Goal: Task Accomplishment & Management: Complete application form

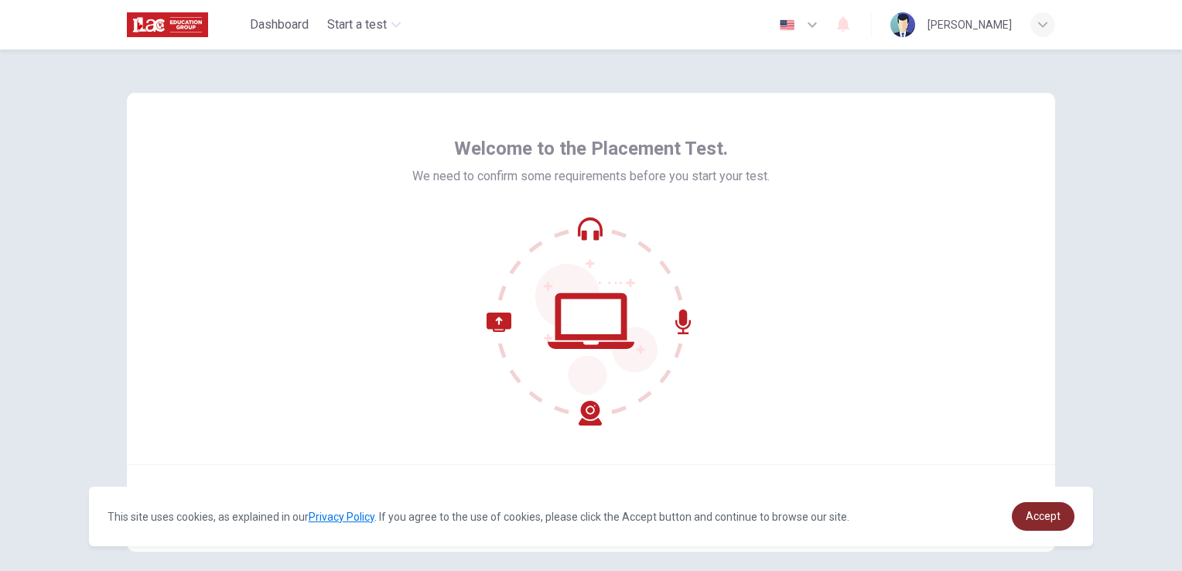
click at [1039, 520] on span "Accept" at bounding box center [1042, 516] width 35 height 12
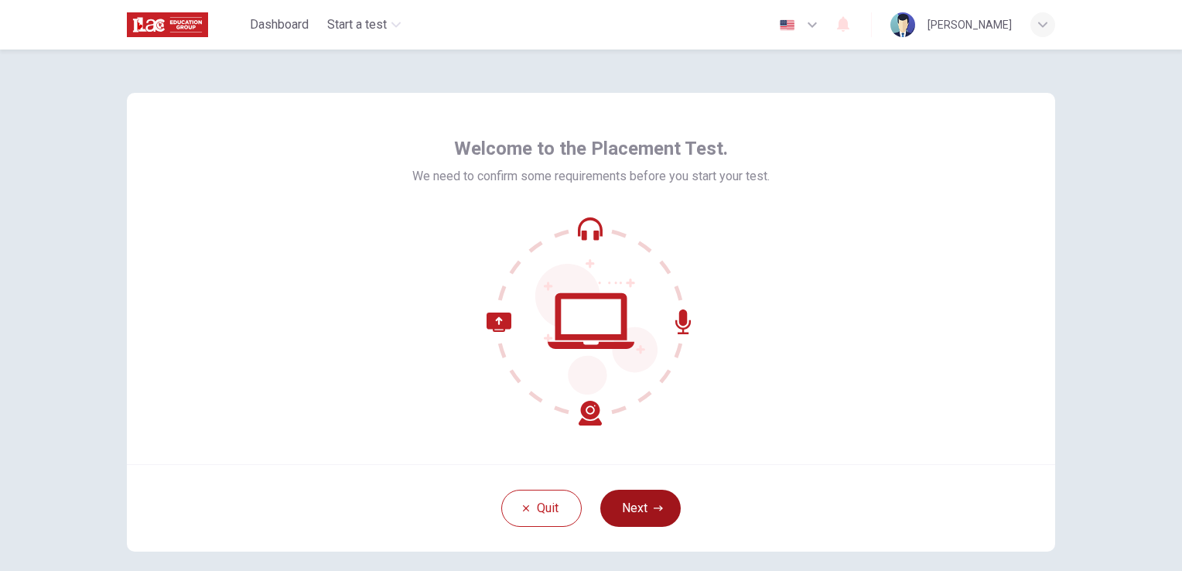
click at [634, 515] on button "Next" at bounding box center [640, 508] width 80 height 37
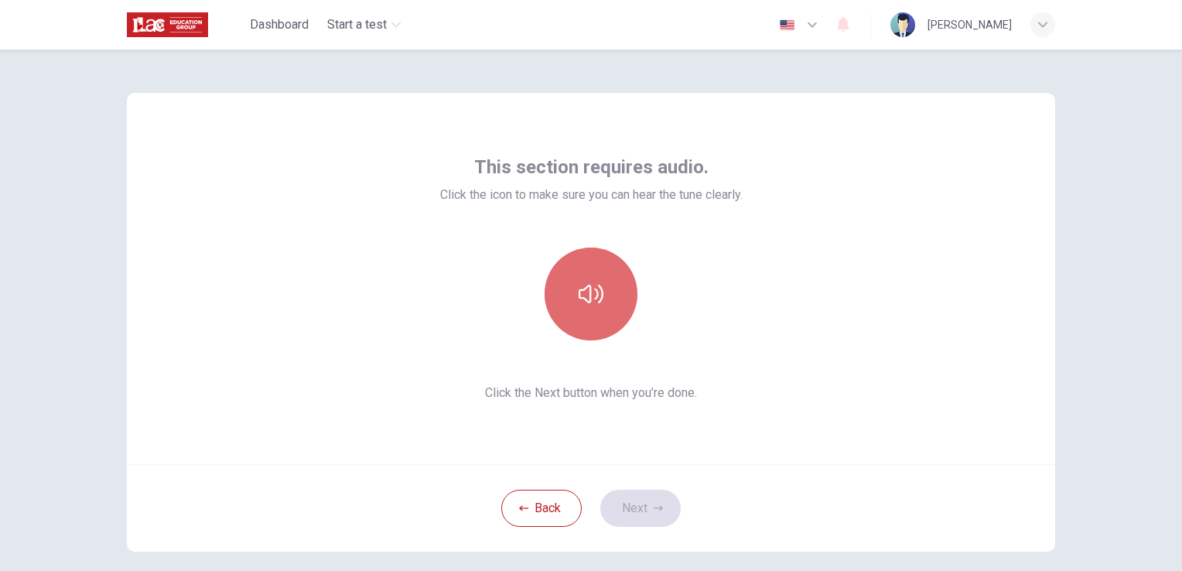
click at [587, 295] on icon "button" at bounding box center [590, 293] width 25 height 25
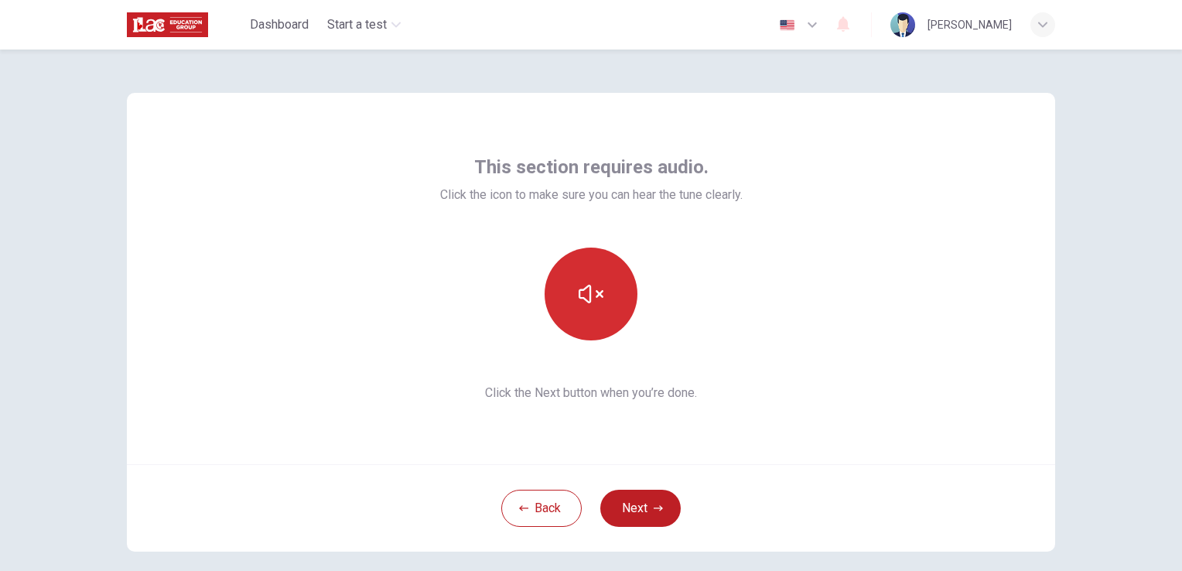
click at [589, 295] on icon "button" at bounding box center [590, 293] width 25 height 25
click at [593, 292] on icon "button" at bounding box center [590, 294] width 25 height 19
click at [585, 293] on icon "button" at bounding box center [590, 294] width 25 height 19
click at [584, 310] on button "button" at bounding box center [590, 293] width 93 height 93
click at [590, 295] on icon "button" at bounding box center [590, 293] width 25 height 25
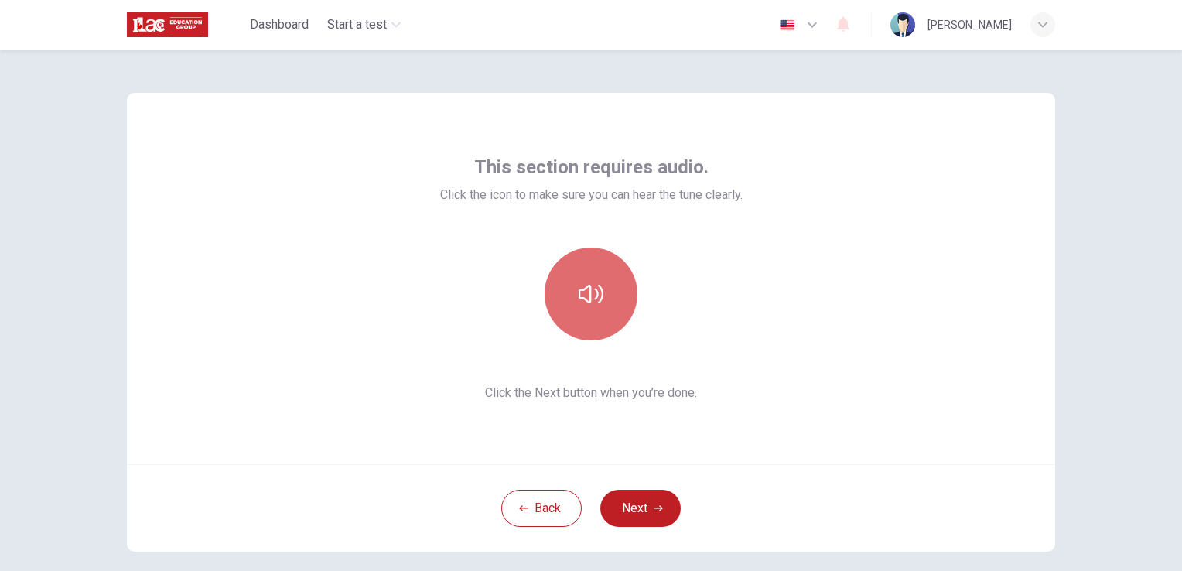
click at [578, 303] on icon "button" at bounding box center [590, 293] width 25 height 25
click at [599, 296] on icon "button" at bounding box center [590, 294] width 25 height 19
click at [594, 304] on icon "button" at bounding box center [590, 293] width 25 height 25
click at [586, 308] on button "button" at bounding box center [590, 293] width 93 height 93
click at [588, 302] on icon "button" at bounding box center [590, 293] width 25 height 25
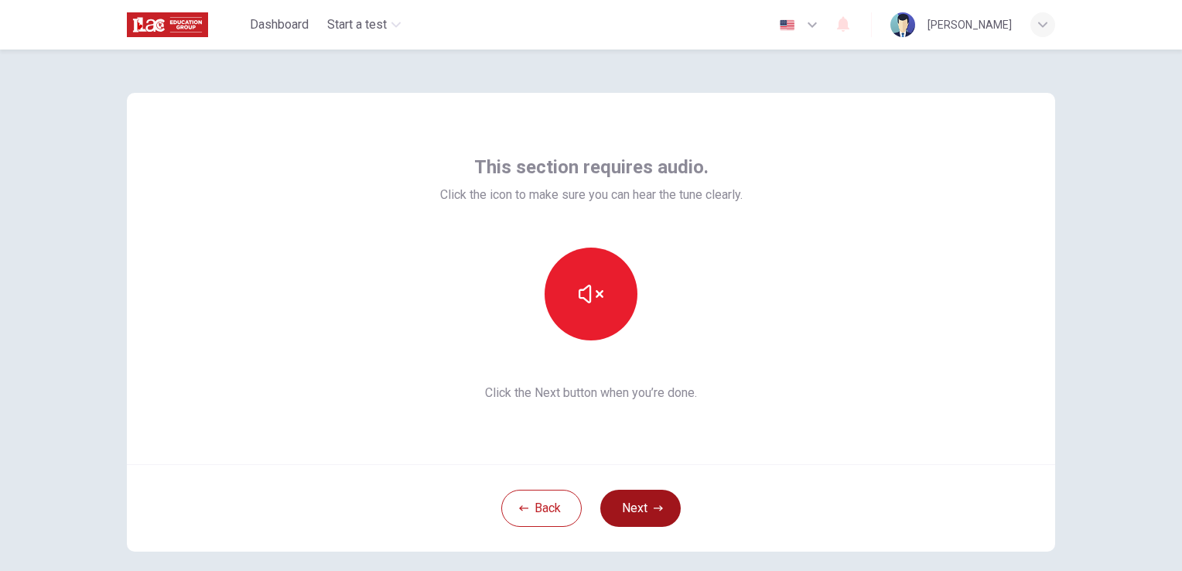
click at [640, 507] on button "Next" at bounding box center [640, 508] width 80 height 37
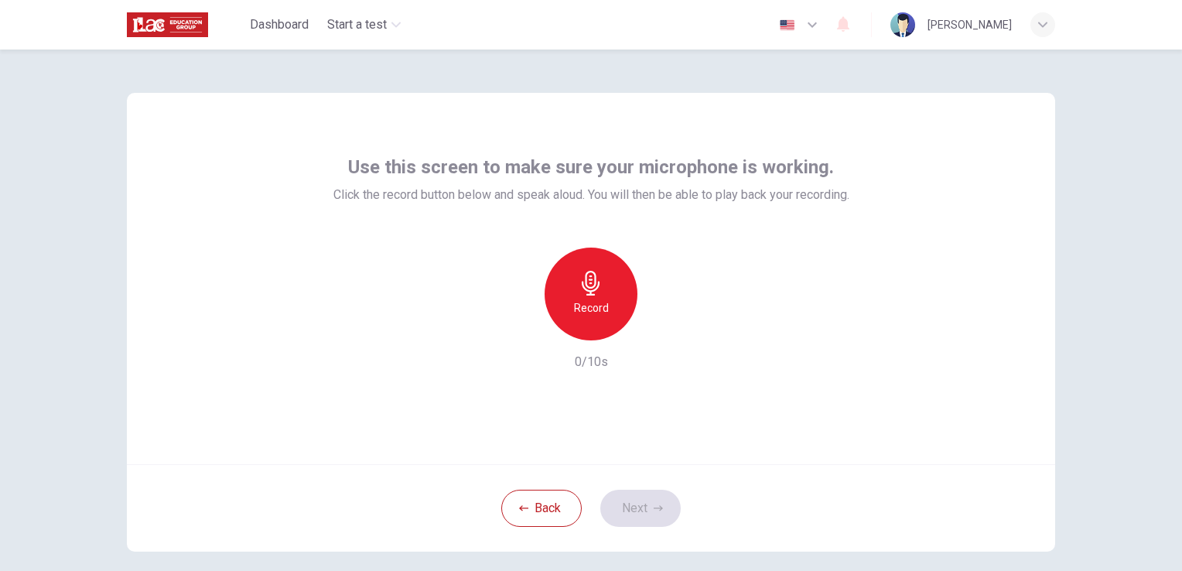
click at [588, 305] on h6 "Record" at bounding box center [591, 308] width 35 height 19
click at [646, 508] on button "Next" at bounding box center [640, 508] width 80 height 37
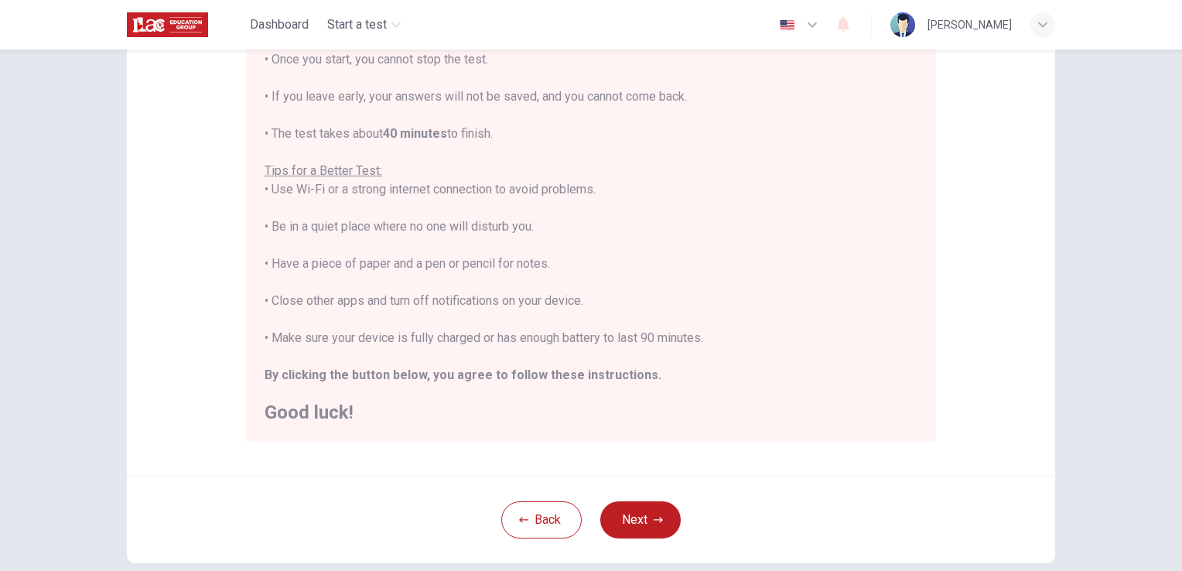
scroll to position [232, 0]
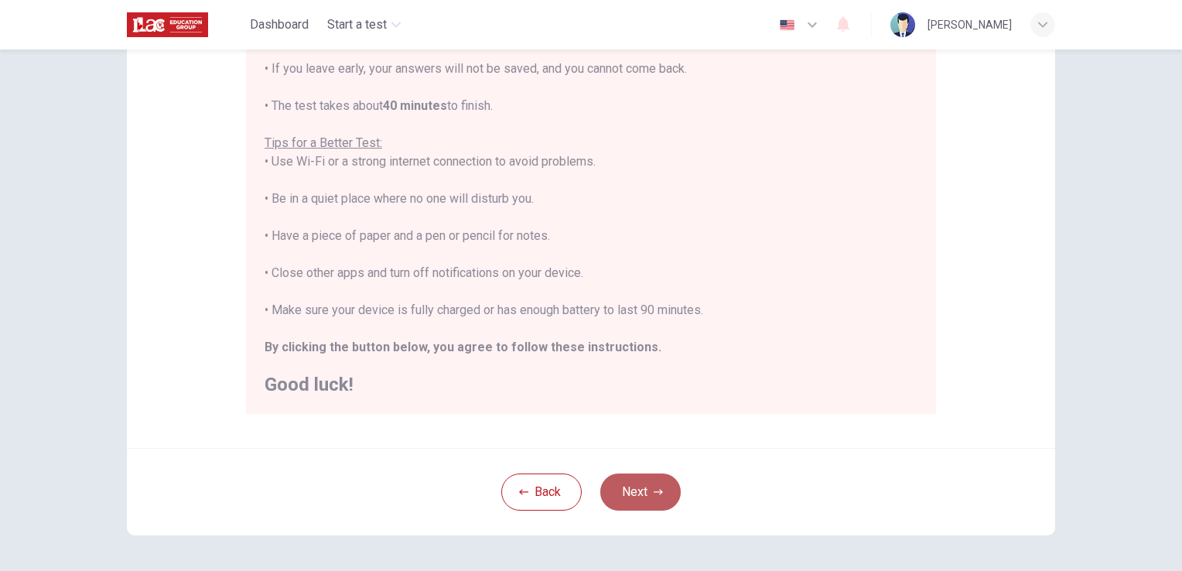
click at [627, 493] on button "Next" at bounding box center [640, 491] width 80 height 37
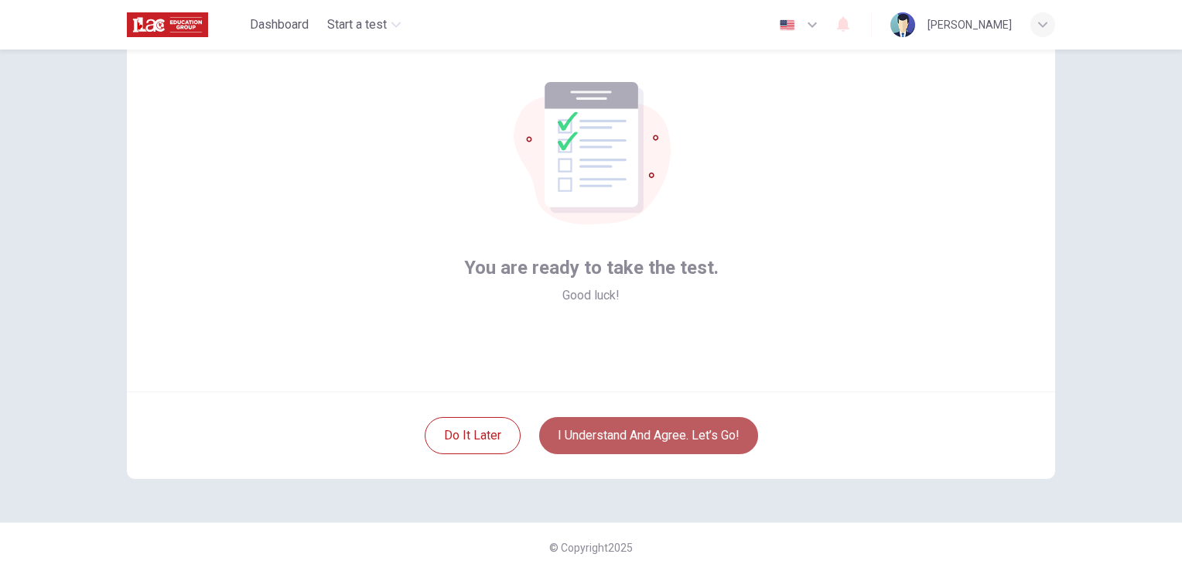
click at [622, 441] on button "I understand and agree. Let’s go!" at bounding box center [648, 435] width 219 height 37
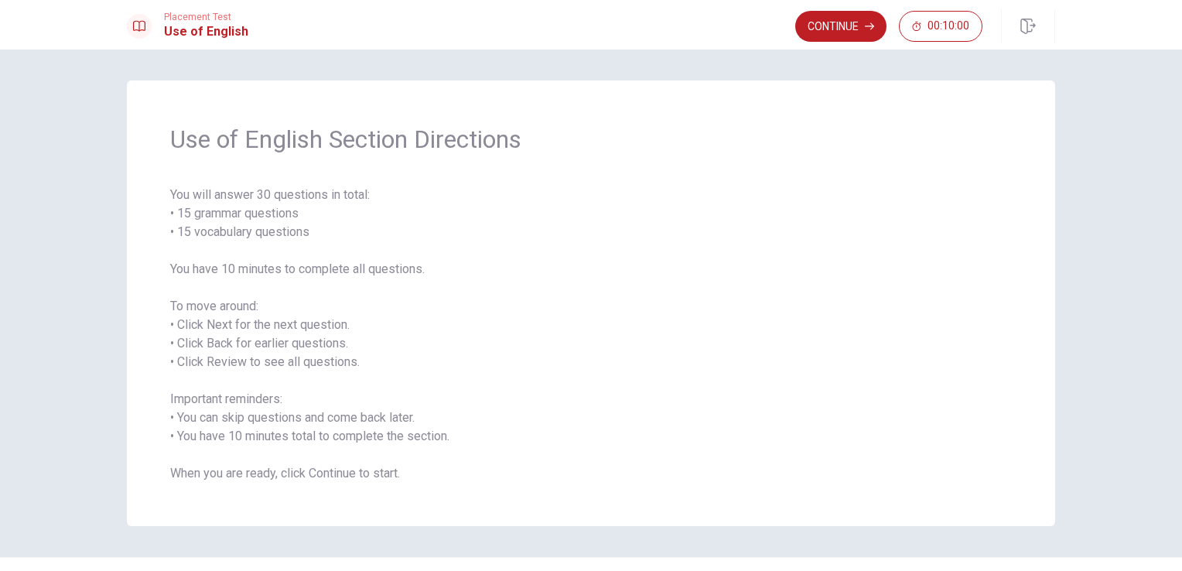
click at [164, 305] on div "Use of English Section Directions You will answer 30 questions in total: • 15 g…" at bounding box center [591, 302] width 928 height 445
click at [868, 30] on icon "button" at bounding box center [869, 26] width 9 height 9
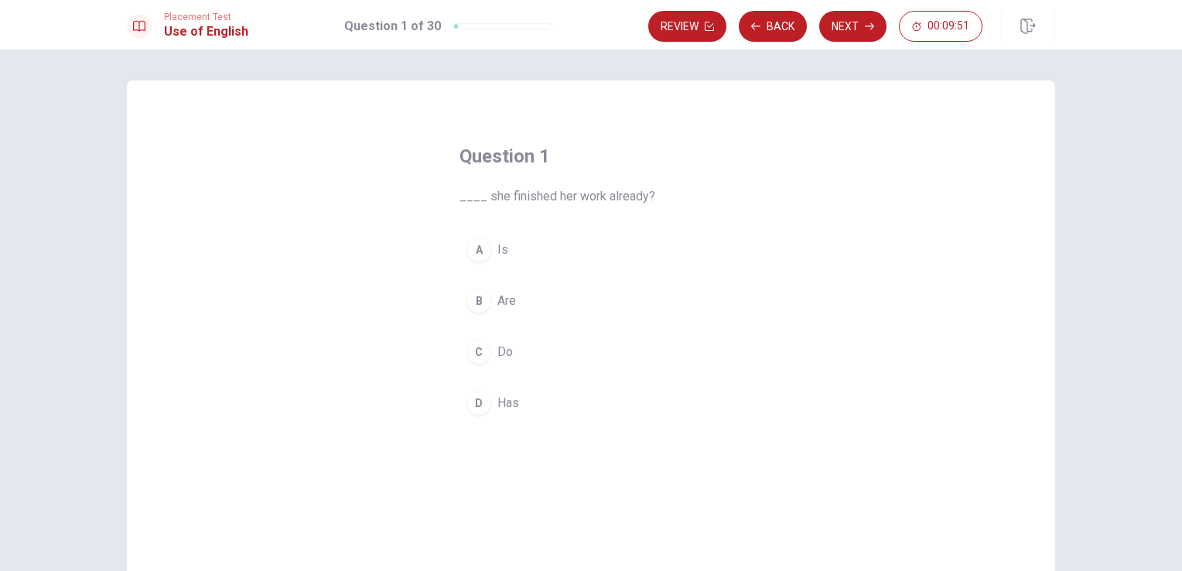
click at [473, 404] on div "D" at bounding box center [478, 403] width 25 height 25
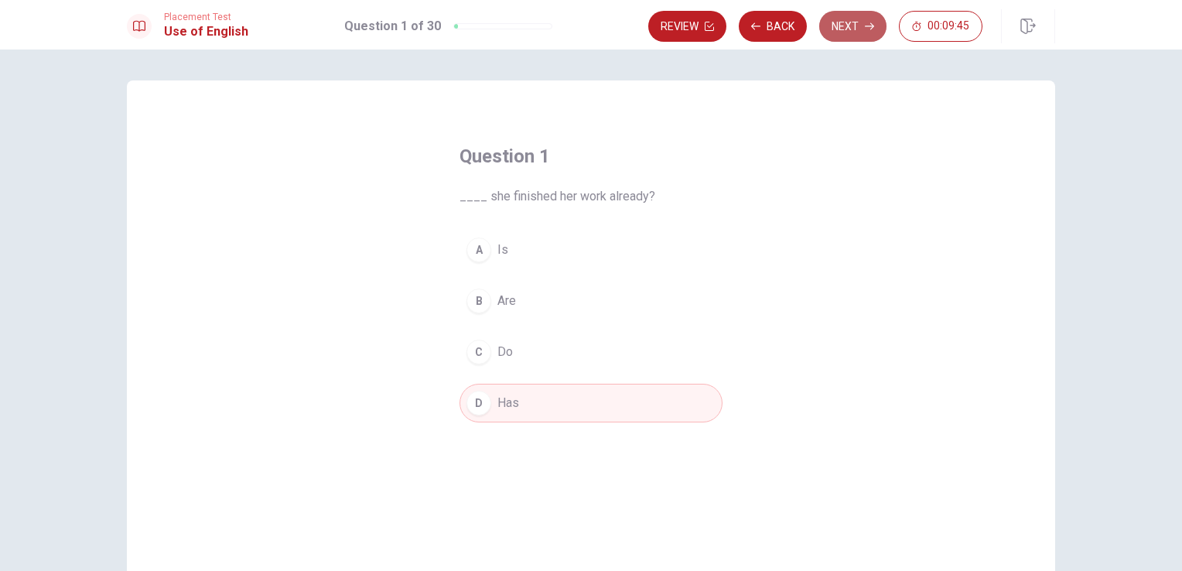
click at [851, 22] on button "Next" at bounding box center [852, 26] width 67 height 31
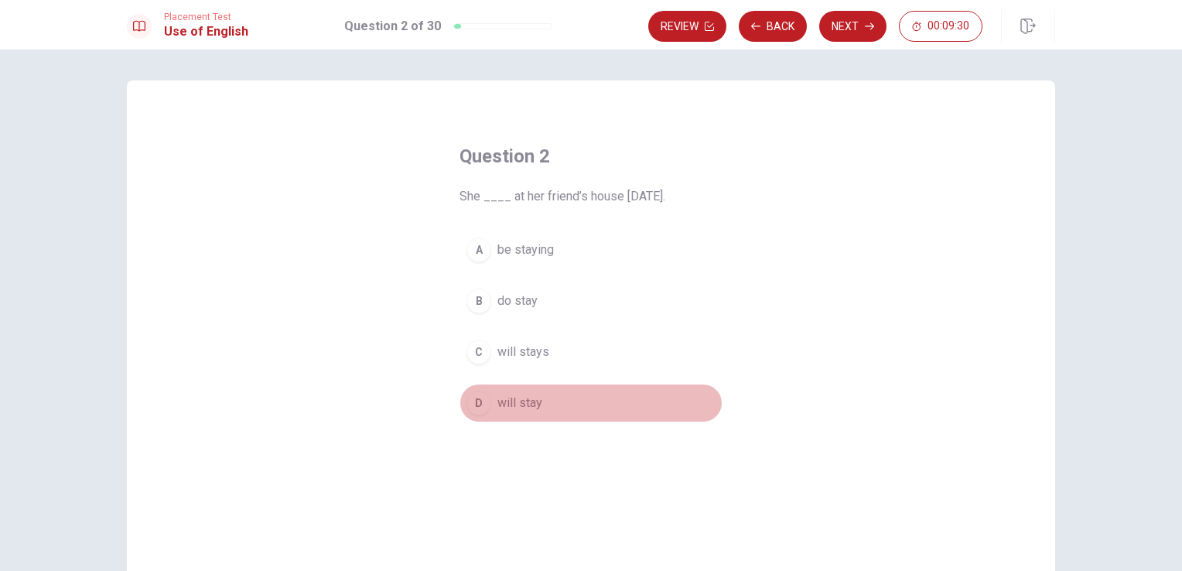
click at [469, 404] on div "D" at bounding box center [478, 403] width 25 height 25
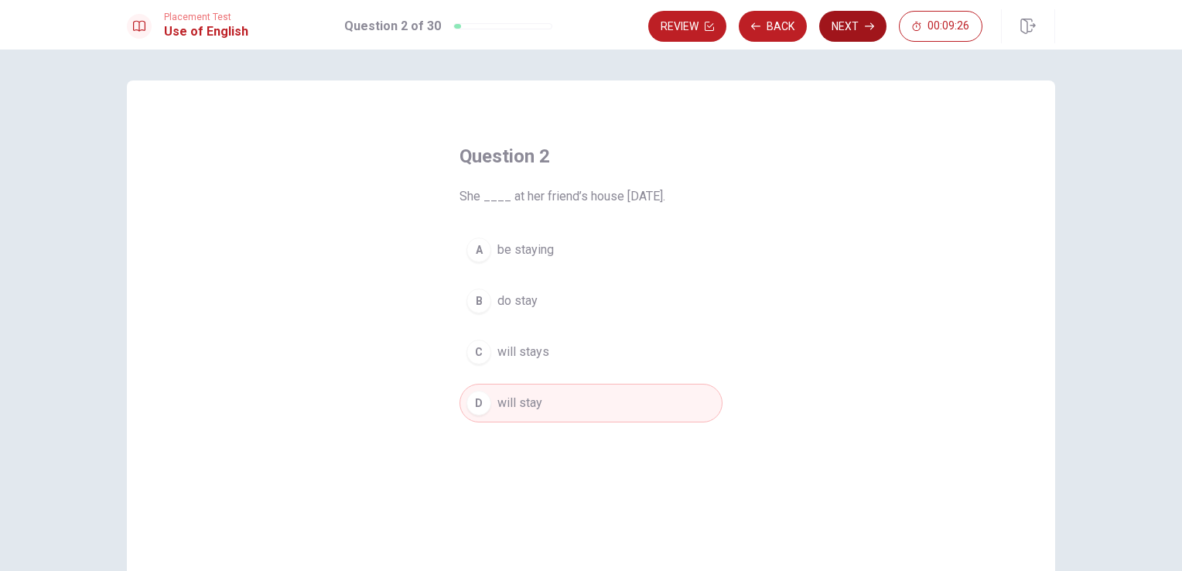
click at [862, 22] on button "Next" at bounding box center [852, 26] width 67 height 31
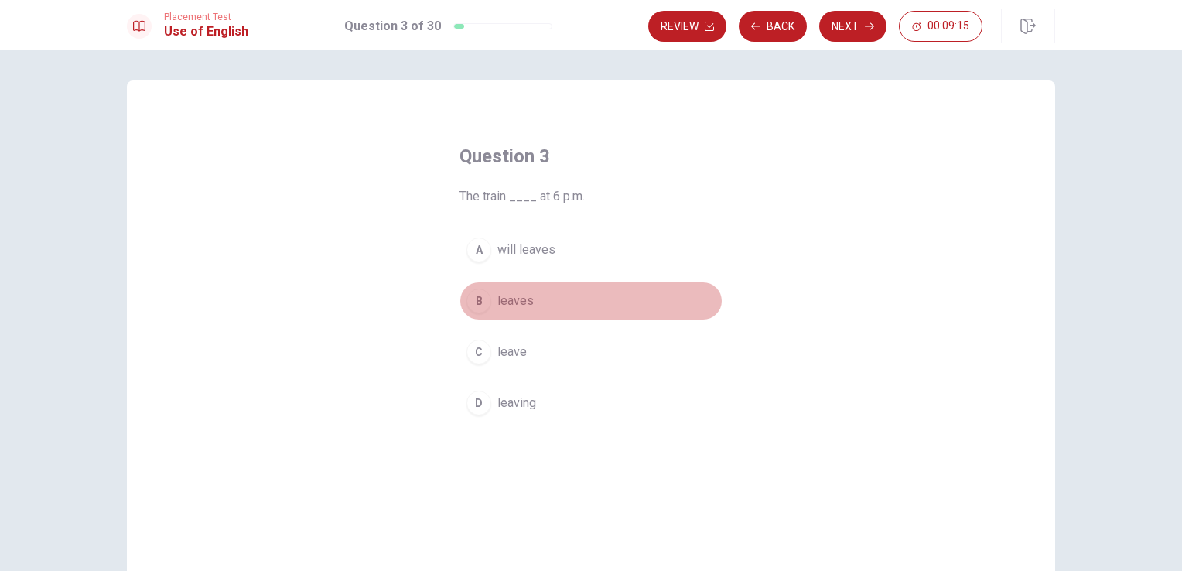
click at [476, 305] on div "B" at bounding box center [478, 300] width 25 height 25
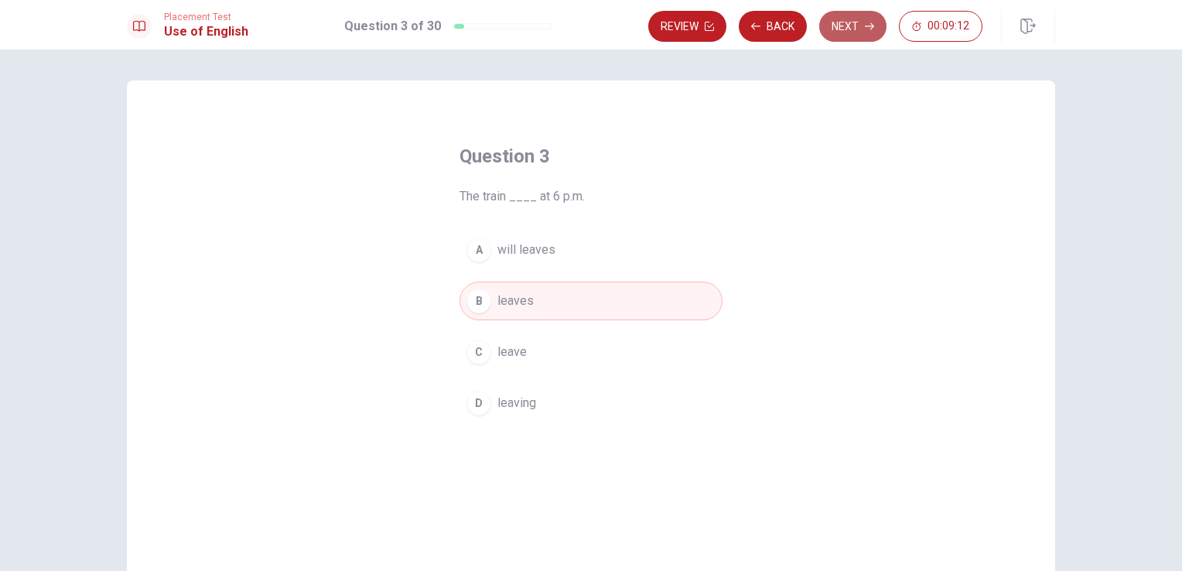
click at [853, 26] on button "Next" at bounding box center [852, 26] width 67 height 31
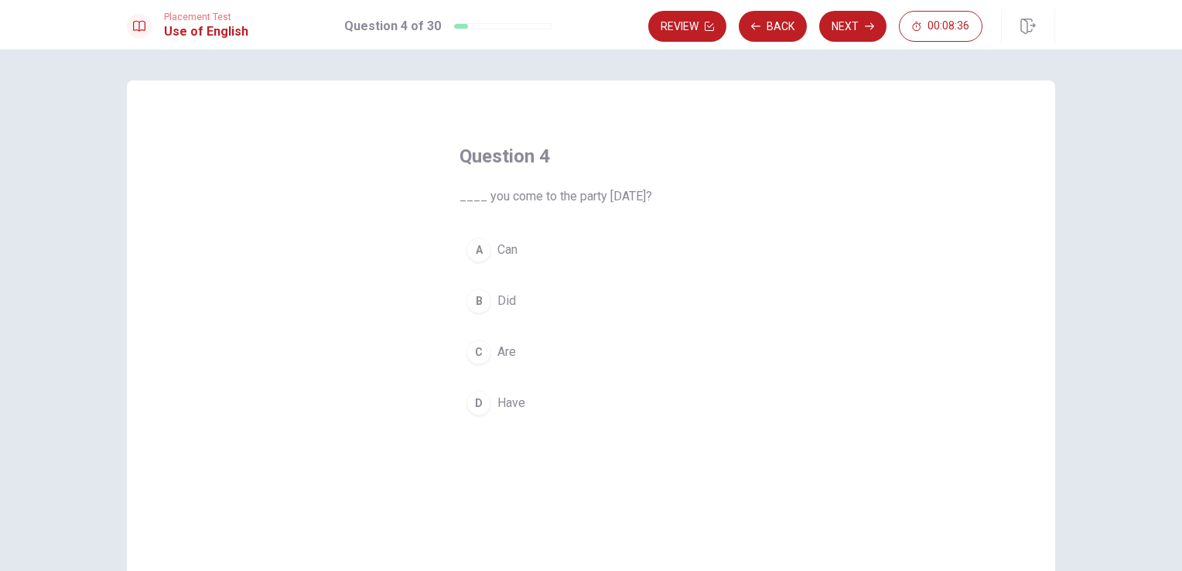
click at [473, 250] on div "A" at bounding box center [478, 249] width 25 height 25
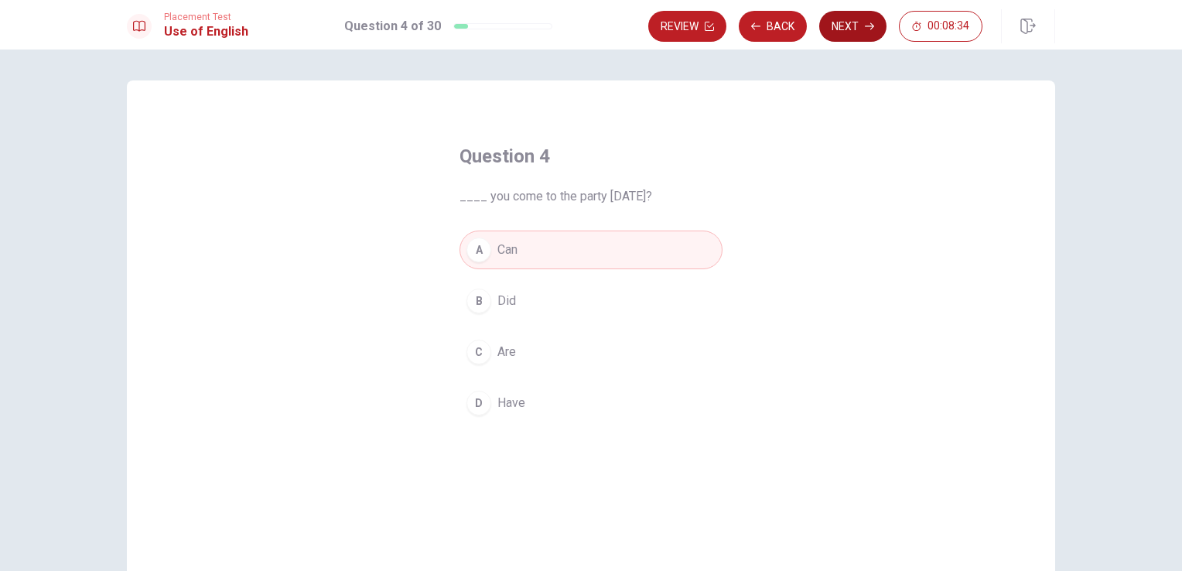
click at [849, 20] on button "Next" at bounding box center [852, 26] width 67 height 31
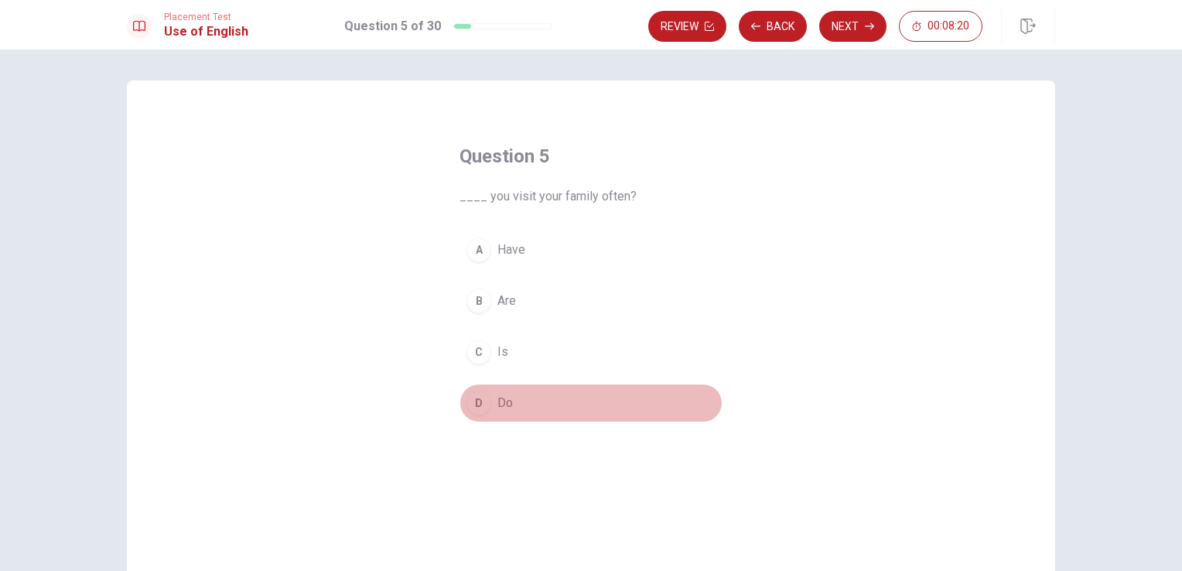
click at [473, 408] on div "D" at bounding box center [478, 403] width 25 height 25
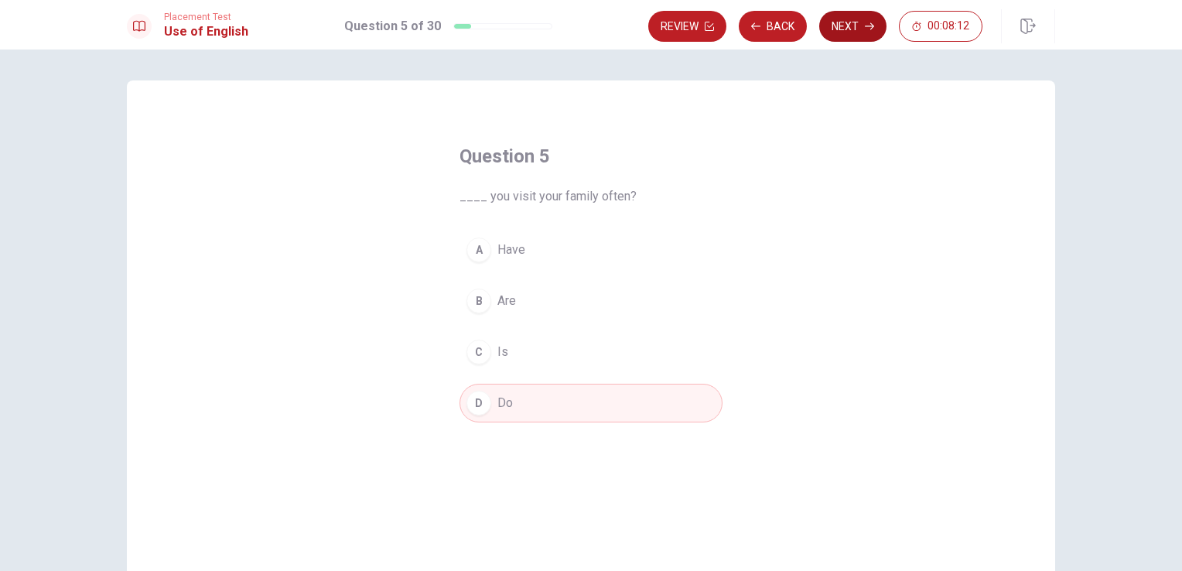
click at [854, 29] on button "Next" at bounding box center [852, 26] width 67 height 31
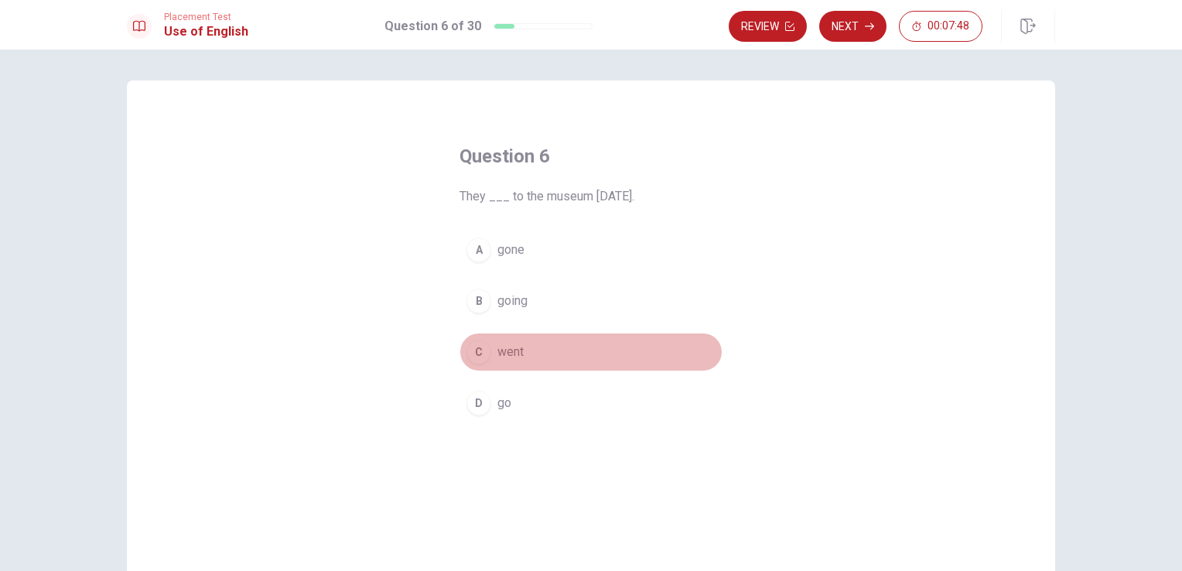
click at [479, 354] on div "C" at bounding box center [478, 351] width 25 height 25
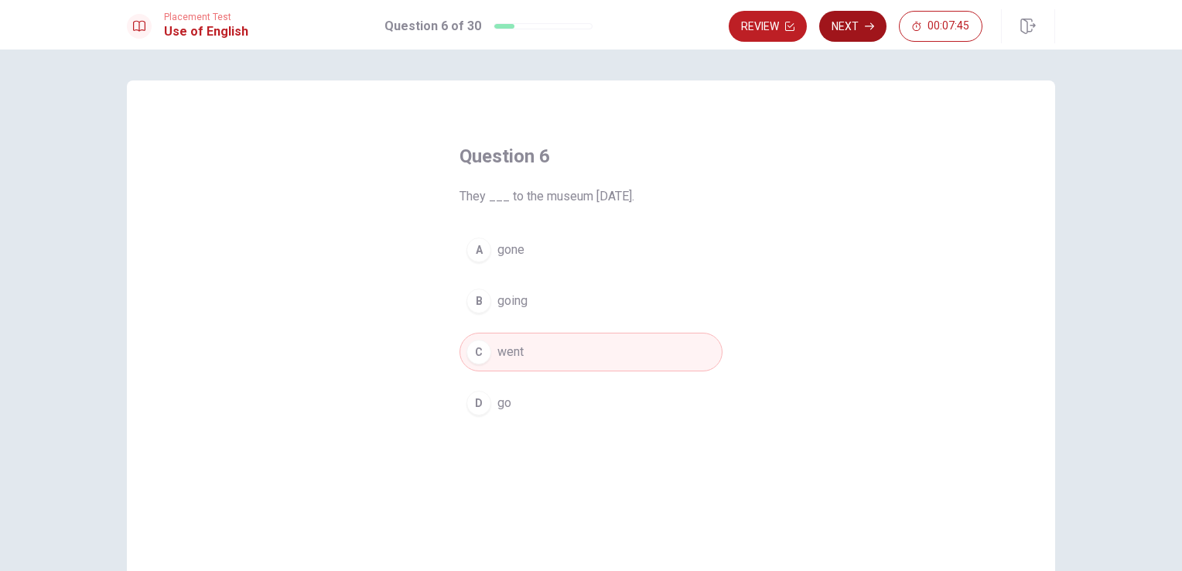
click at [867, 32] on button "Next" at bounding box center [852, 26] width 67 height 31
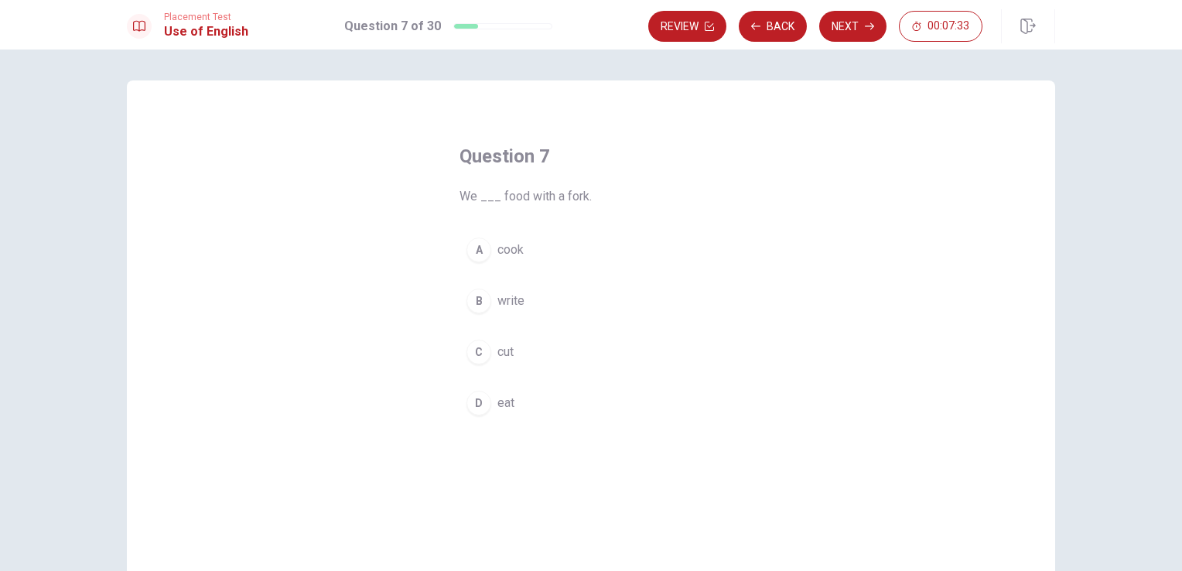
click at [475, 245] on div "A" at bounding box center [478, 249] width 25 height 25
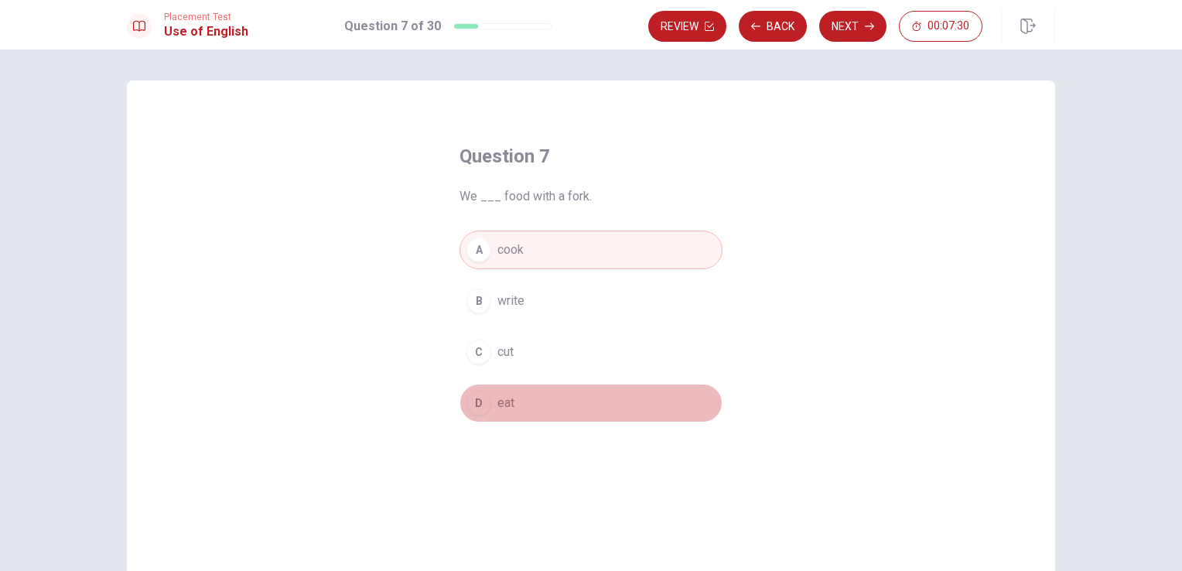
click at [466, 404] on div "D" at bounding box center [478, 403] width 25 height 25
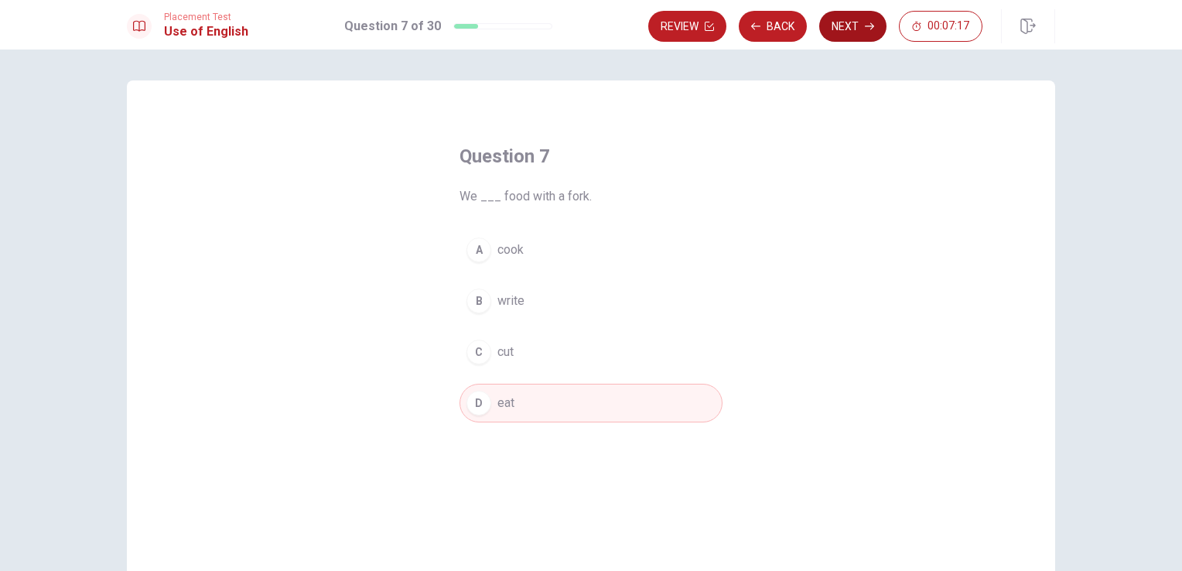
click at [855, 26] on button "Next" at bounding box center [852, 26] width 67 height 31
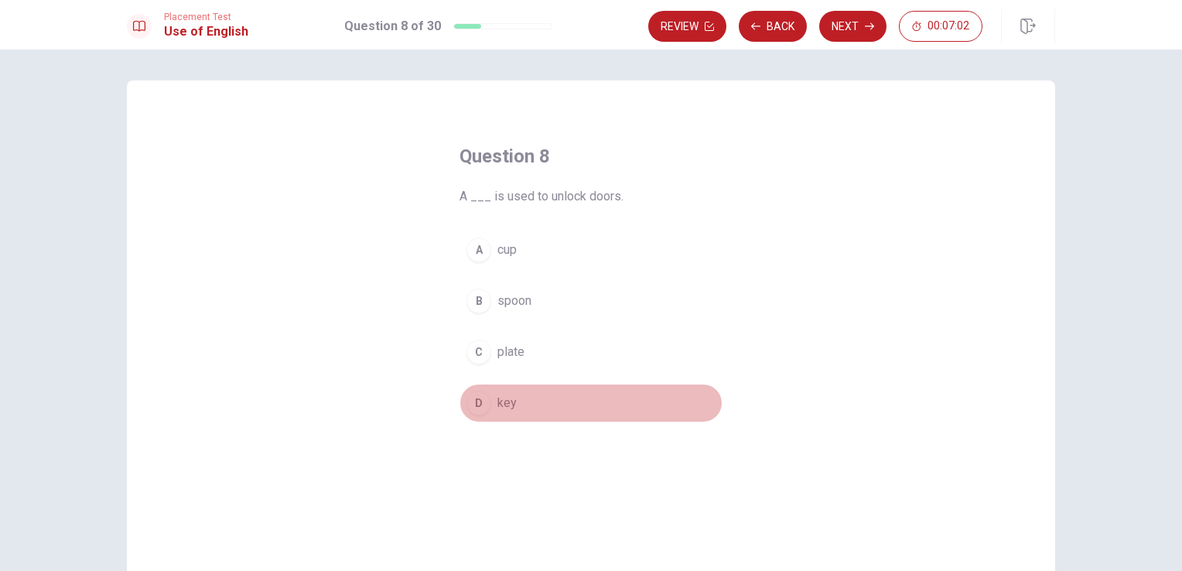
click at [479, 401] on div "D" at bounding box center [478, 403] width 25 height 25
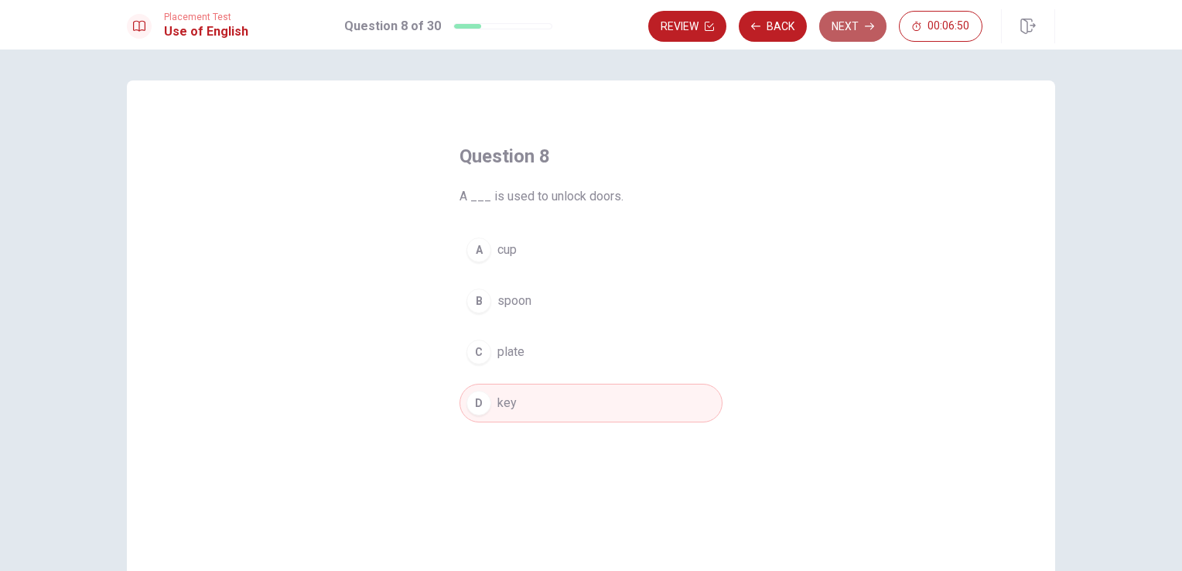
click at [844, 32] on button "Next" at bounding box center [852, 26] width 67 height 31
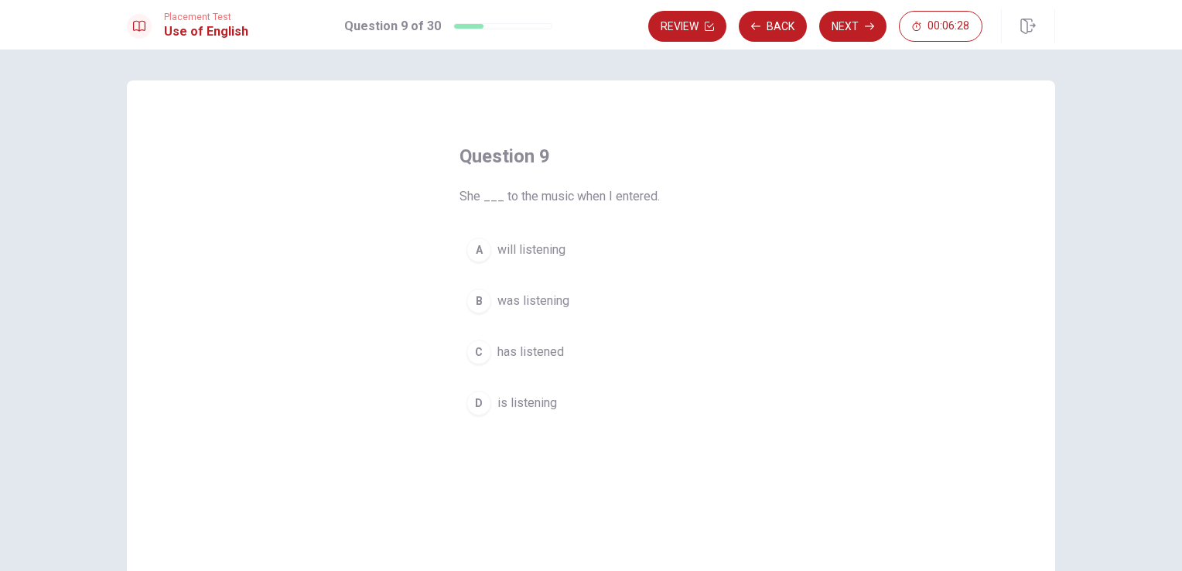
click at [477, 307] on div "B" at bounding box center [478, 300] width 25 height 25
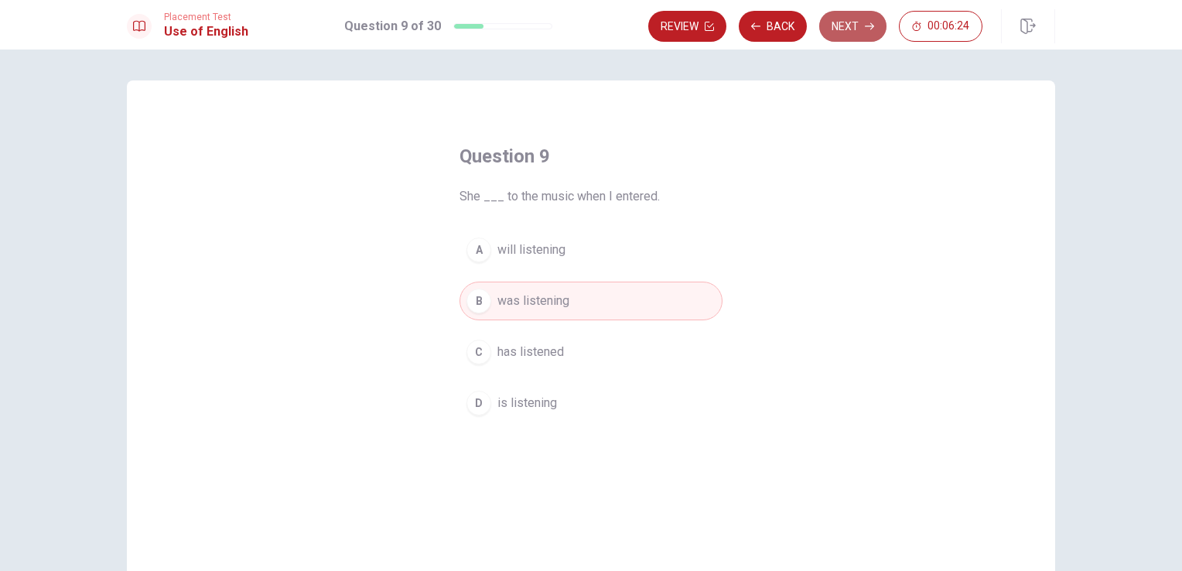
click at [860, 32] on button "Next" at bounding box center [852, 26] width 67 height 31
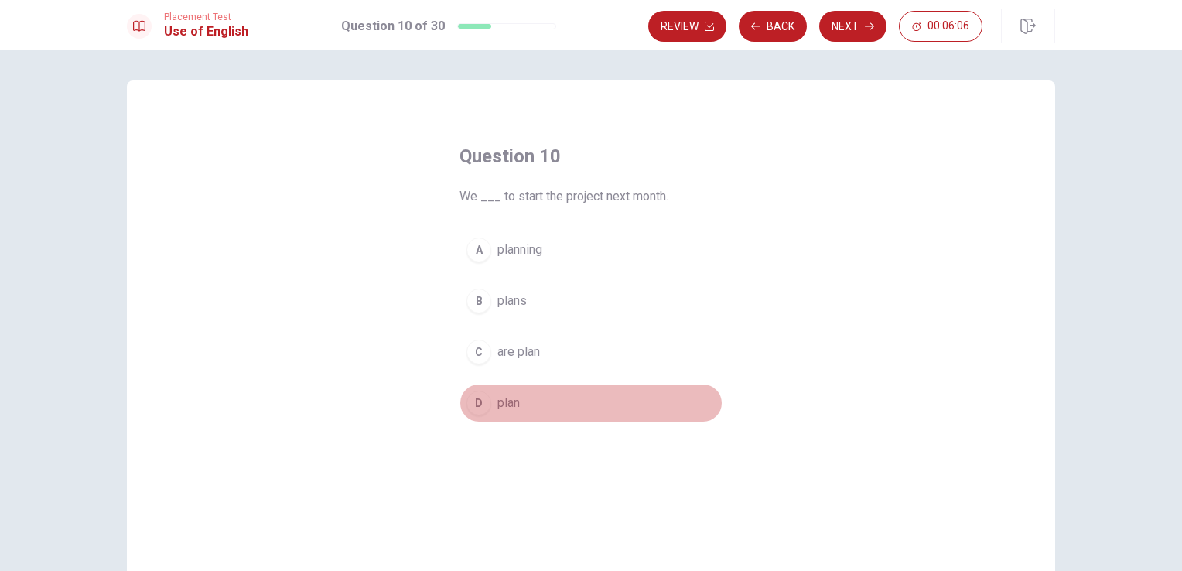
click at [474, 408] on div "D" at bounding box center [478, 403] width 25 height 25
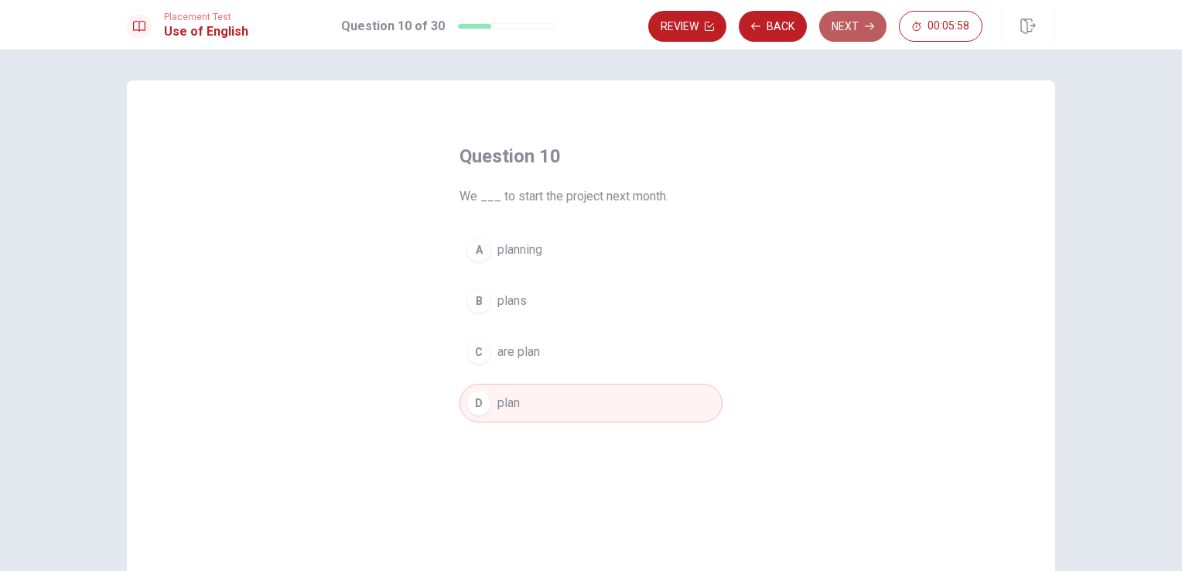
click at [845, 32] on button "Next" at bounding box center [852, 26] width 67 height 31
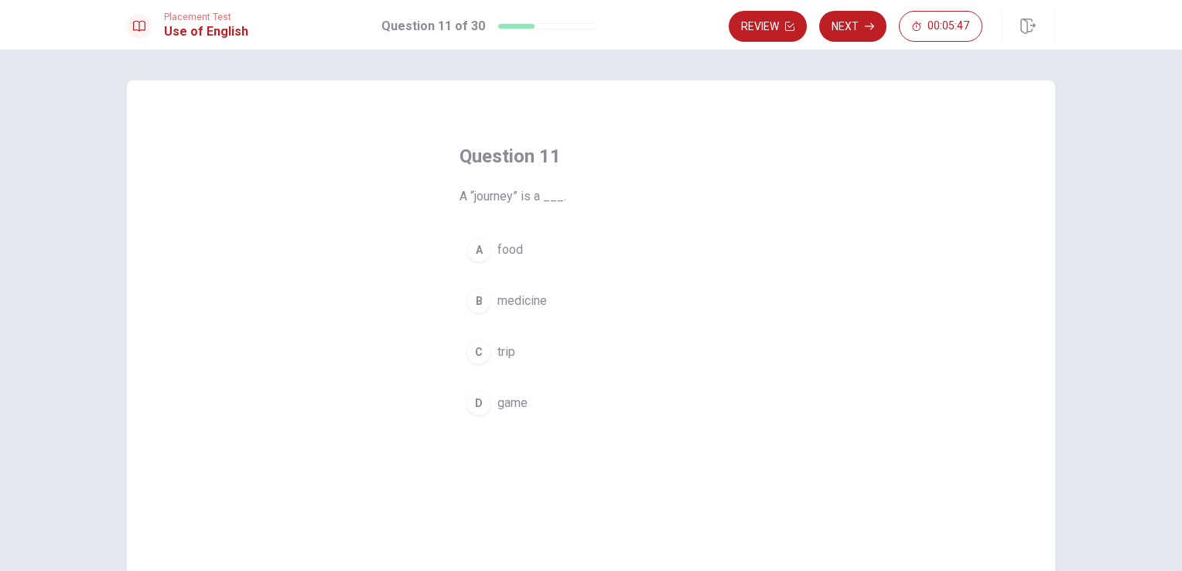
click at [476, 363] on div "C" at bounding box center [478, 351] width 25 height 25
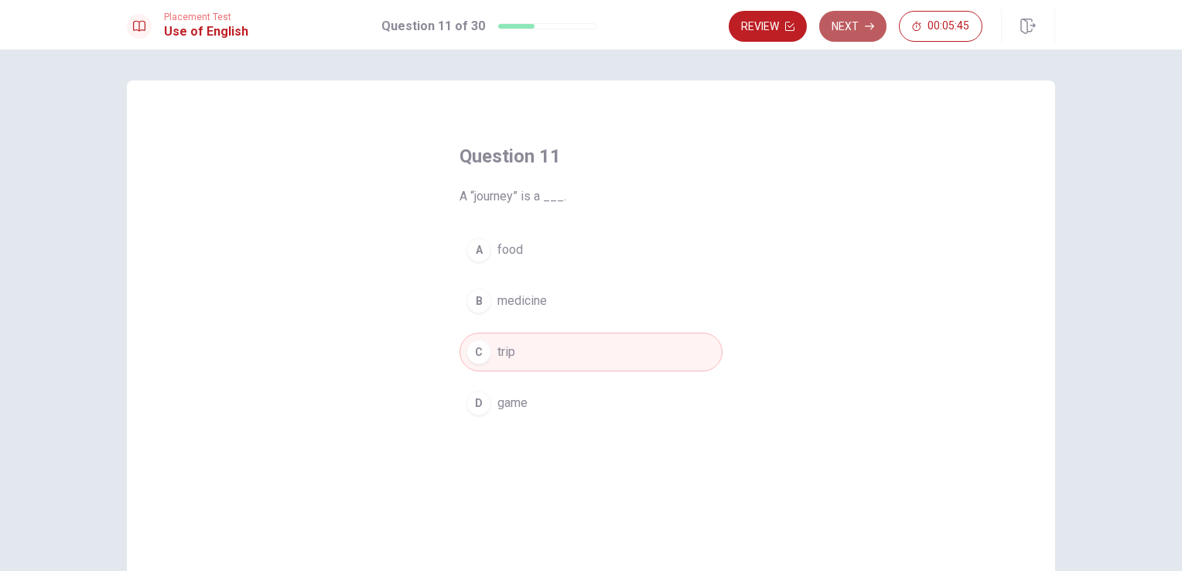
click at [866, 23] on icon "button" at bounding box center [869, 26] width 9 height 9
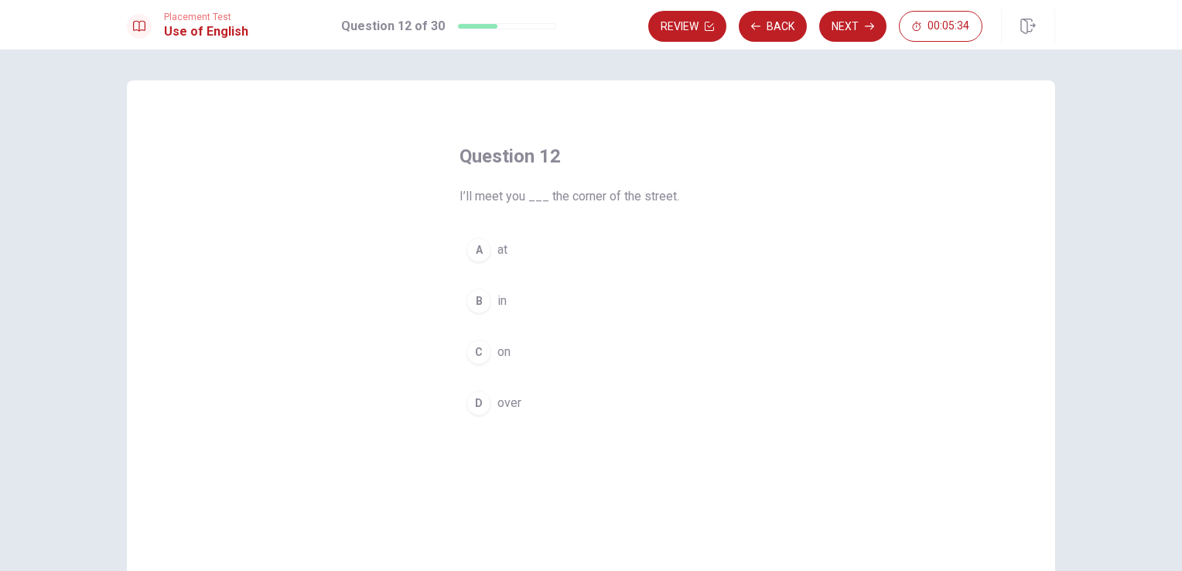
click at [470, 252] on div "A" at bounding box center [478, 249] width 25 height 25
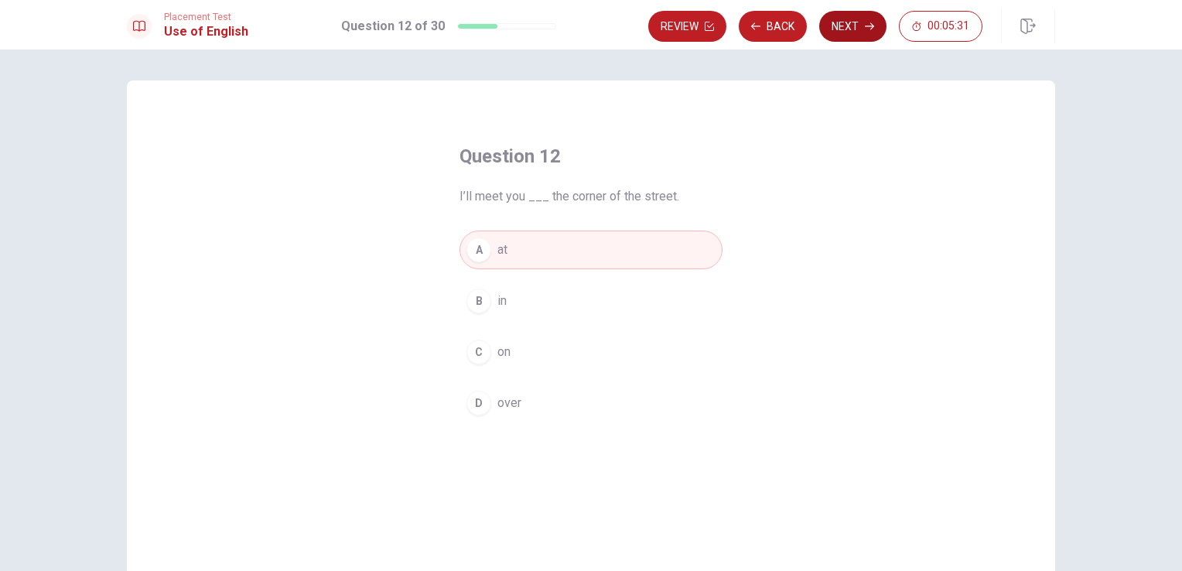
click at [860, 25] on button "Next" at bounding box center [852, 26] width 67 height 31
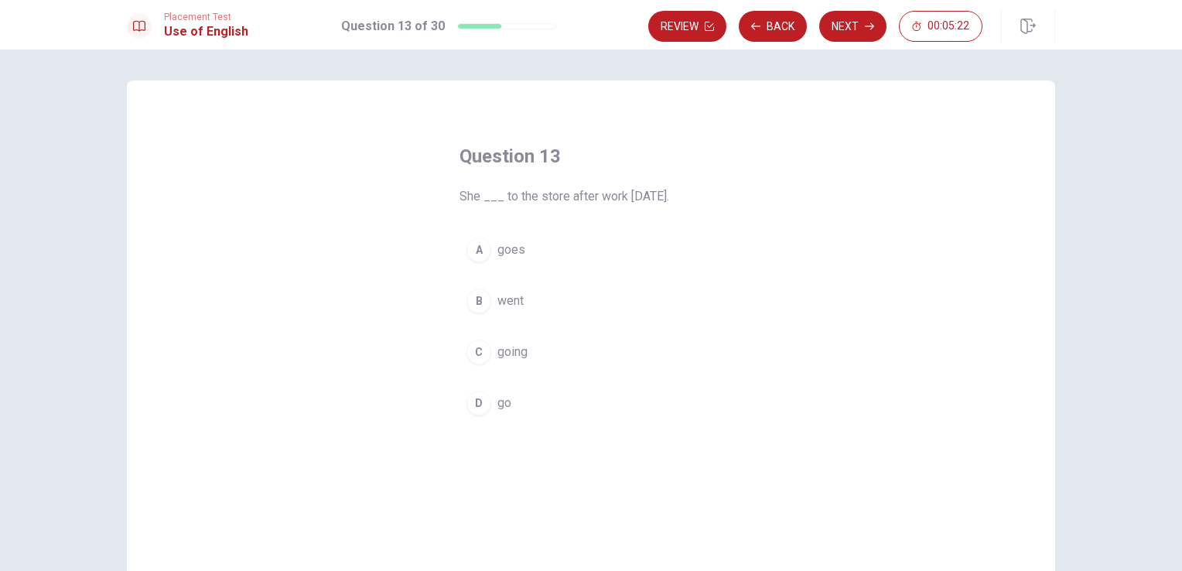
click at [476, 303] on div "B" at bounding box center [478, 300] width 25 height 25
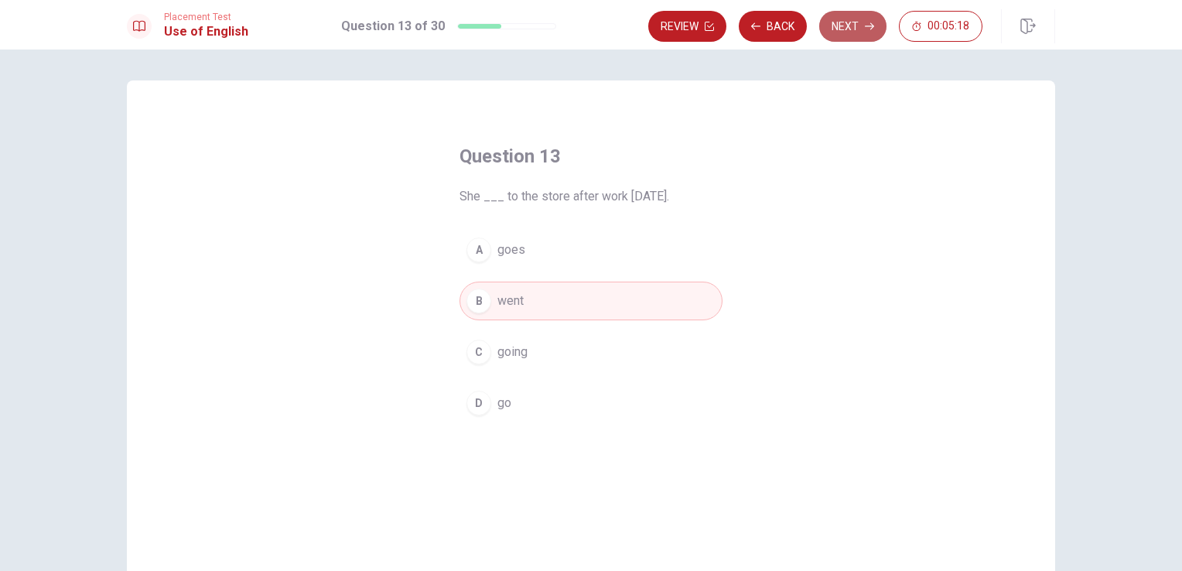
click at [855, 29] on button "Next" at bounding box center [852, 26] width 67 height 31
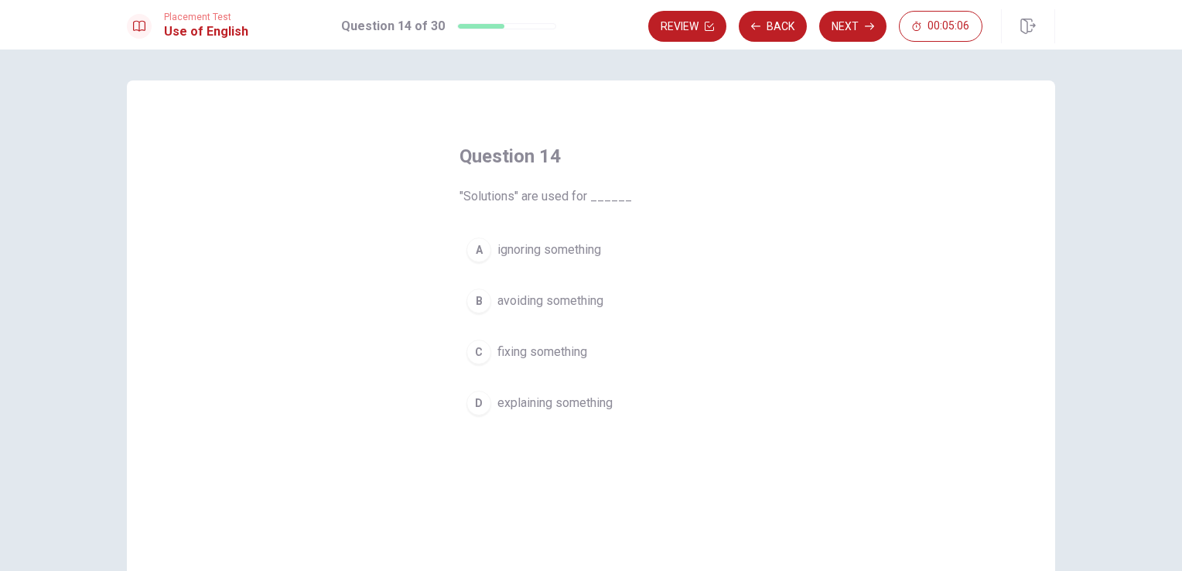
click at [467, 357] on div "C" at bounding box center [478, 351] width 25 height 25
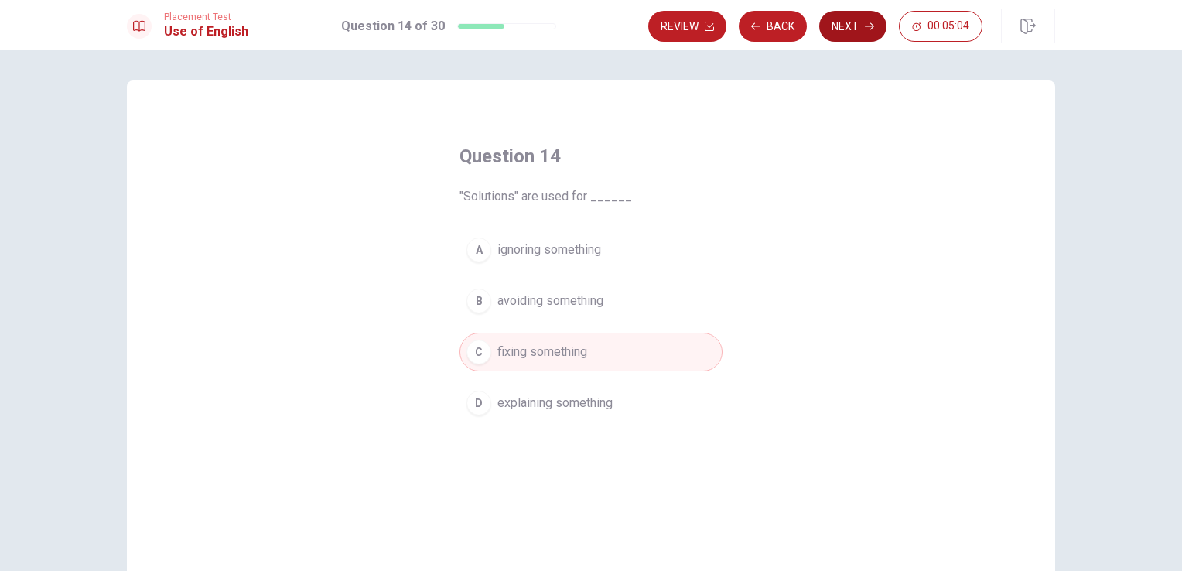
click at [840, 29] on button "Next" at bounding box center [852, 26] width 67 height 31
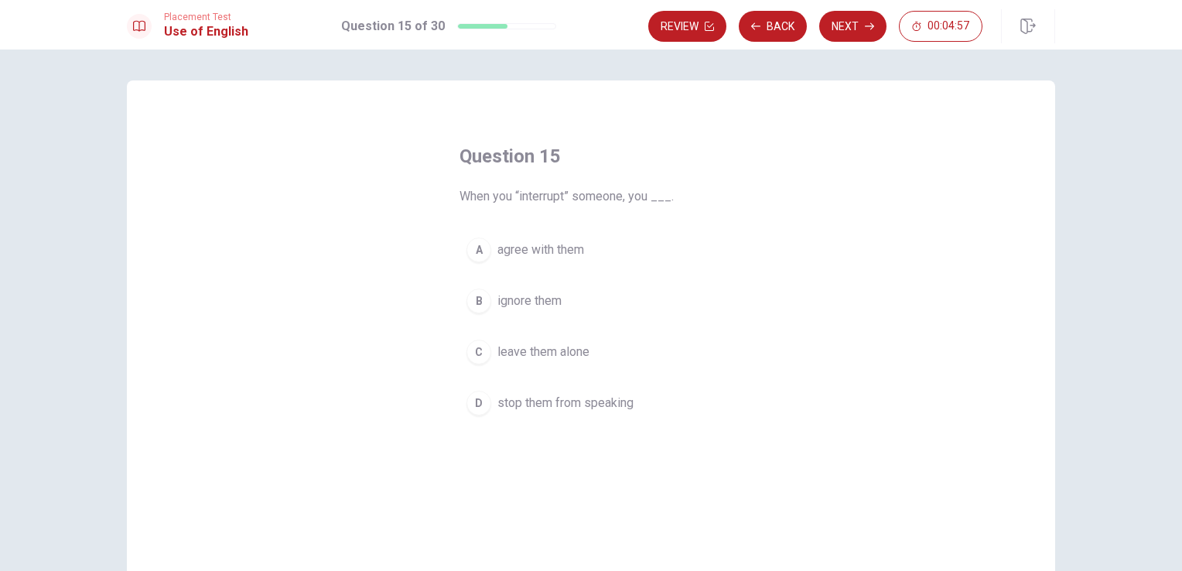
click at [474, 403] on div "D" at bounding box center [478, 403] width 25 height 25
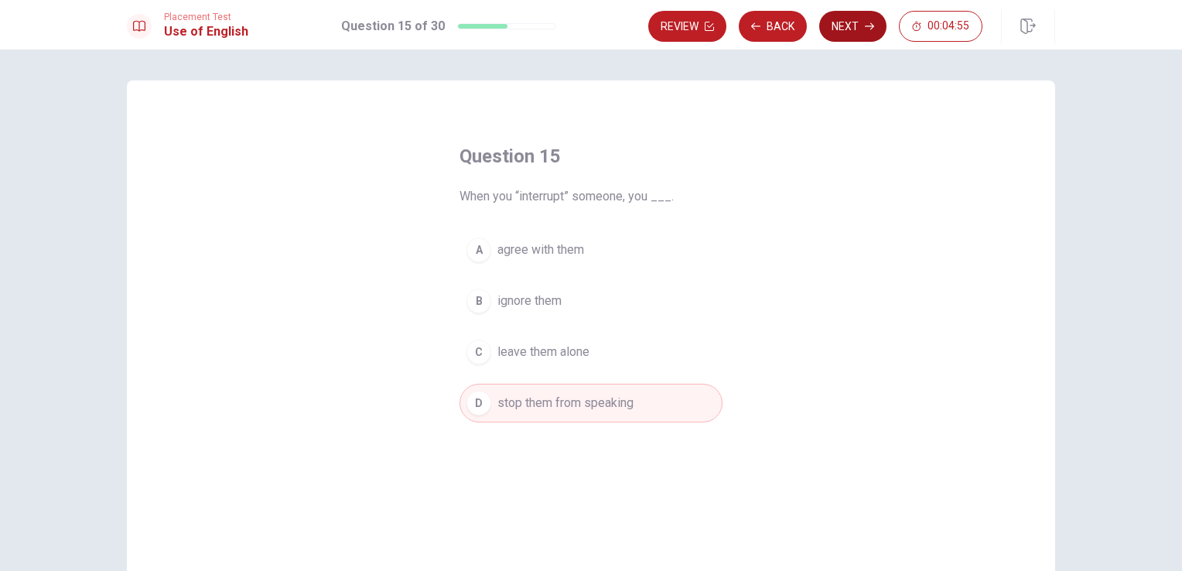
click at [854, 20] on button "Next" at bounding box center [852, 26] width 67 height 31
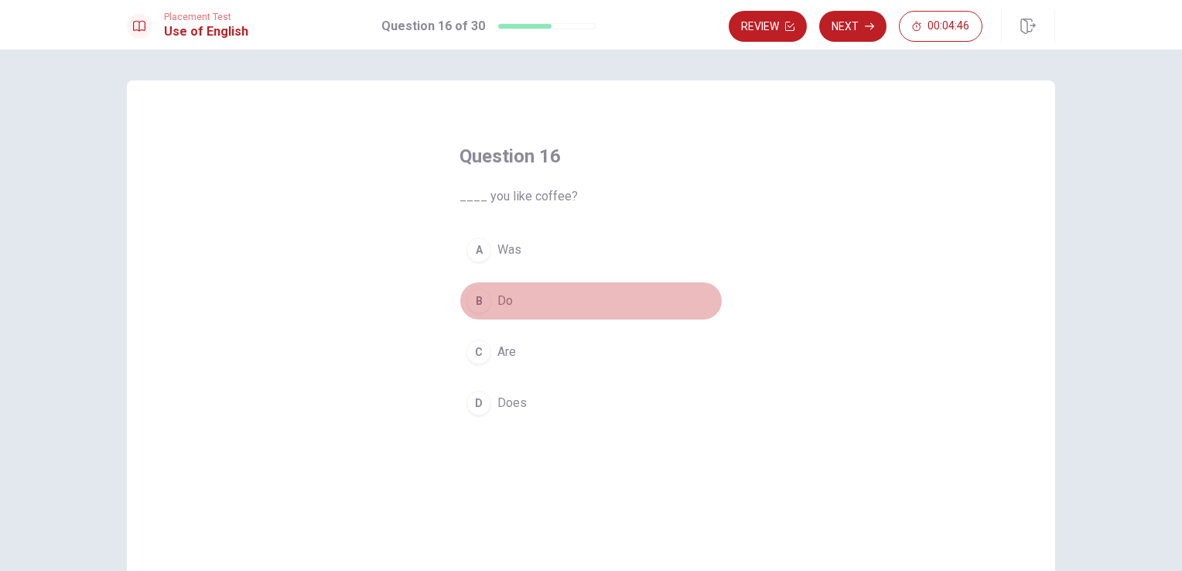
click at [480, 306] on div "B" at bounding box center [478, 300] width 25 height 25
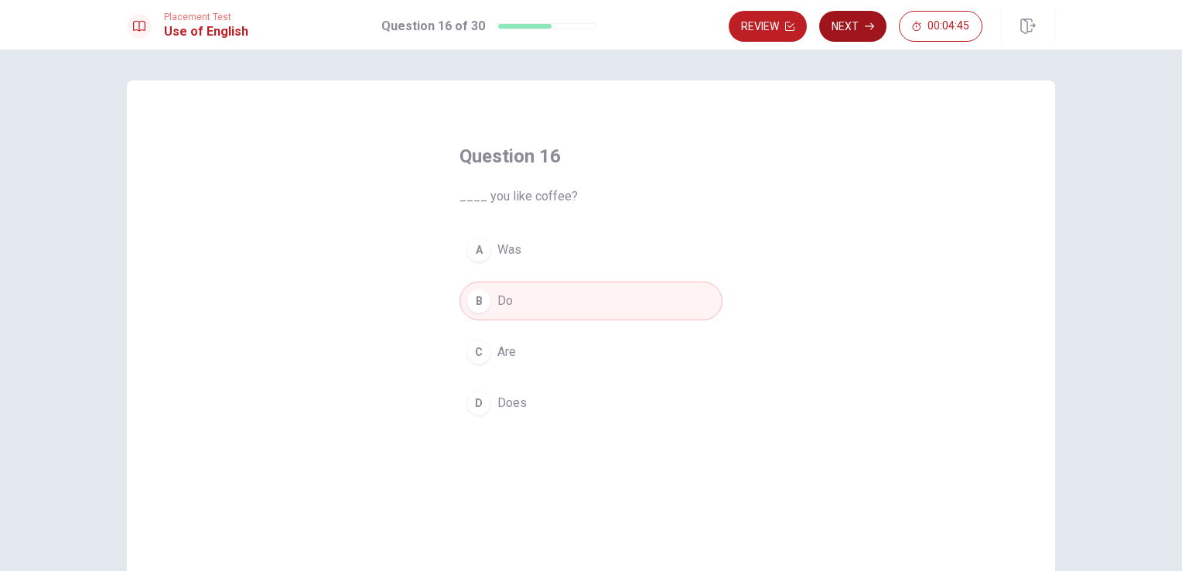
click at [854, 27] on button "Next" at bounding box center [852, 26] width 67 height 31
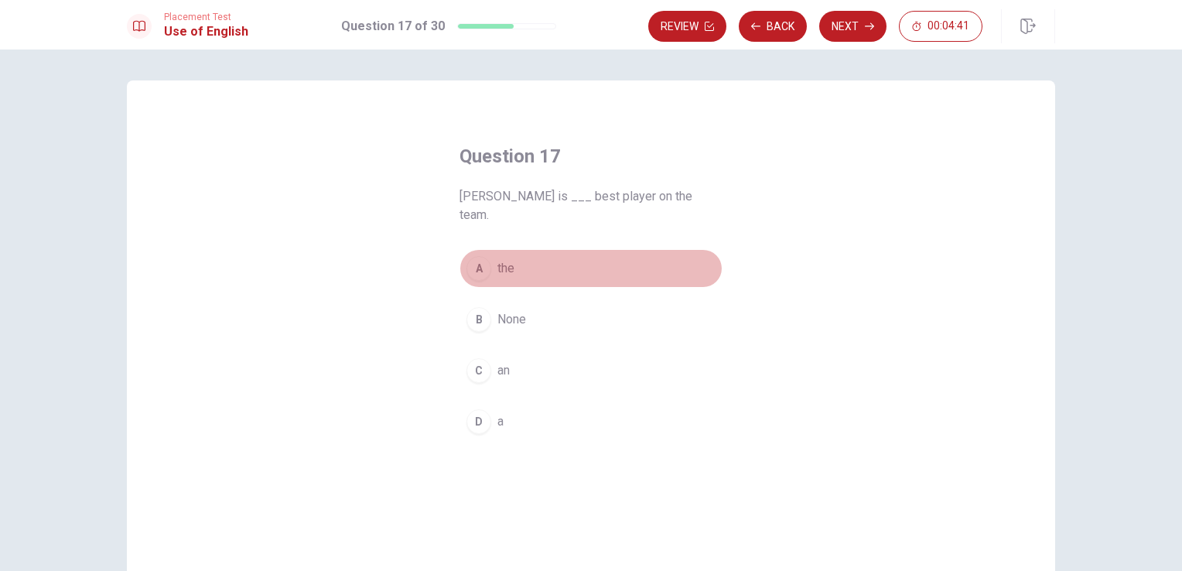
click at [476, 256] on div "A" at bounding box center [478, 268] width 25 height 25
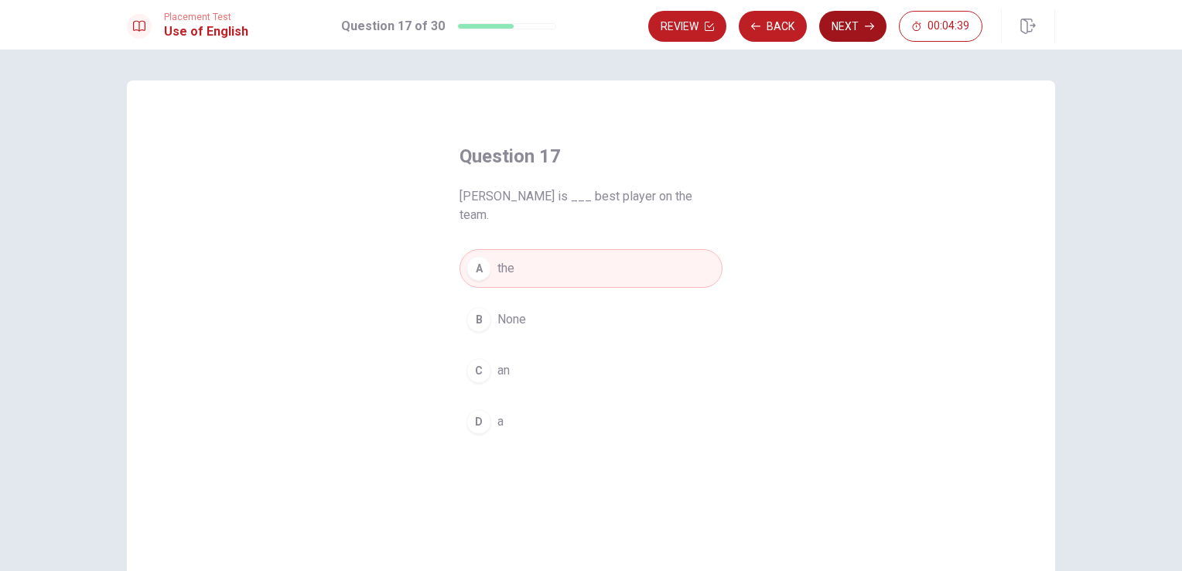
click at [849, 19] on button "Next" at bounding box center [852, 26] width 67 height 31
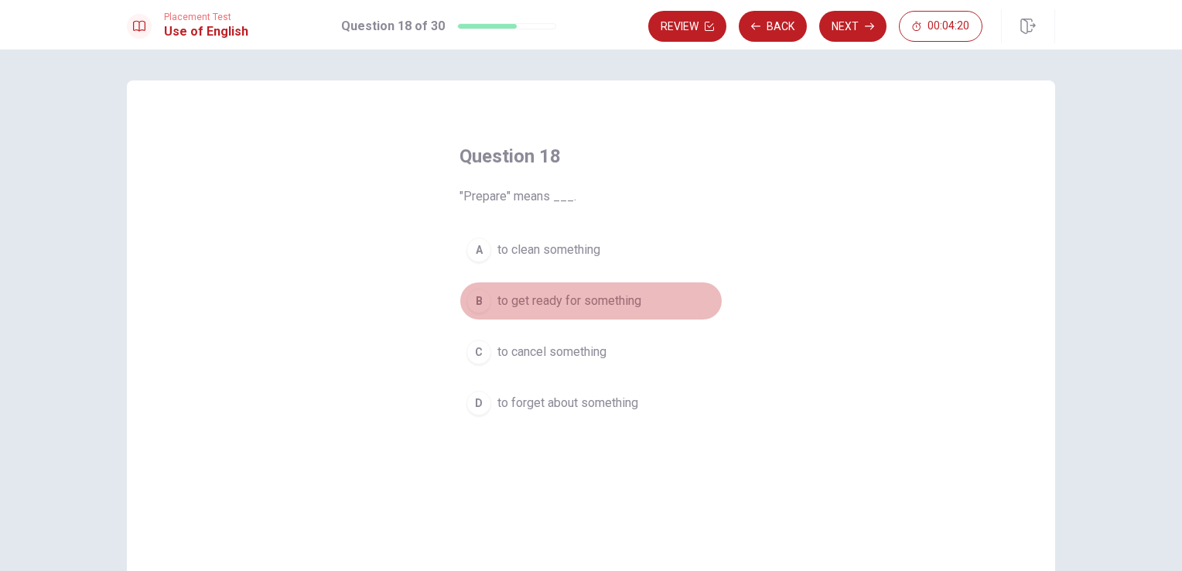
click at [477, 302] on div "B" at bounding box center [478, 300] width 25 height 25
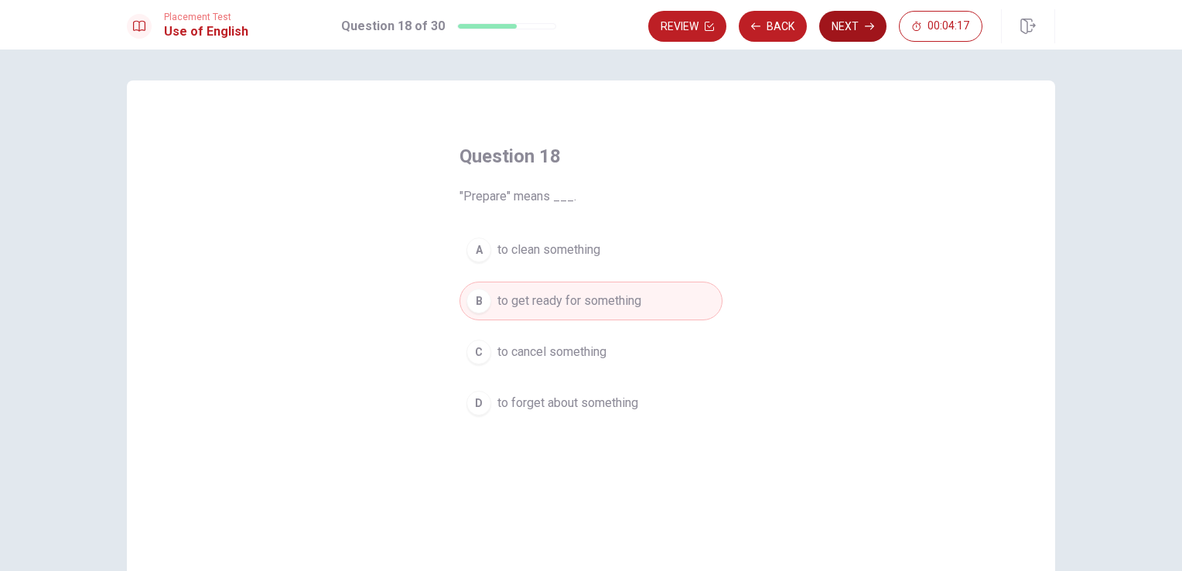
click at [848, 22] on button "Next" at bounding box center [852, 26] width 67 height 31
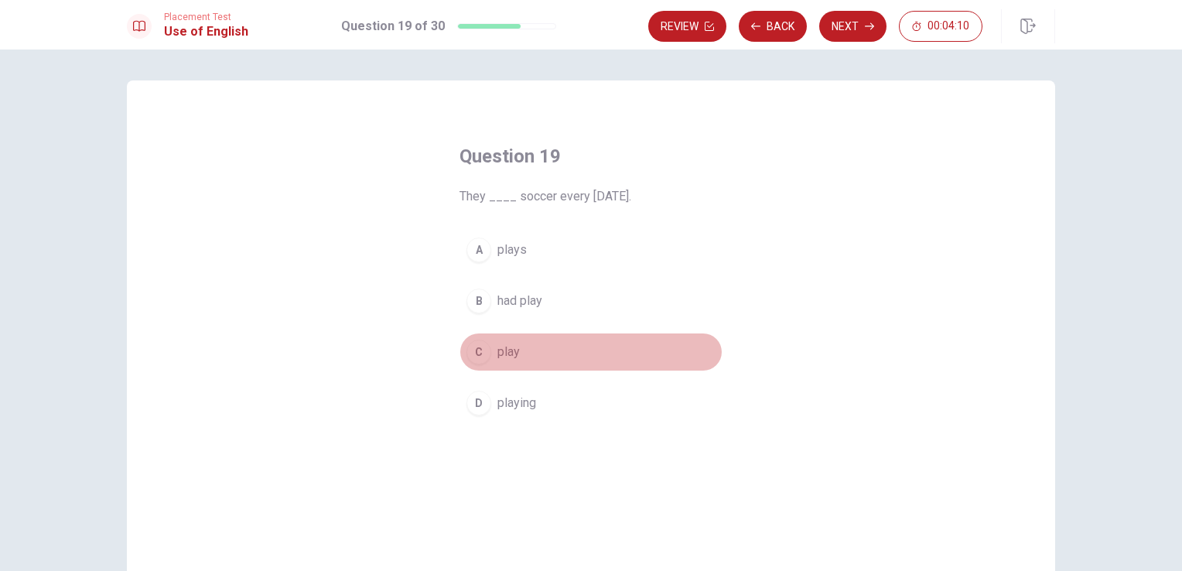
click at [473, 357] on div "C" at bounding box center [478, 351] width 25 height 25
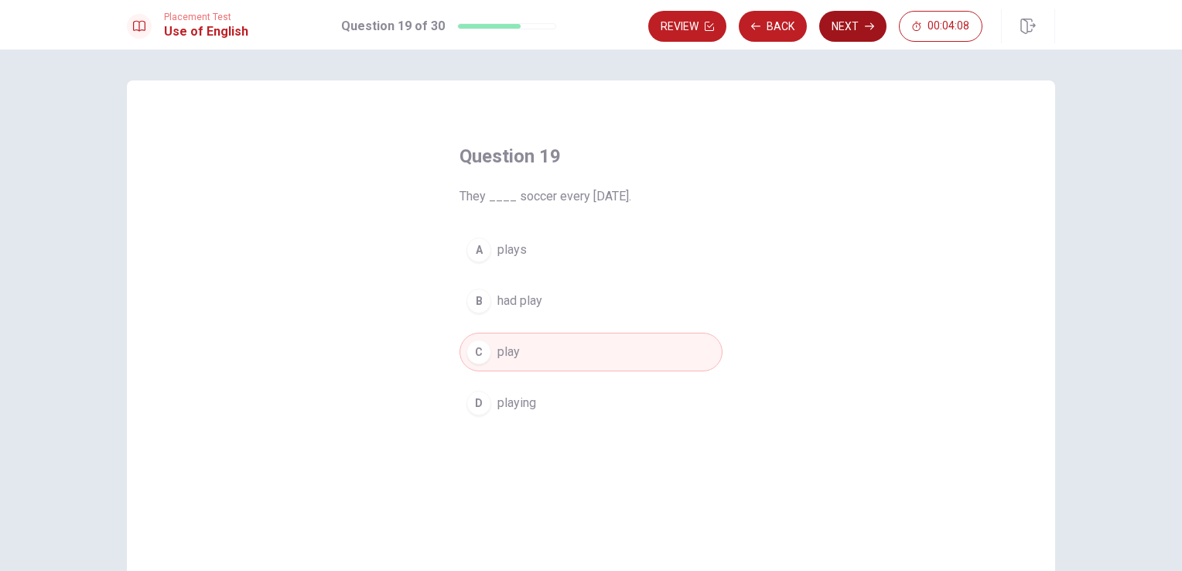
click at [854, 31] on button "Next" at bounding box center [852, 26] width 67 height 31
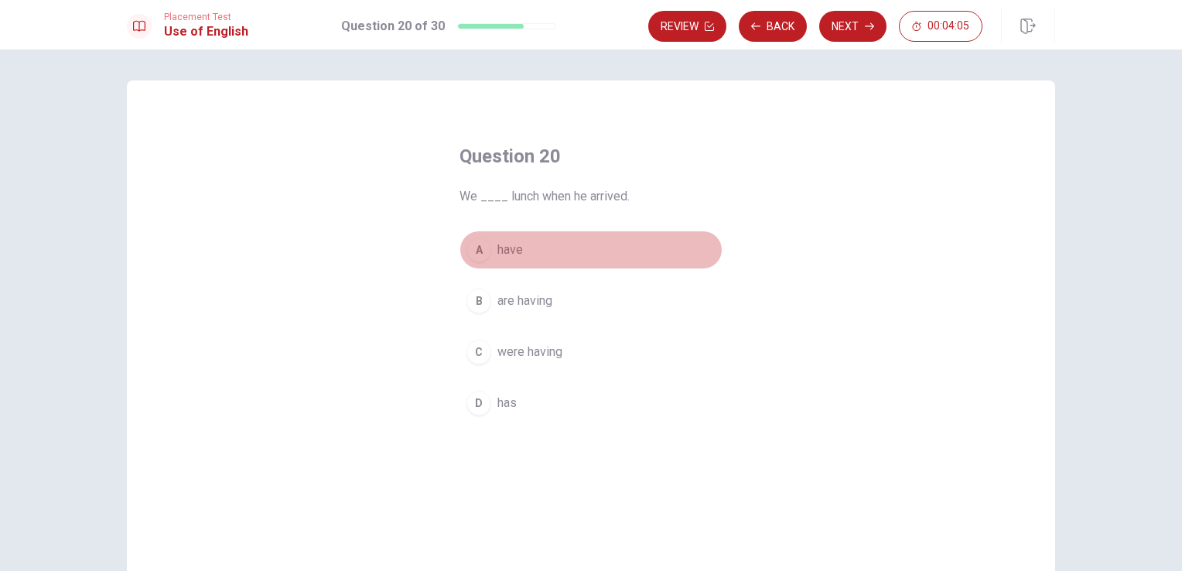
click at [473, 254] on div "A" at bounding box center [478, 249] width 25 height 25
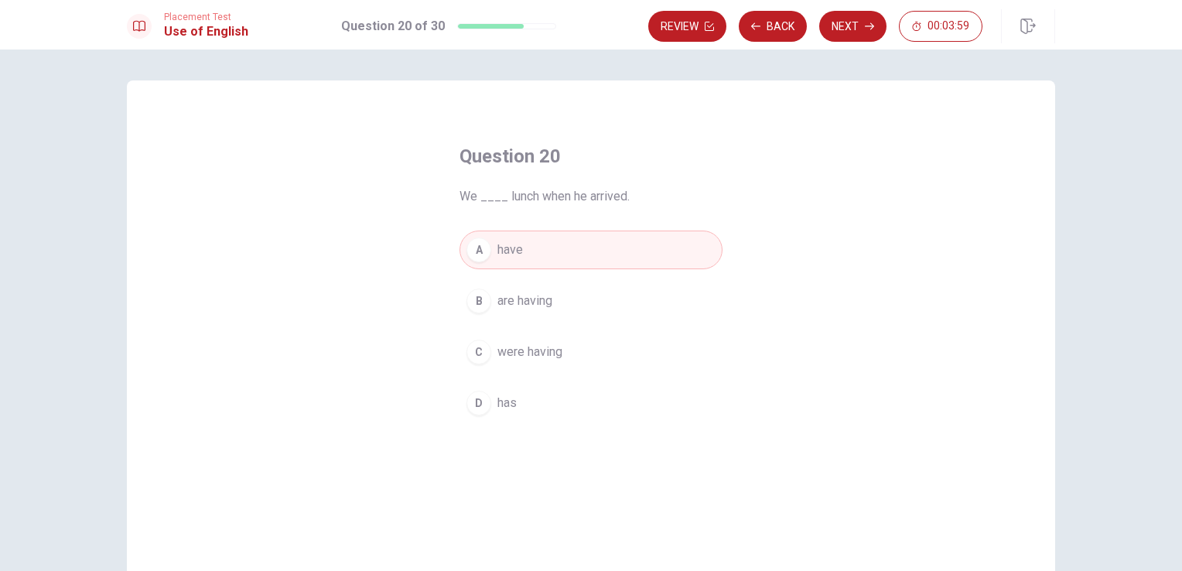
click at [459, 360] on button "C were having" at bounding box center [590, 352] width 263 height 39
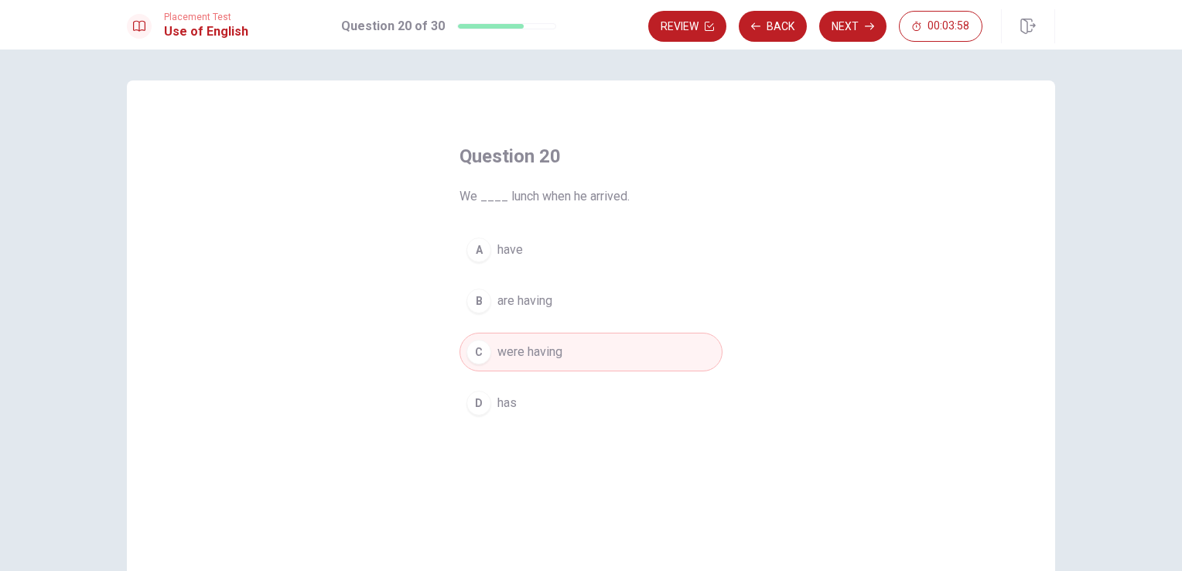
click at [478, 353] on div "C" at bounding box center [478, 351] width 25 height 25
click at [857, 28] on button "Next" at bounding box center [852, 26] width 67 height 31
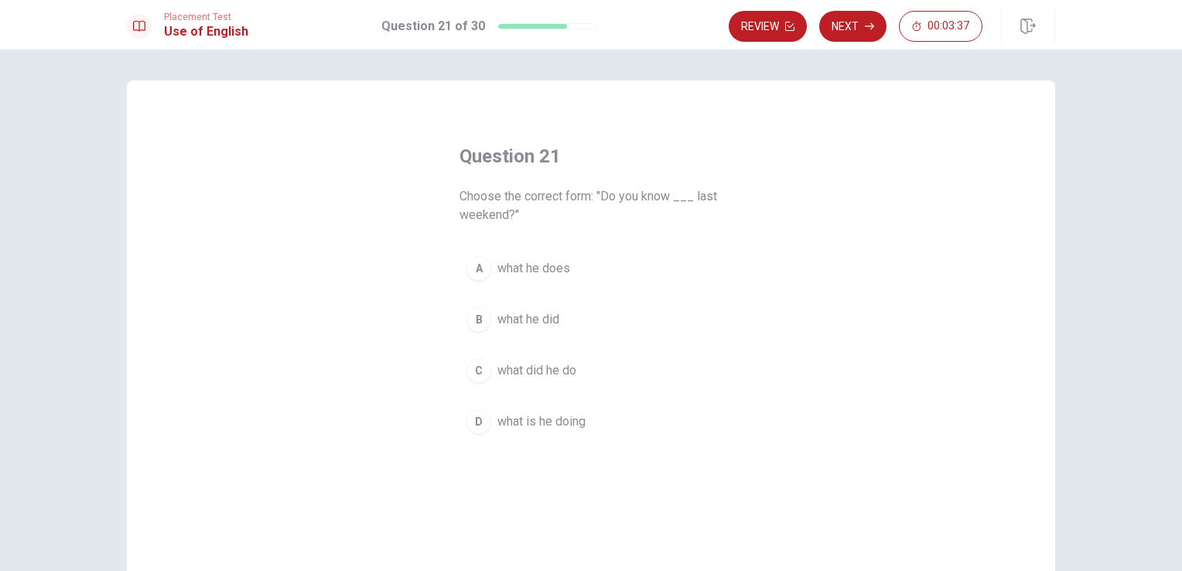
click at [478, 369] on div "C" at bounding box center [478, 370] width 25 height 25
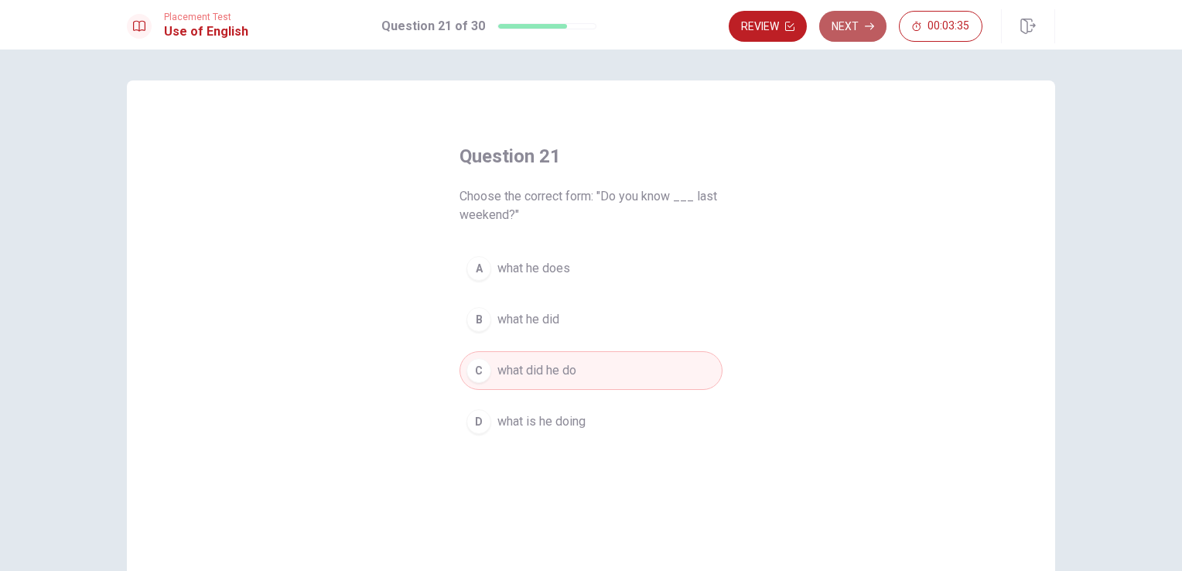
click at [858, 32] on button "Next" at bounding box center [852, 26] width 67 height 31
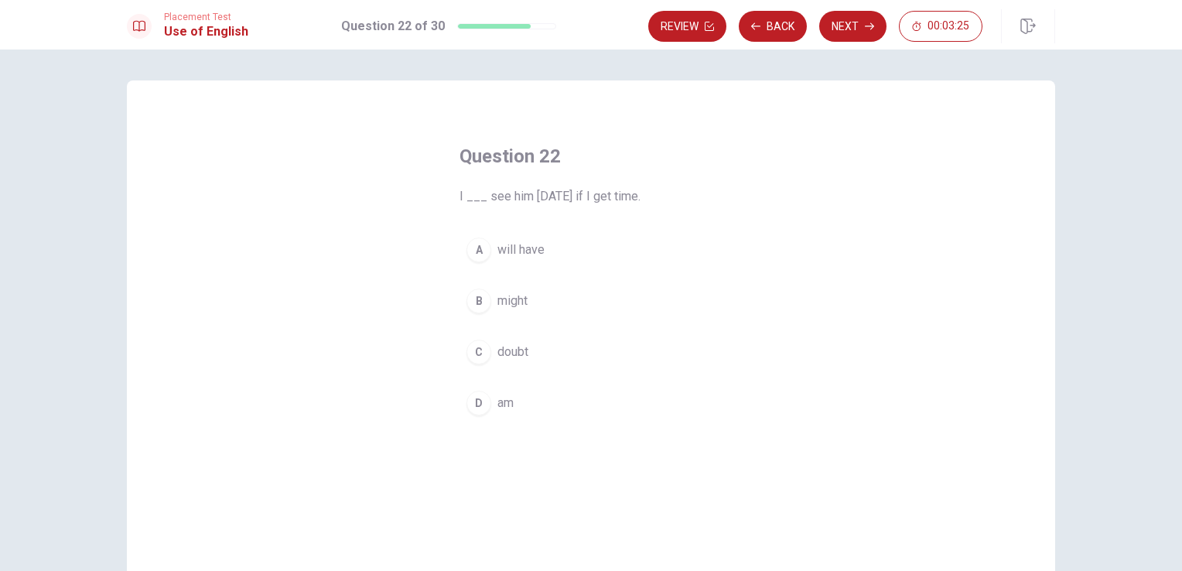
click at [445, 307] on div "Question 22 I ___ see him [DATE] if I get time. A will have B might C doubt D am" at bounding box center [590, 283] width 325 height 328
click at [486, 299] on button "B might" at bounding box center [590, 300] width 263 height 39
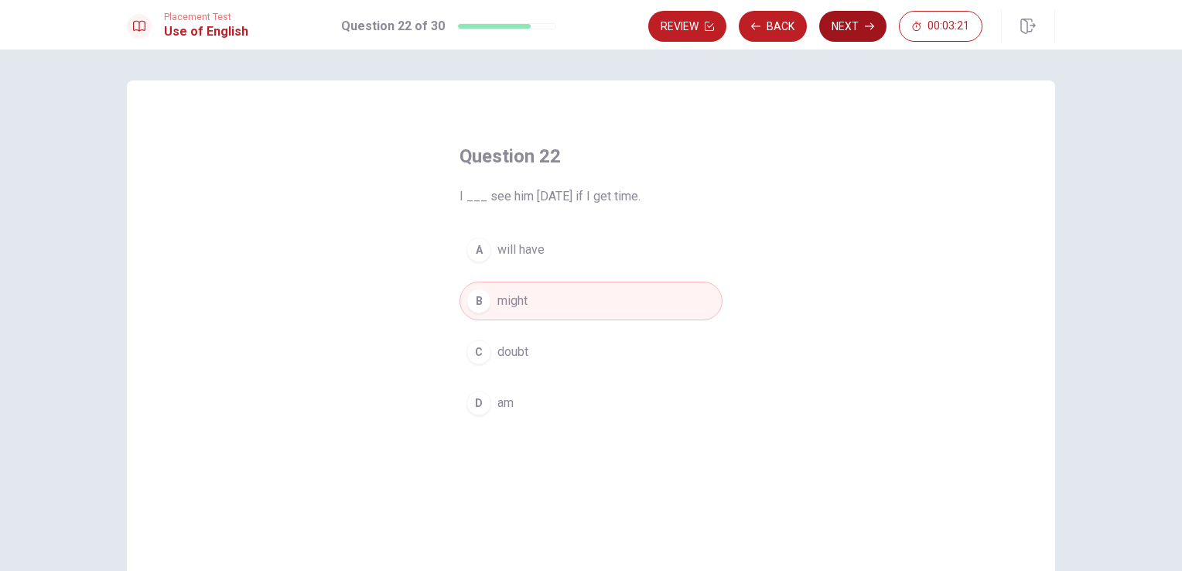
click at [862, 26] on button "Next" at bounding box center [852, 26] width 67 height 31
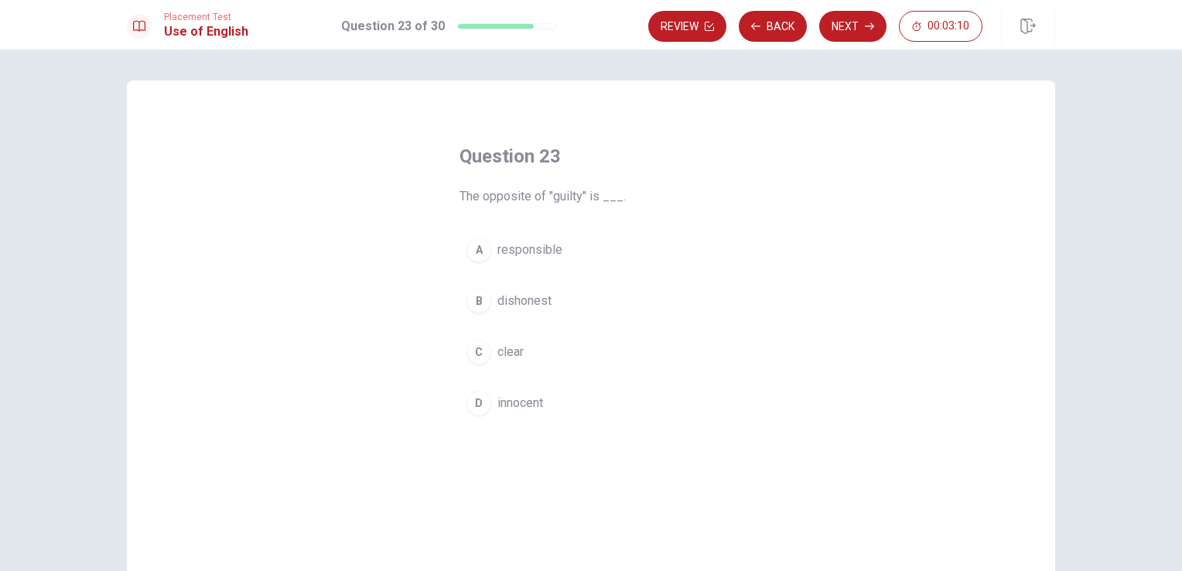
click at [490, 401] on button "D innocent" at bounding box center [590, 403] width 263 height 39
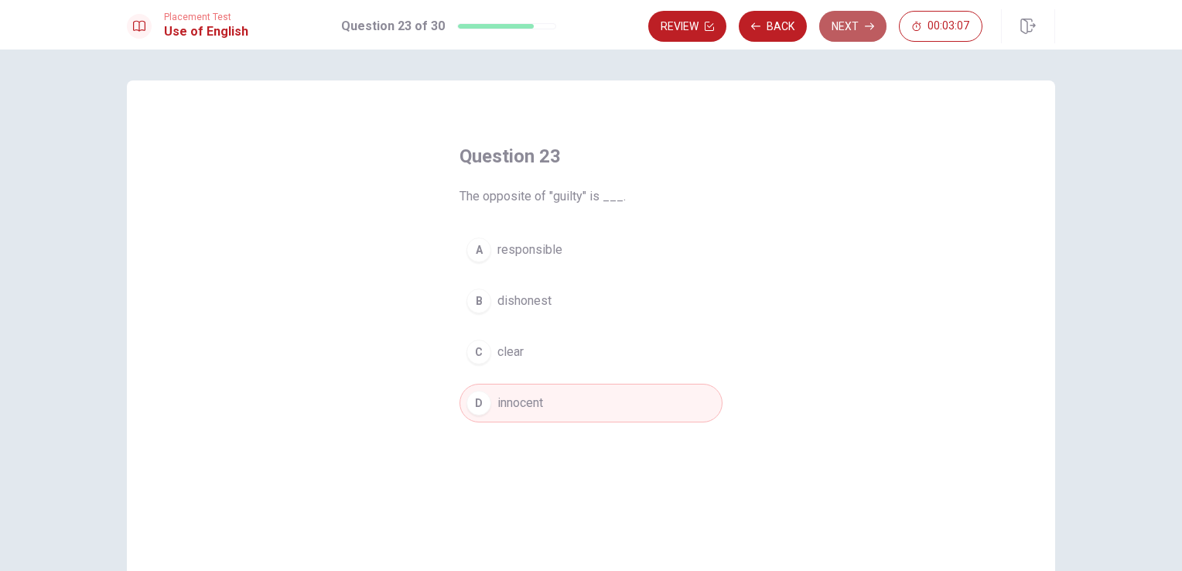
click at [862, 34] on button "Next" at bounding box center [852, 26] width 67 height 31
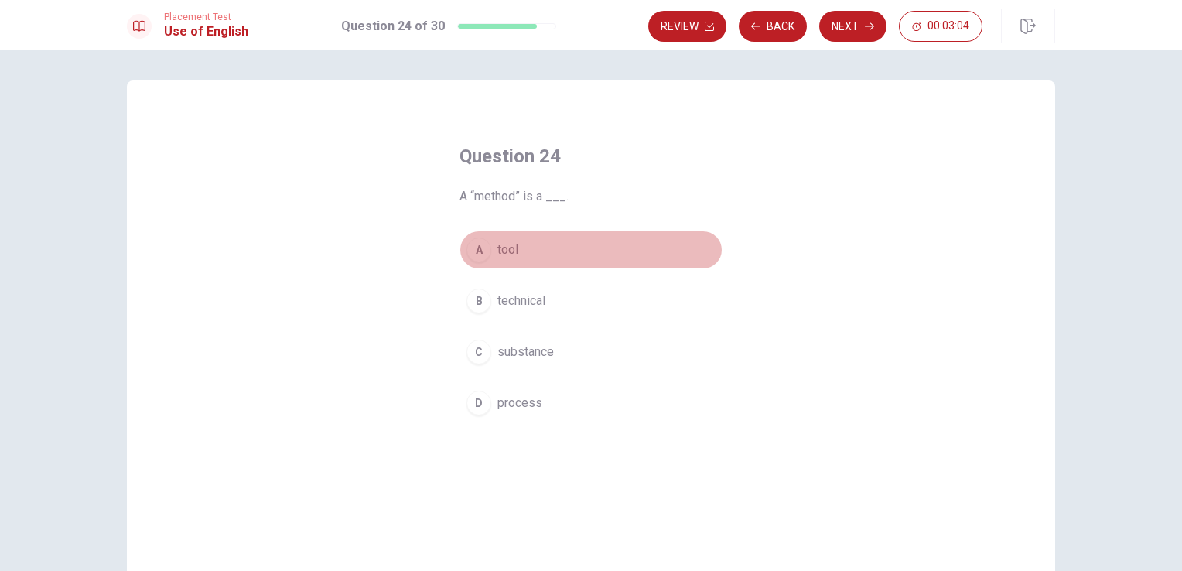
click at [478, 252] on div "A" at bounding box center [478, 249] width 25 height 25
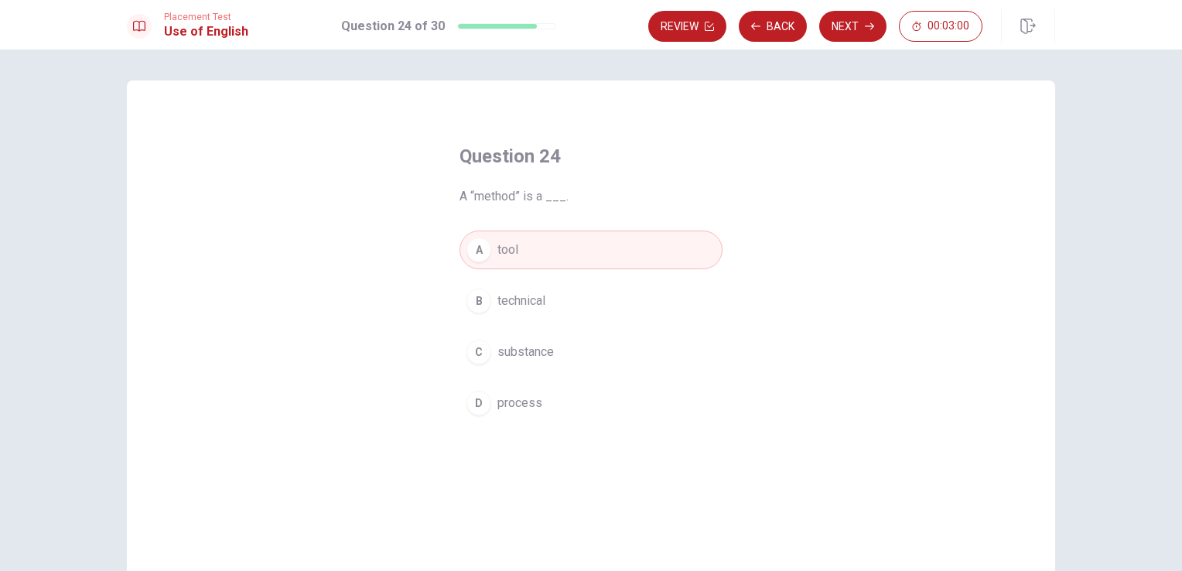
click at [474, 298] on div "B" at bounding box center [478, 300] width 25 height 25
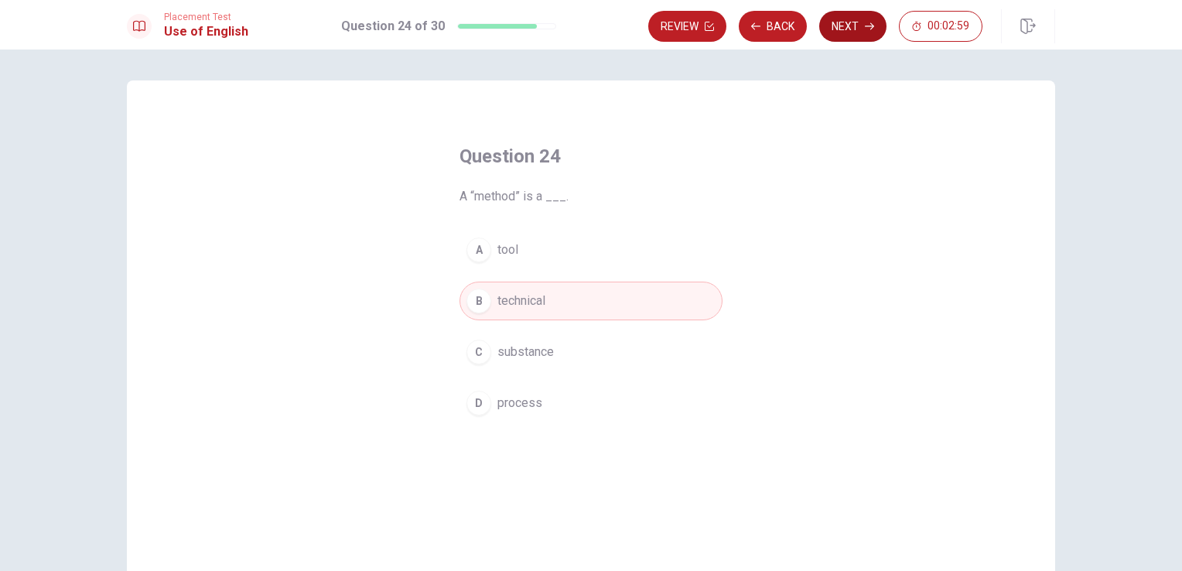
click at [847, 26] on button "Next" at bounding box center [852, 26] width 67 height 31
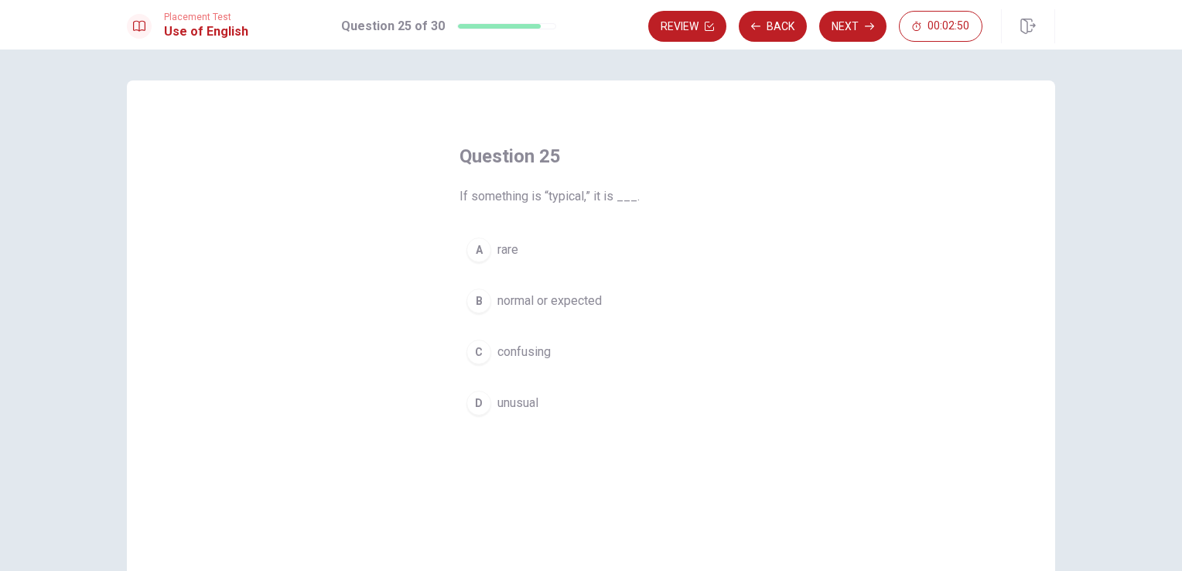
click at [475, 299] on div "B" at bounding box center [478, 300] width 25 height 25
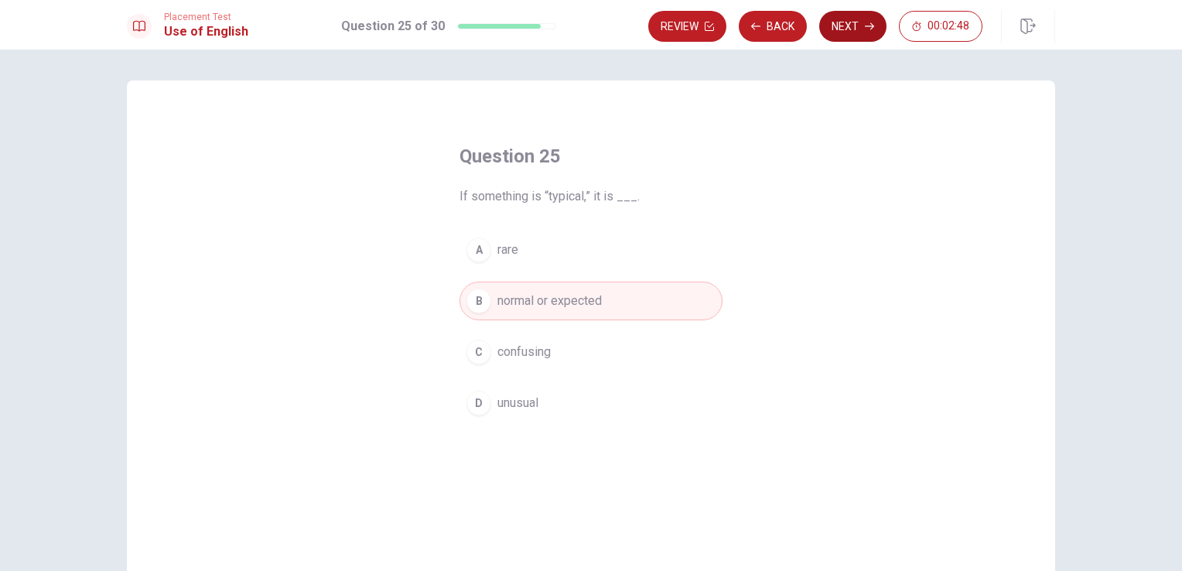
click at [866, 31] on button "Next" at bounding box center [852, 26] width 67 height 31
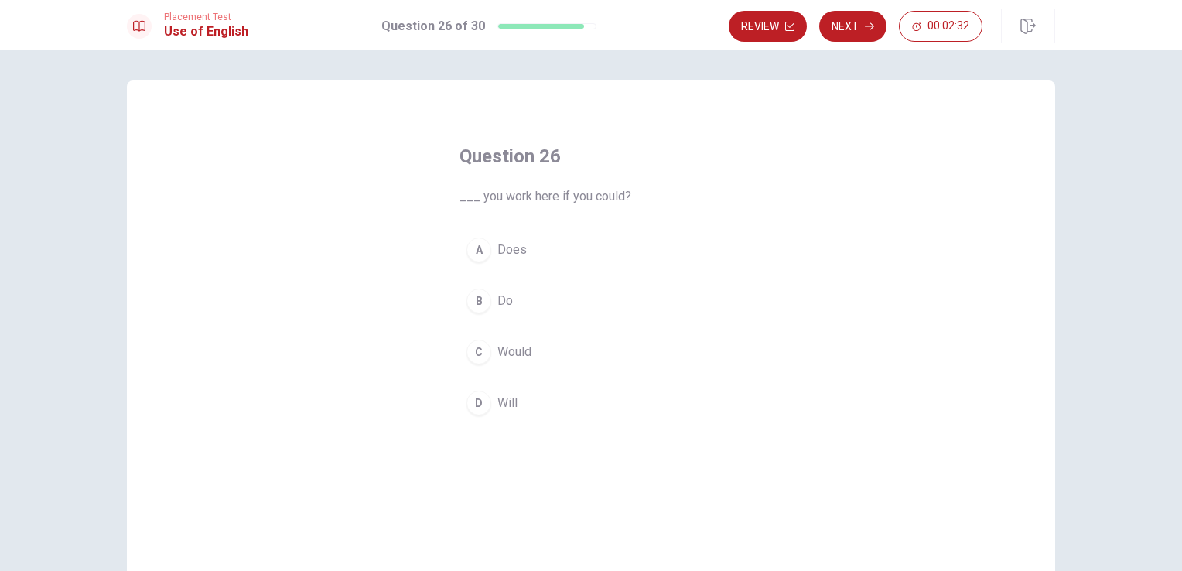
click at [479, 354] on div "C" at bounding box center [478, 351] width 25 height 25
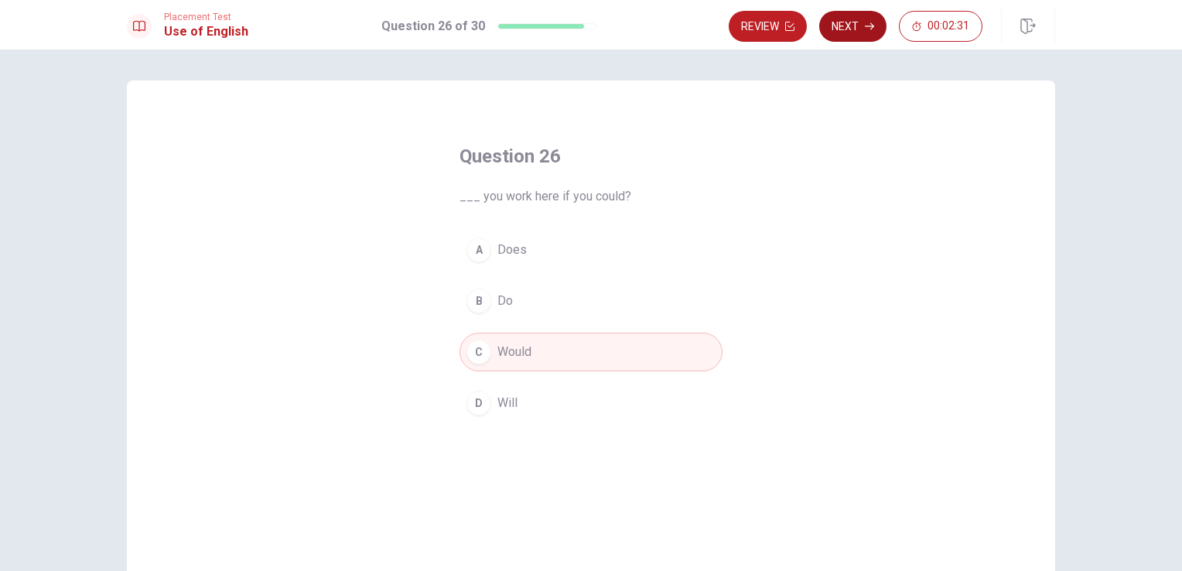
click at [862, 32] on button "Next" at bounding box center [852, 26] width 67 height 31
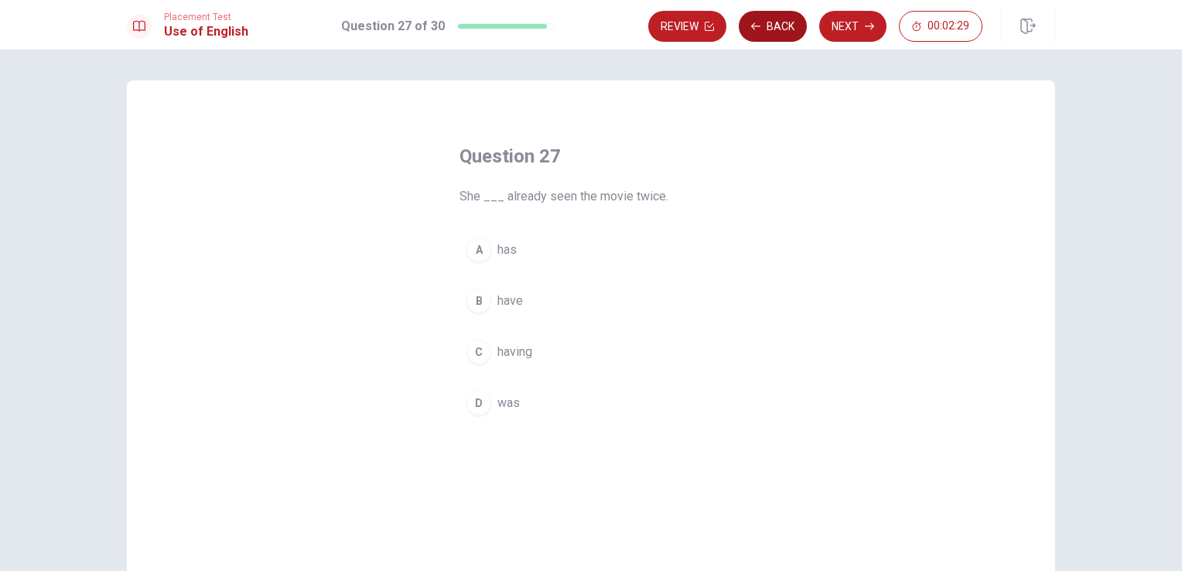
click at [783, 29] on button "Back" at bounding box center [773, 26] width 68 height 31
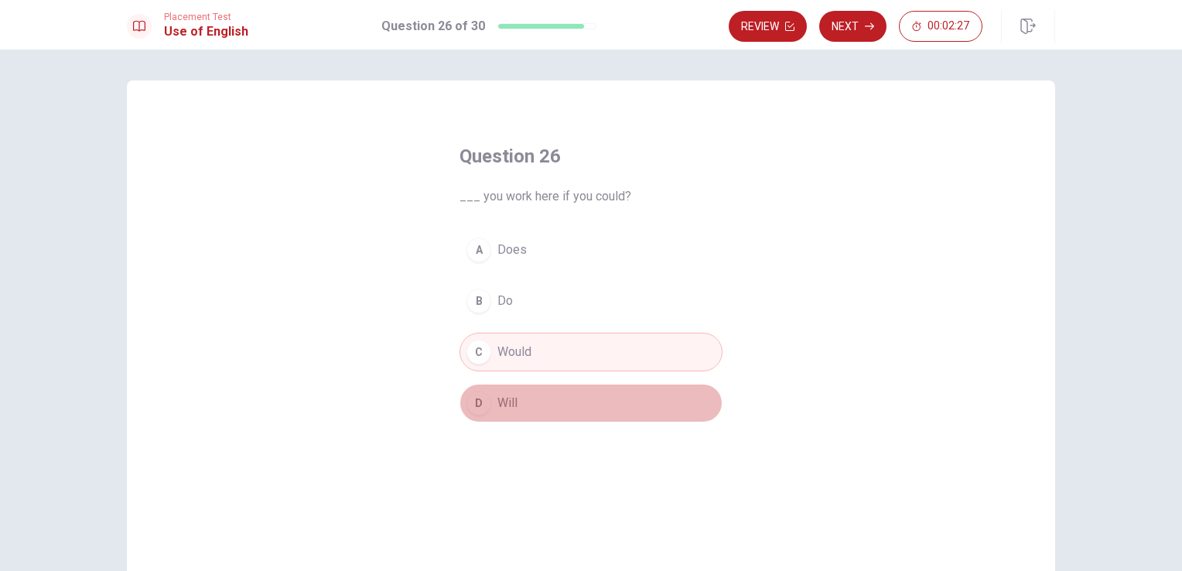
click at [505, 404] on span "Will" at bounding box center [507, 403] width 20 height 19
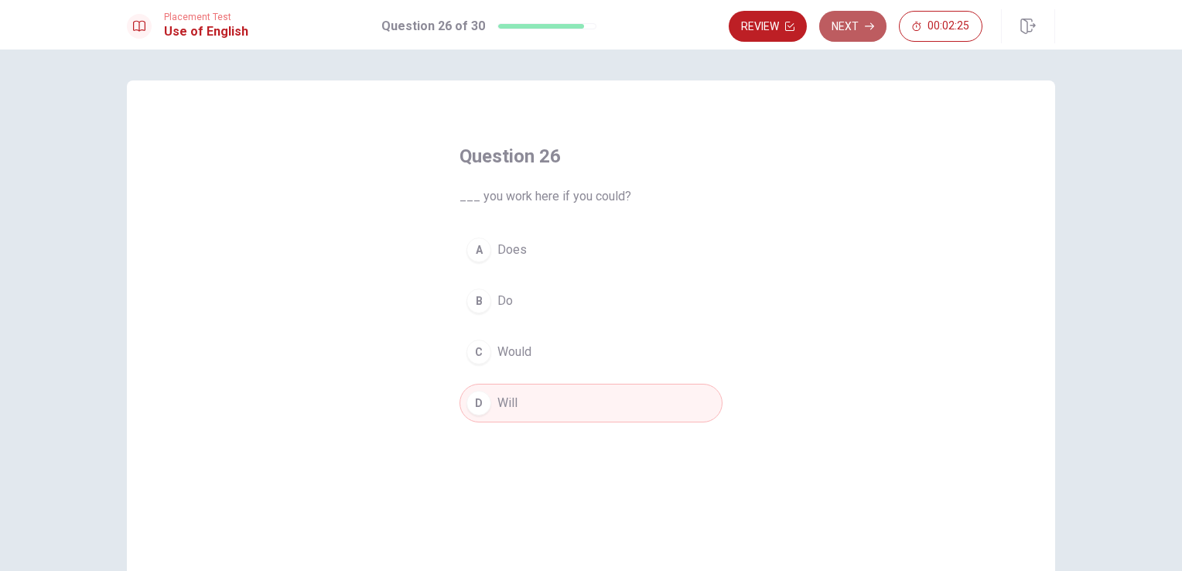
click at [858, 24] on button "Next" at bounding box center [852, 26] width 67 height 31
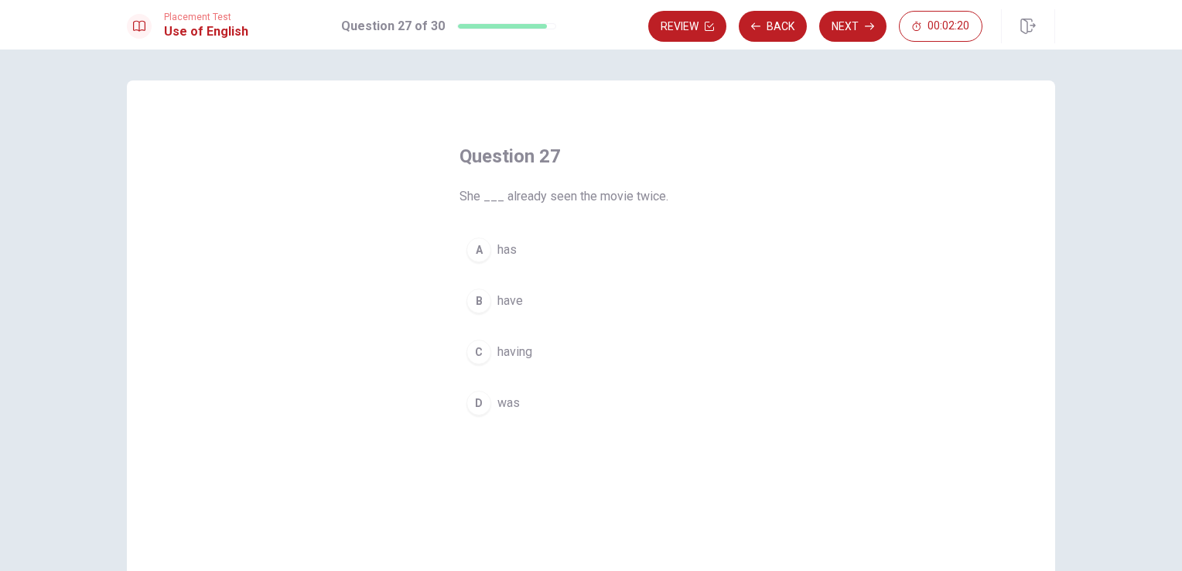
click at [466, 246] on div "A" at bounding box center [478, 249] width 25 height 25
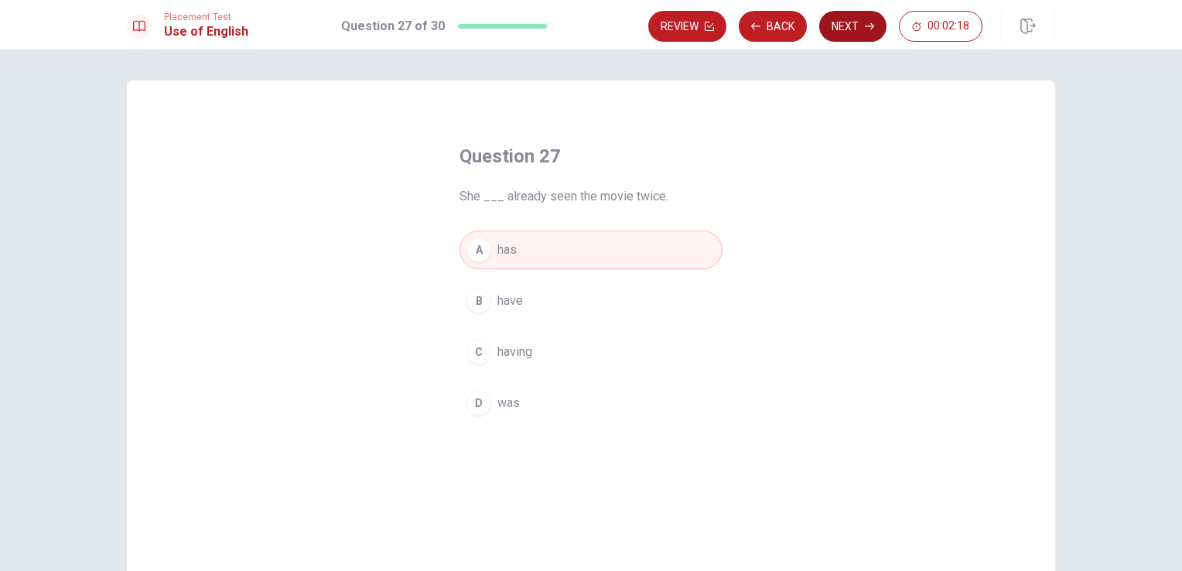
click at [863, 32] on button "Next" at bounding box center [852, 26] width 67 height 31
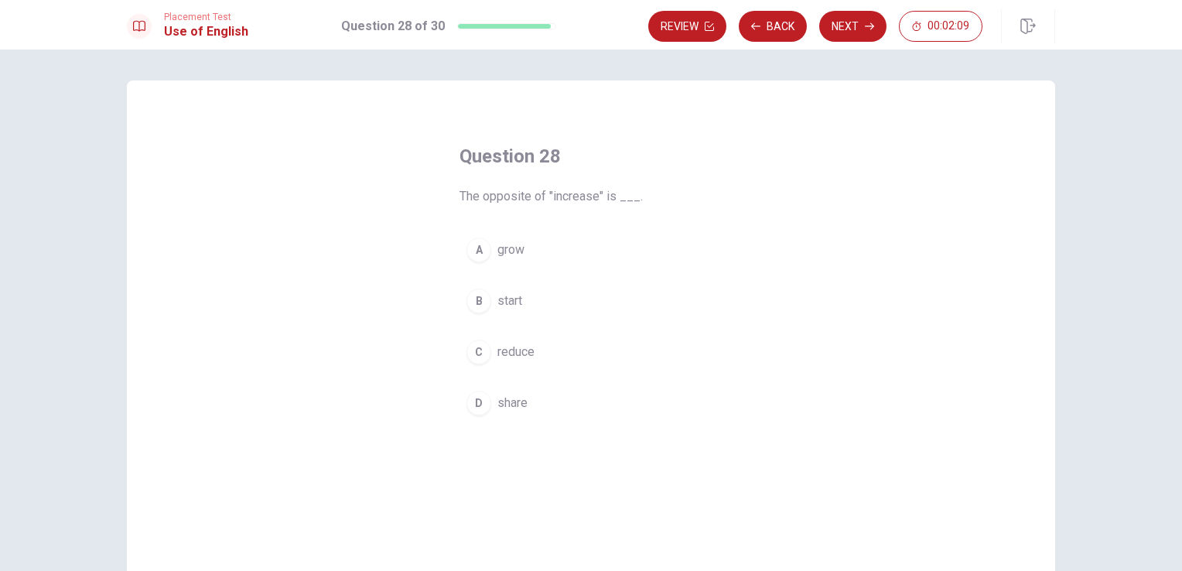
click at [466, 347] on div "C" at bounding box center [478, 351] width 25 height 25
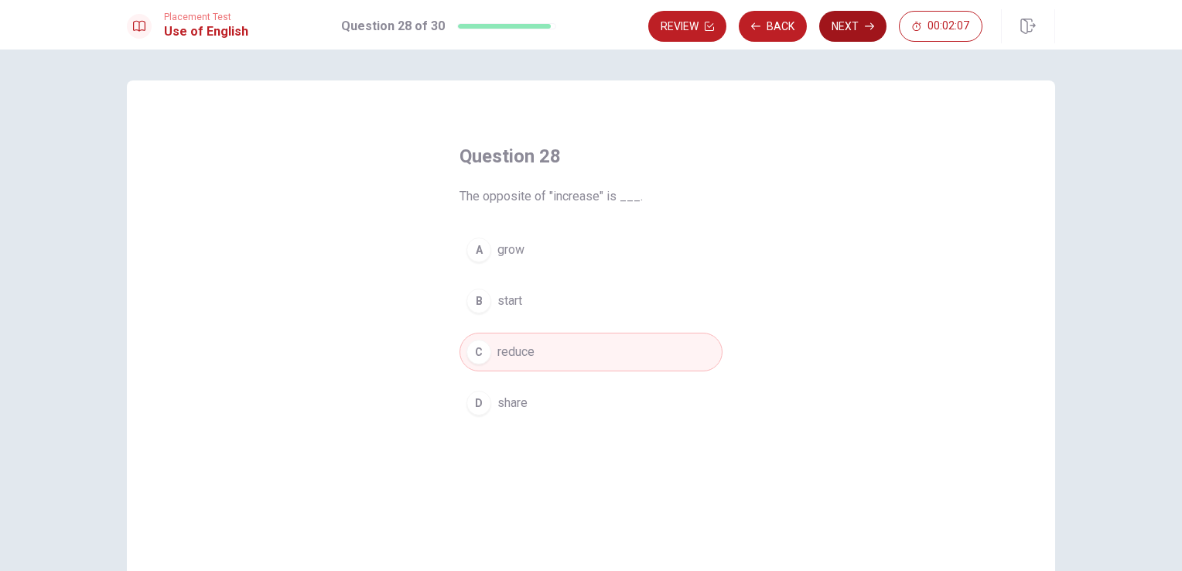
click at [839, 24] on button "Next" at bounding box center [852, 26] width 67 height 31
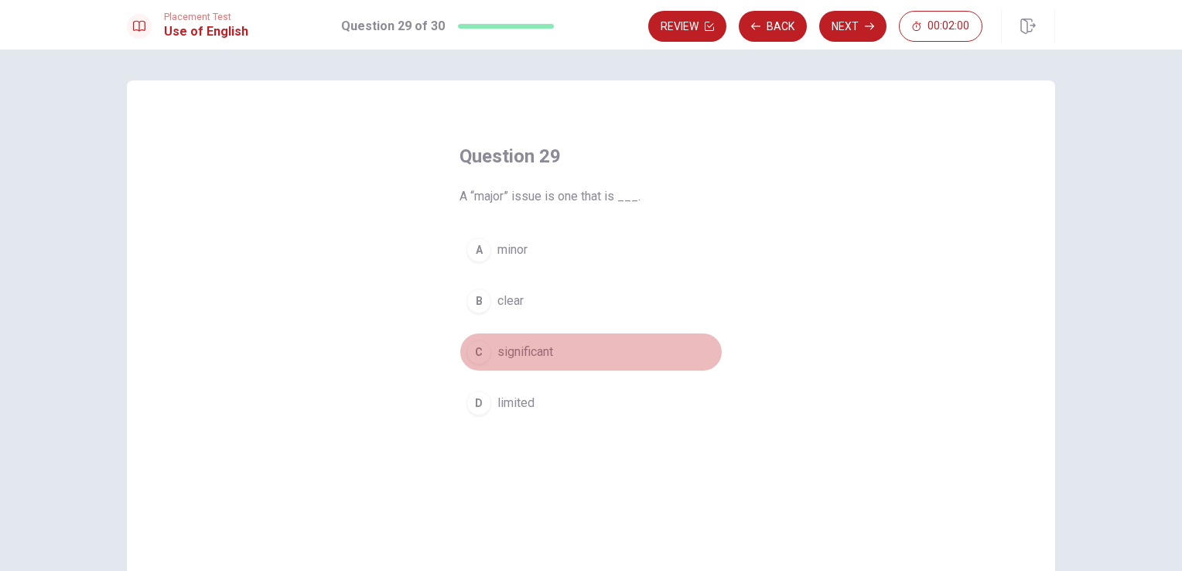
click at [476, 356] on div "C" at bounding box center [478, 351] width 25 height 25
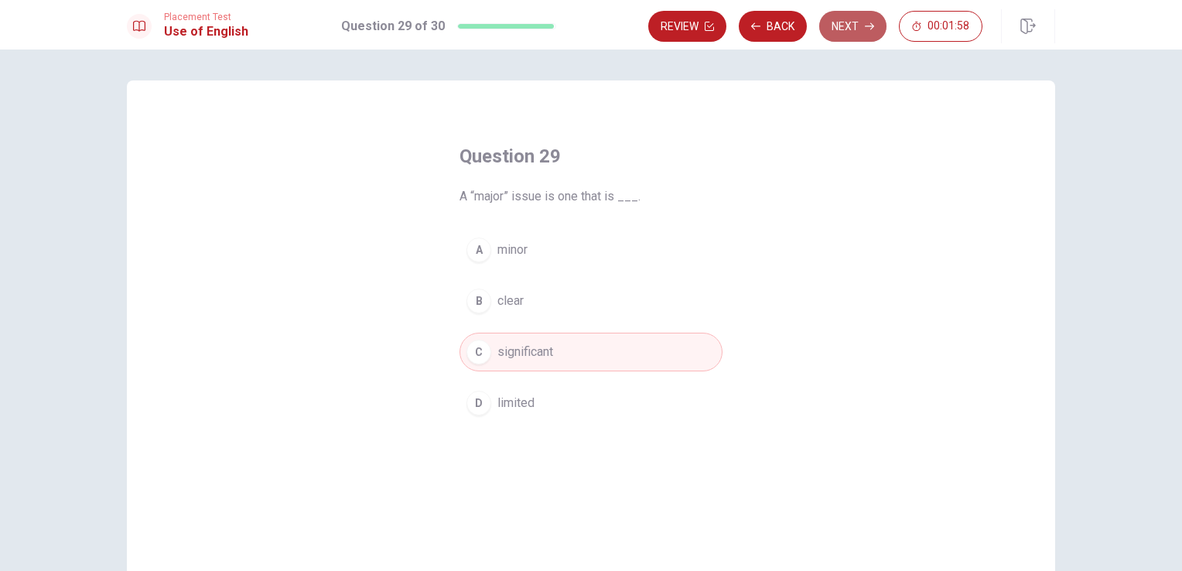
click at [863, 21] on button "Next" at bounding box center [852, 26] width 67 height 31
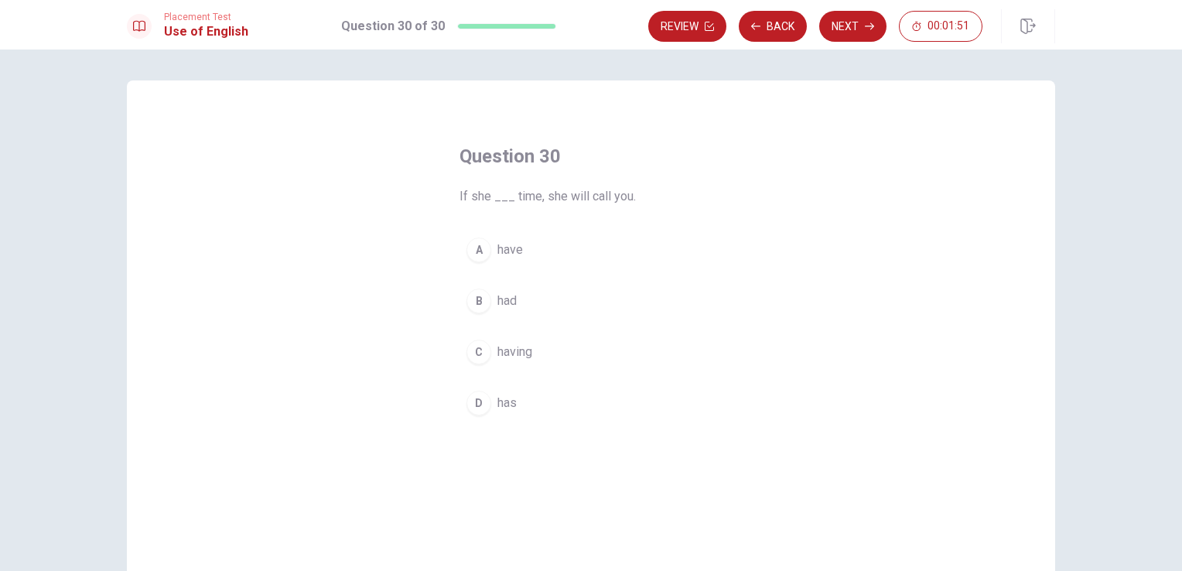
click at [476, 401] on div "D" at bounding box center [478, 403] width 25 height 25
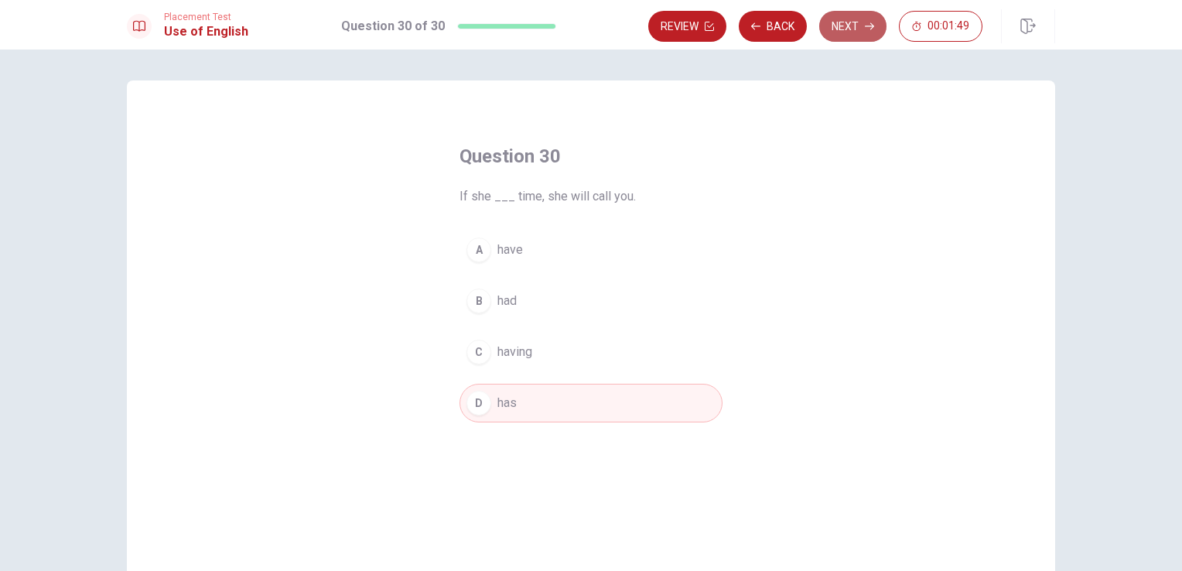
click at [857, 32] on button "Next" at bounding box center [852, 26] width 67 height 31
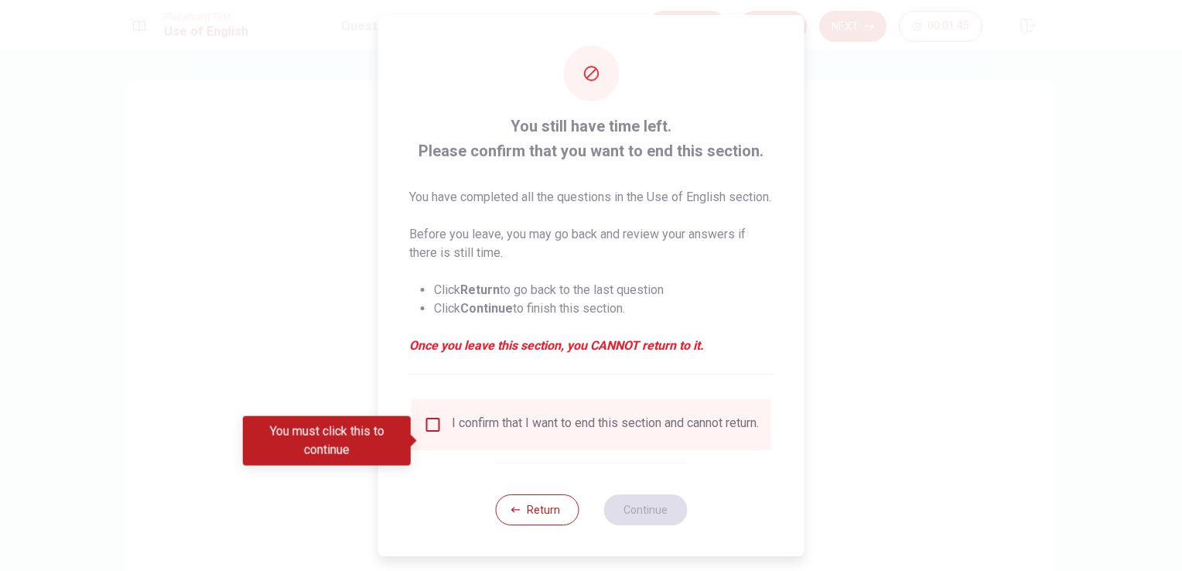
click at [430, 434] on input "You must click this to continue" at bounding box center [433, 424] width 19 height 19
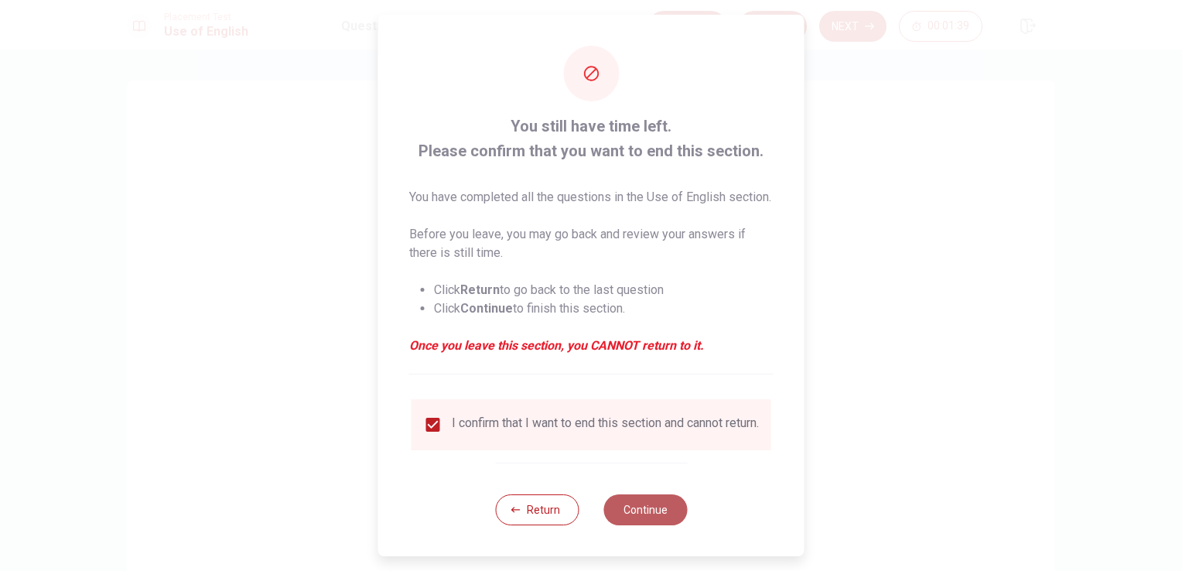
click at [638, 525] on button "Continue" at bounding box center [645, 509] width 84 height 31
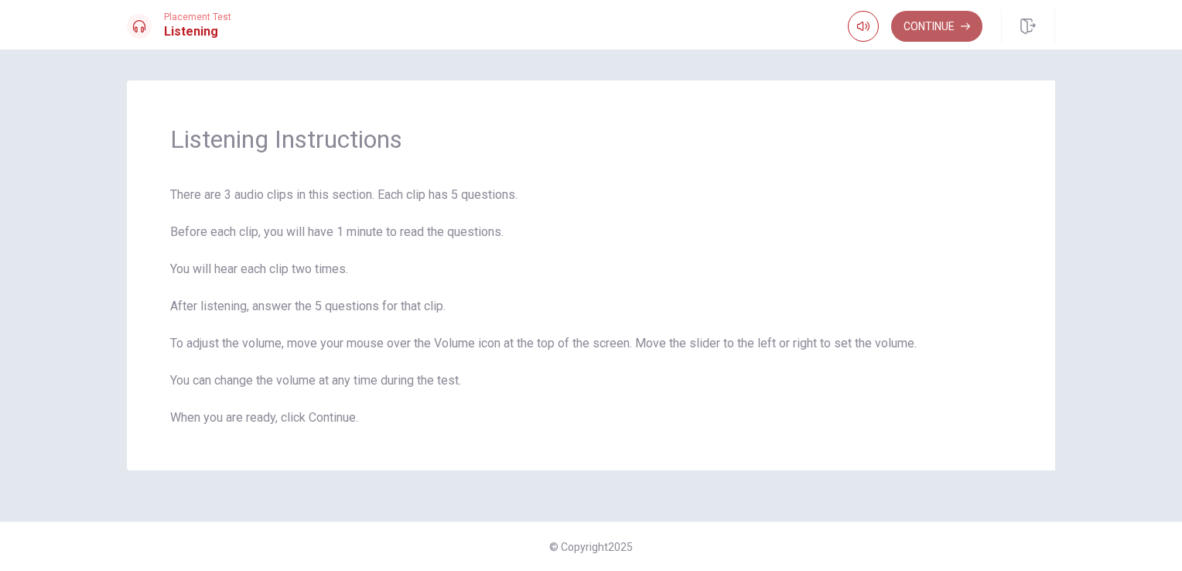
click at [943, 27] on button "Continue" at bounding box center [936, 26] width 91 height 31
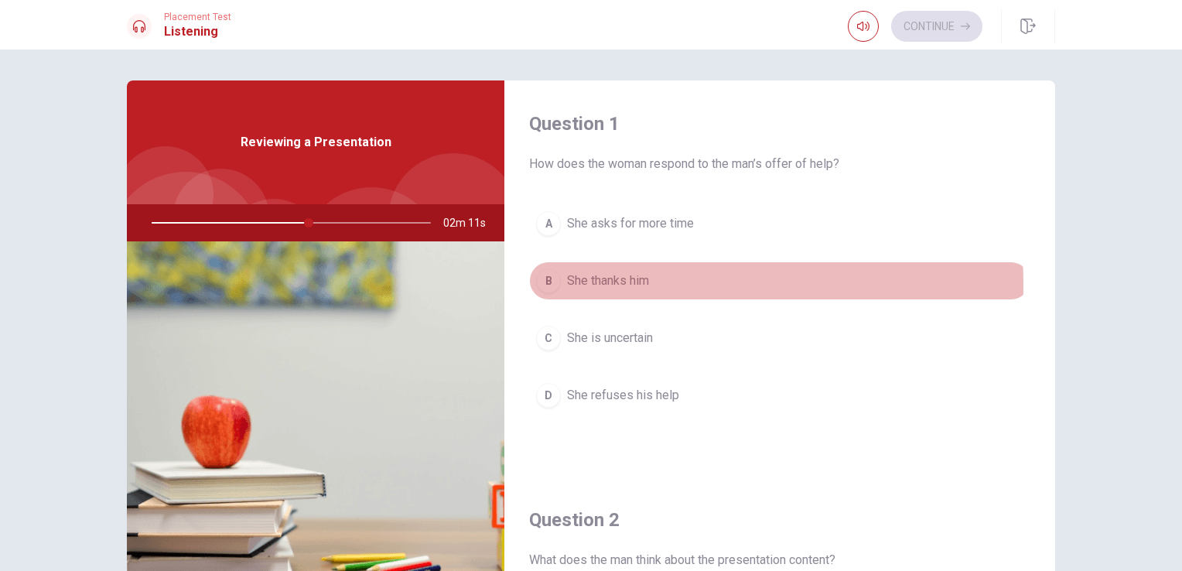
click at [546, 283] on div "B" at bounding box center [548, 280] width 25 height 25
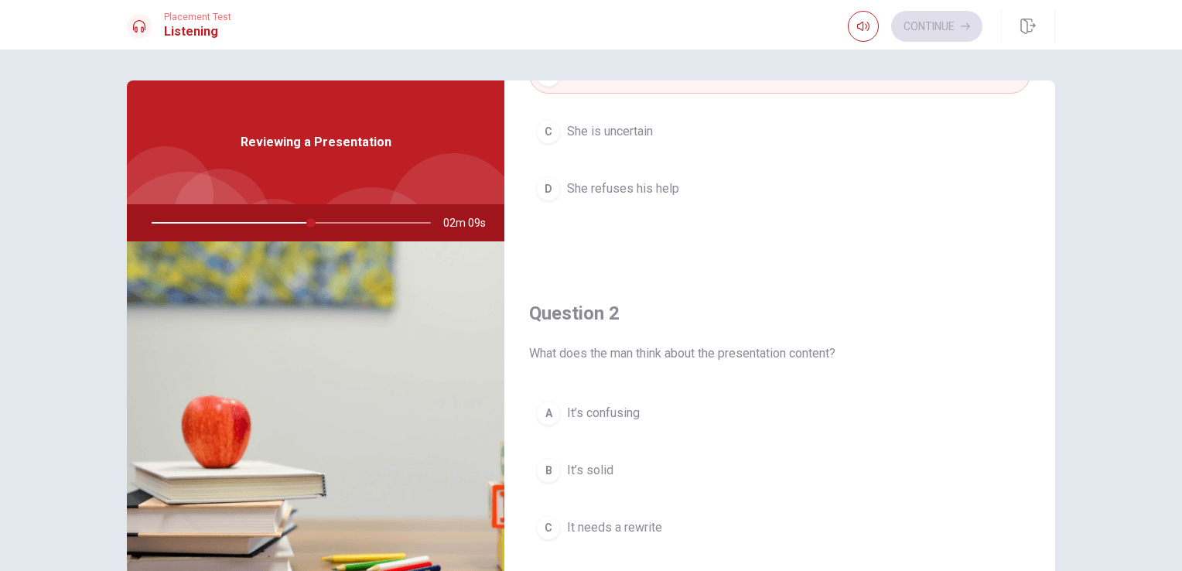
scroll to position [309, 0]
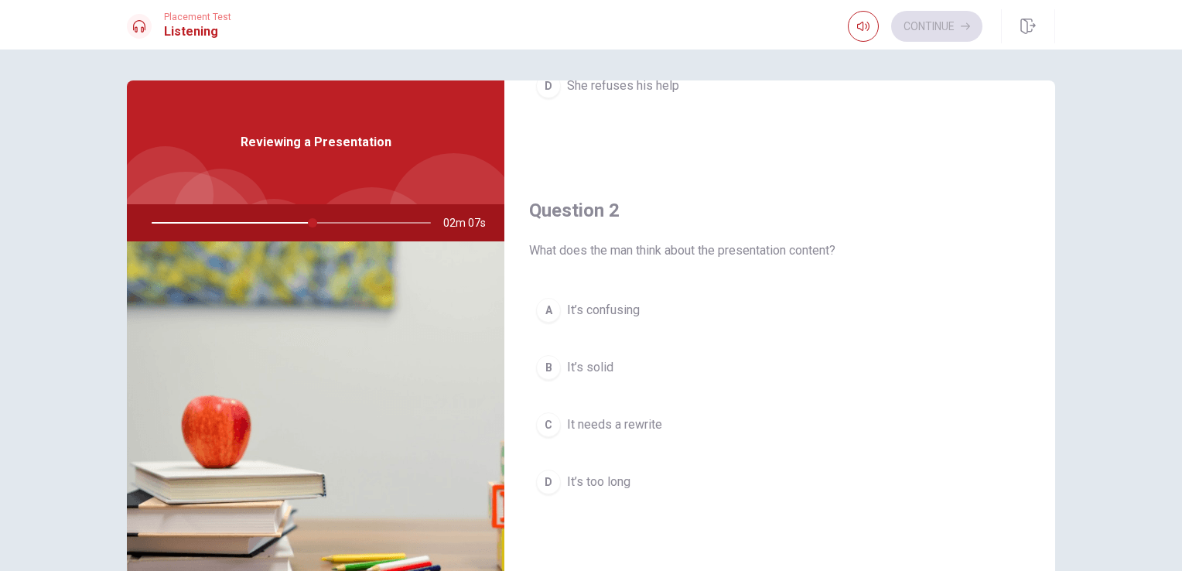
click at [544, 370] on div "B" at bounding box center [548, 367] width 25 height 25
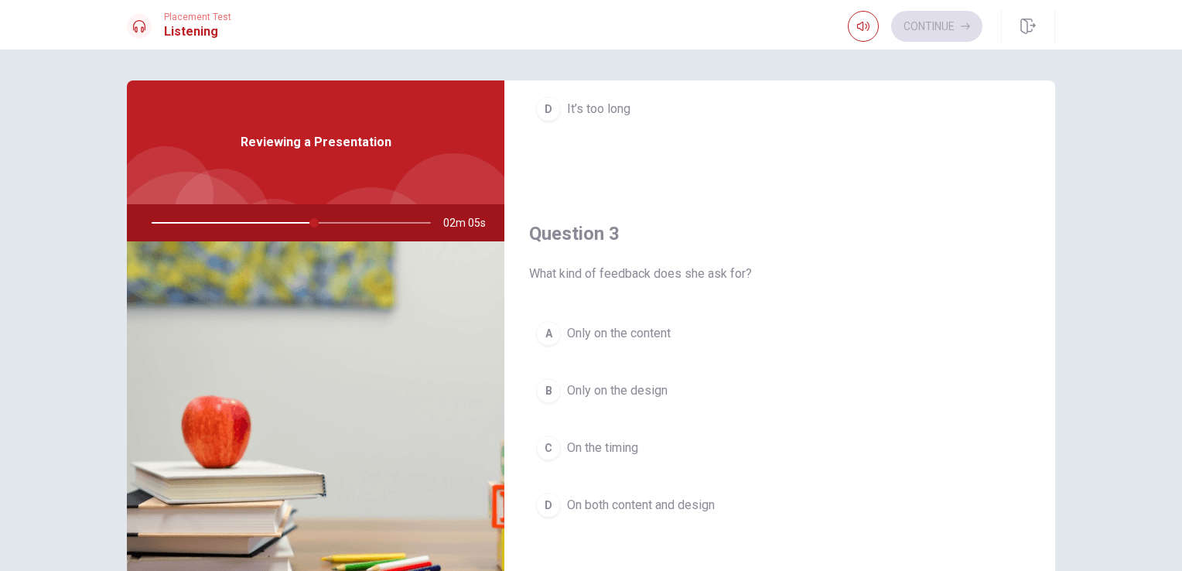
scroll to position [696, 0]
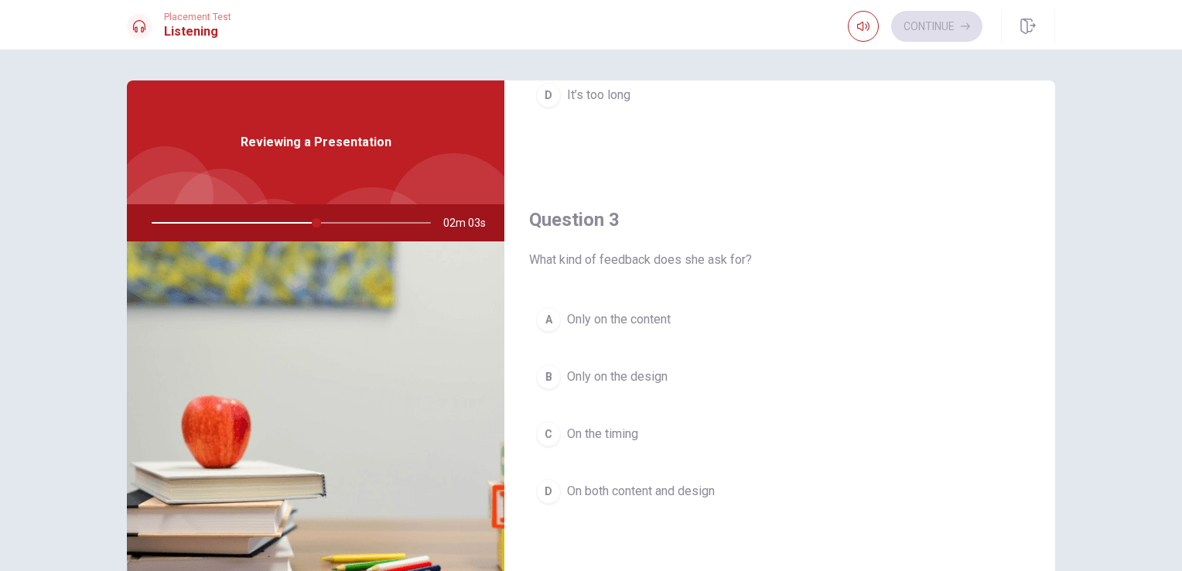
click at [540, 496] on div "D" at bounding box center [548, 491] width 25 height 25
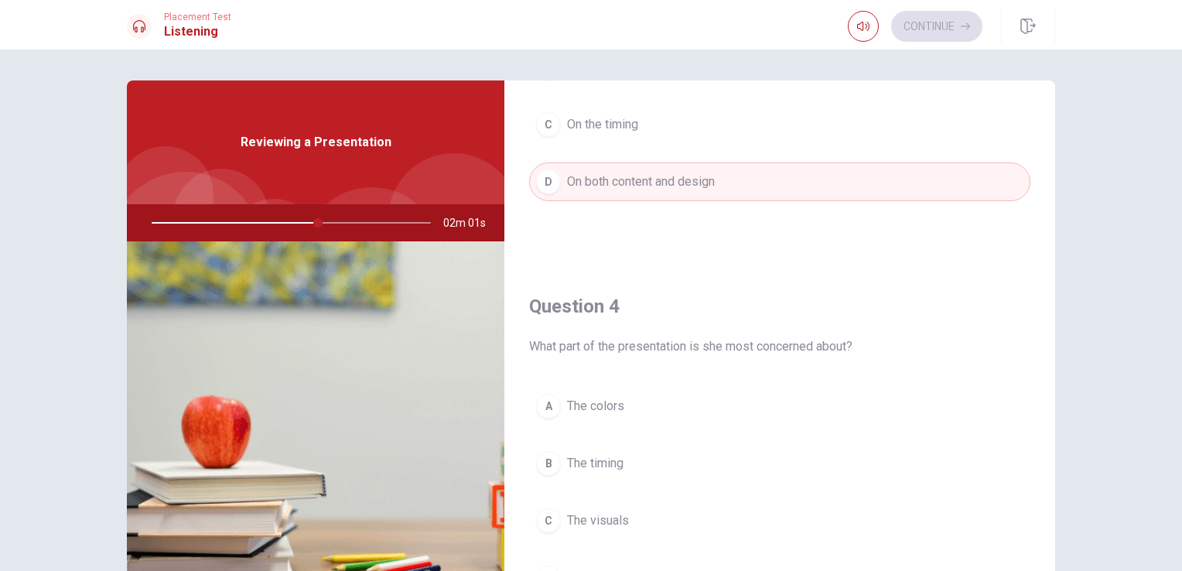
scroll to position [1083, 0]
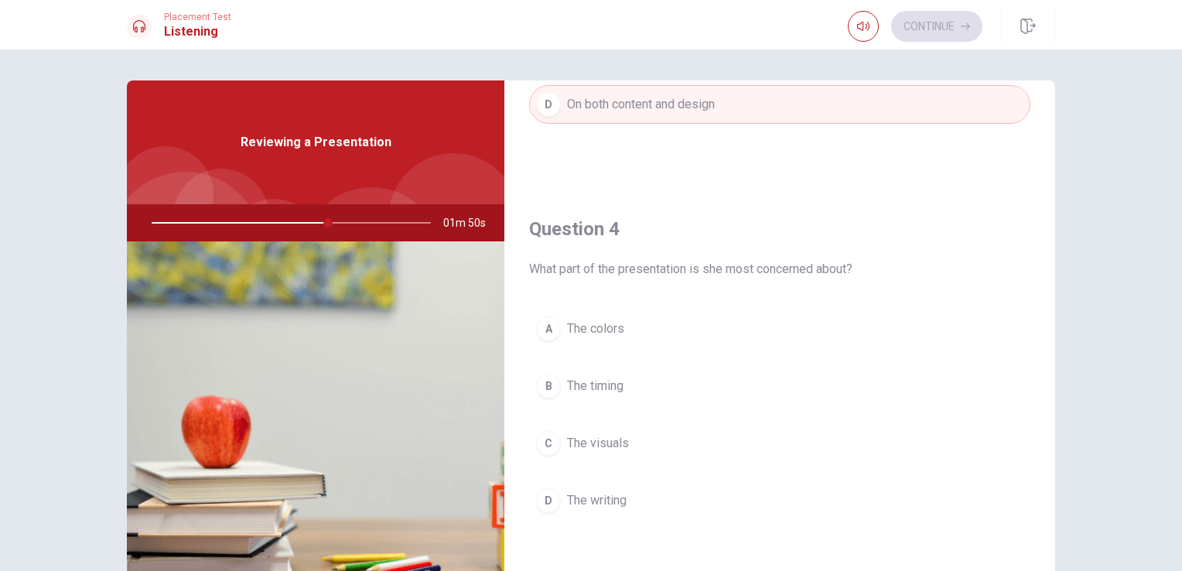
click at [550, 437] on div "C" at bounding box center [548, 443] width 25 height 25
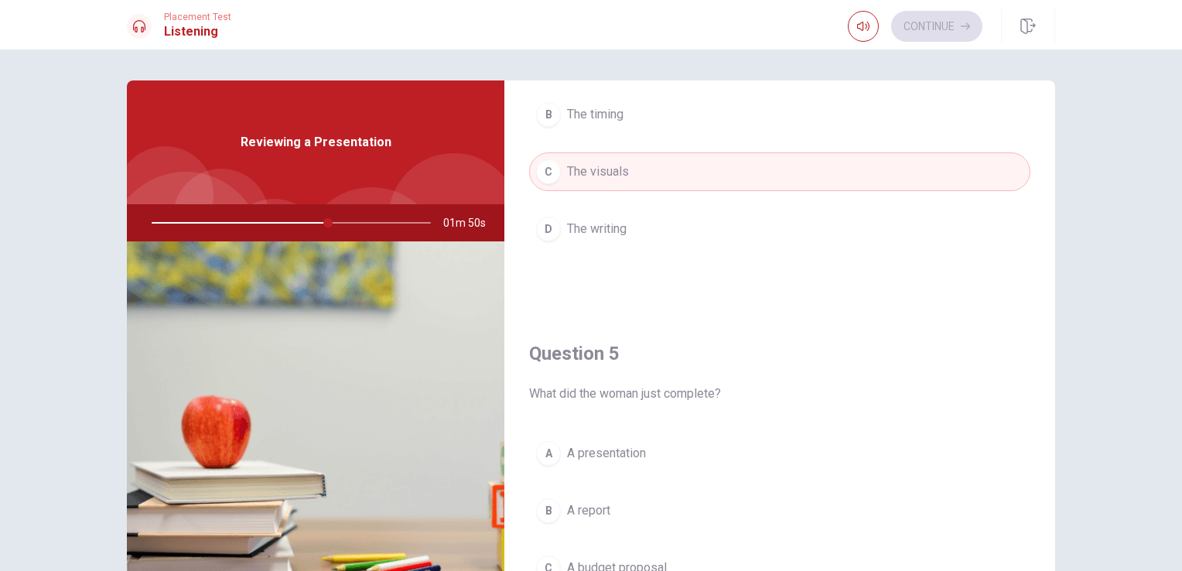
scroll to position [1392, 0]
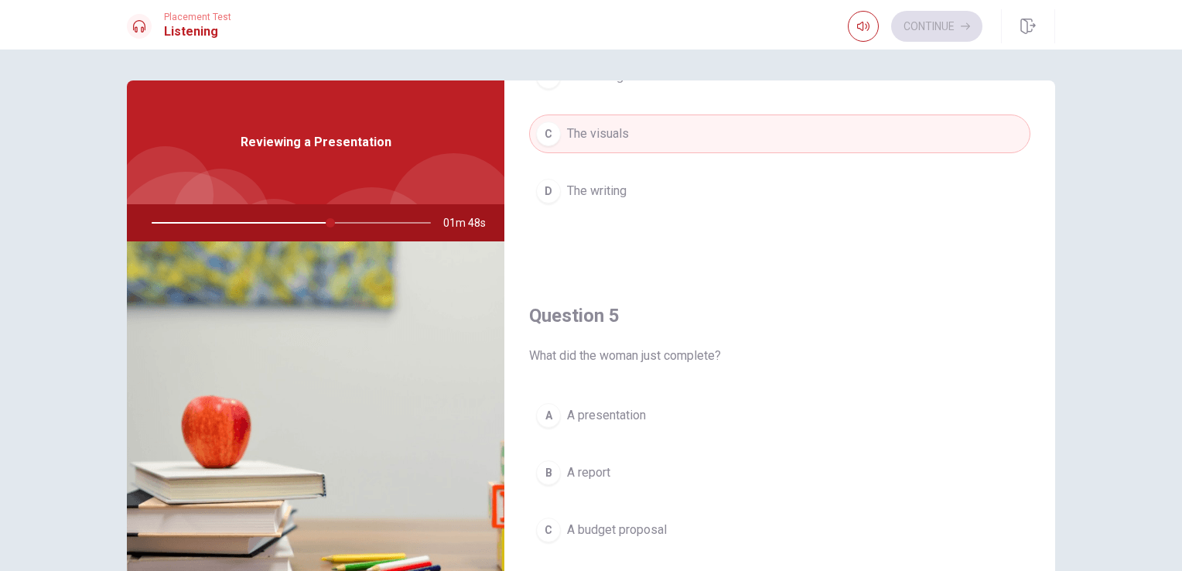
click at [548, 532] on div "C" at bounding box center [548, 529] width 25 height 25
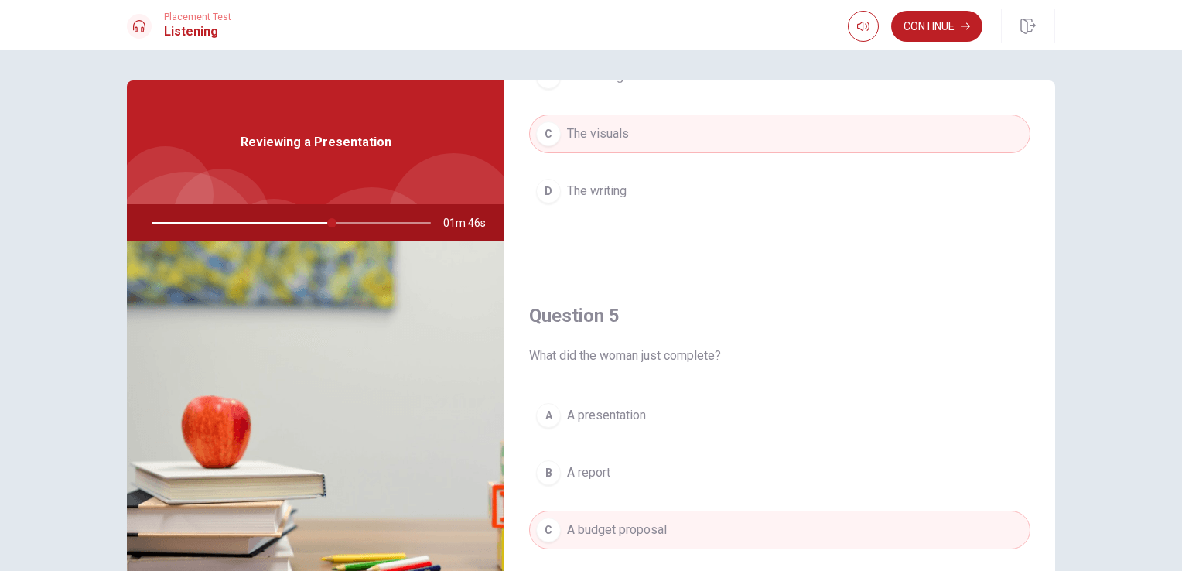
click at [539, 407] on div "A" at bounding box center [548, 415] width 25 height 25
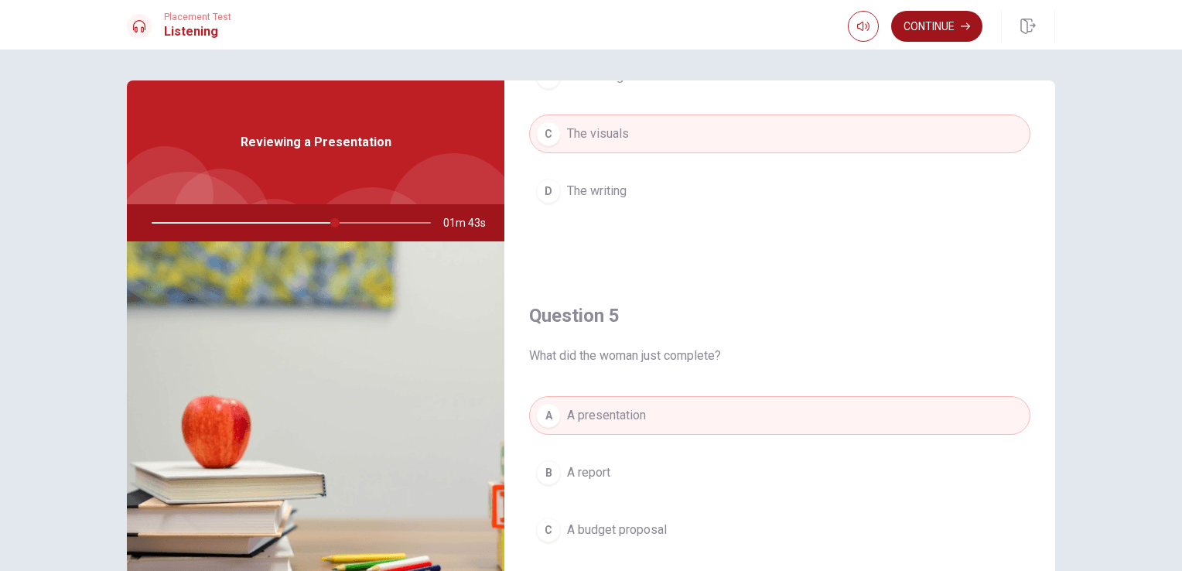
click at [947, 26] on button "Continue" at bounding box center [936, 26] width 91 height 31
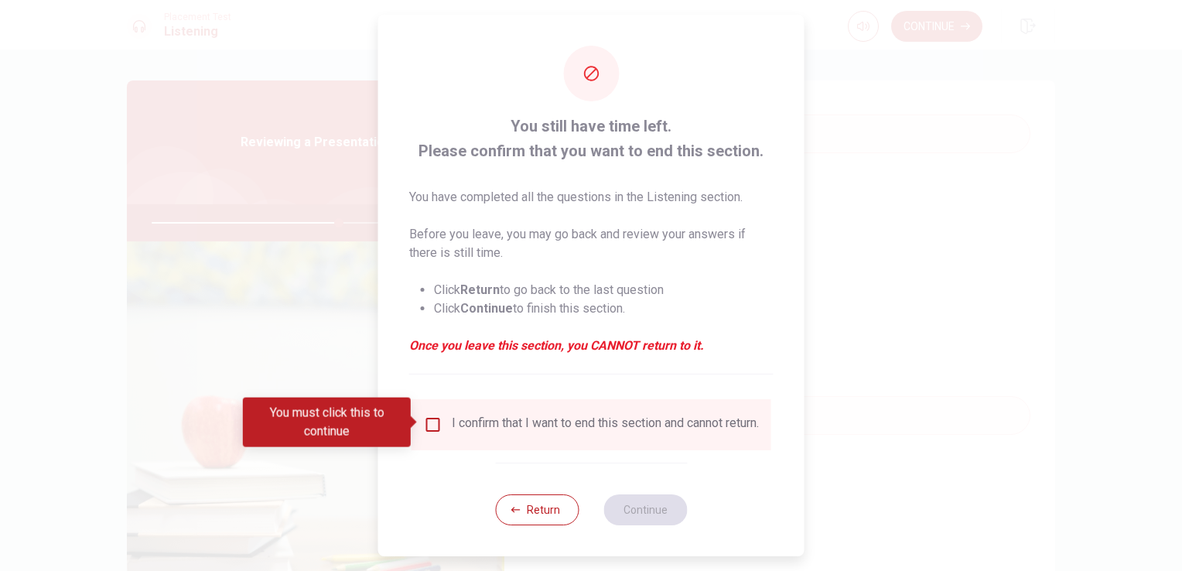
click at [428, 419] on input "You must click this to continue" at bounding box center [433, 424] width 19 height 19
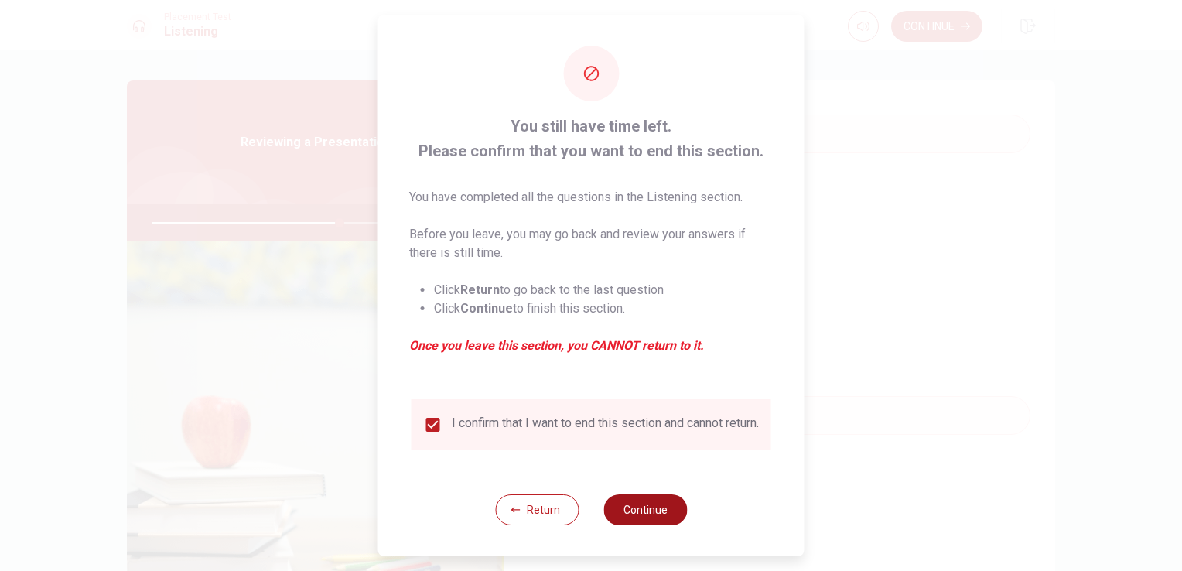
click at [634, 520] on button "Continue" at bounding box center [645, 509] width 84 height 31
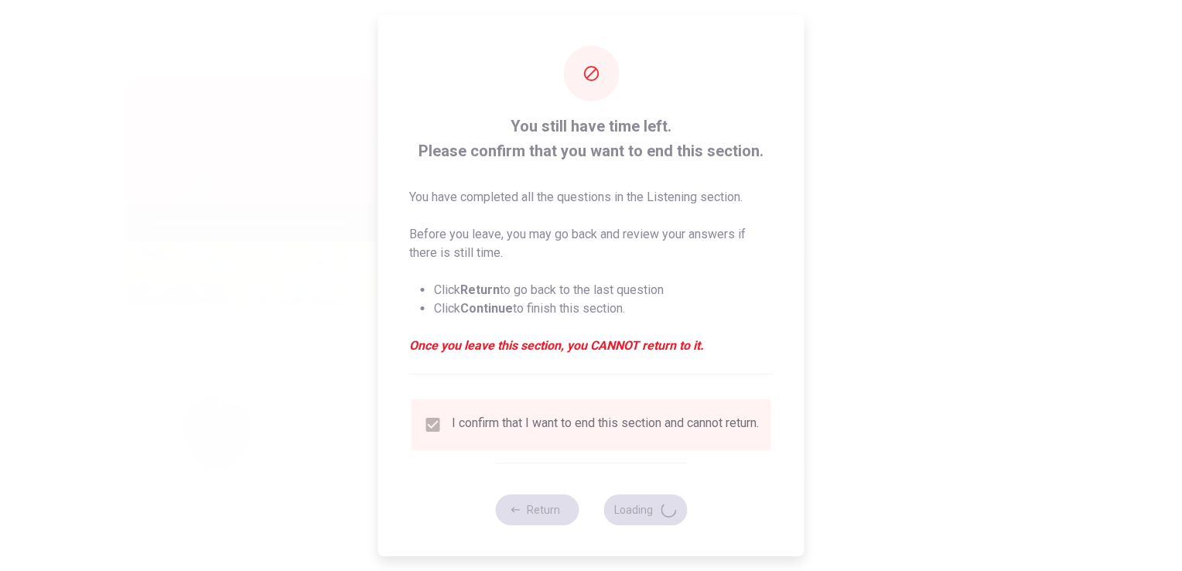
type input "68"
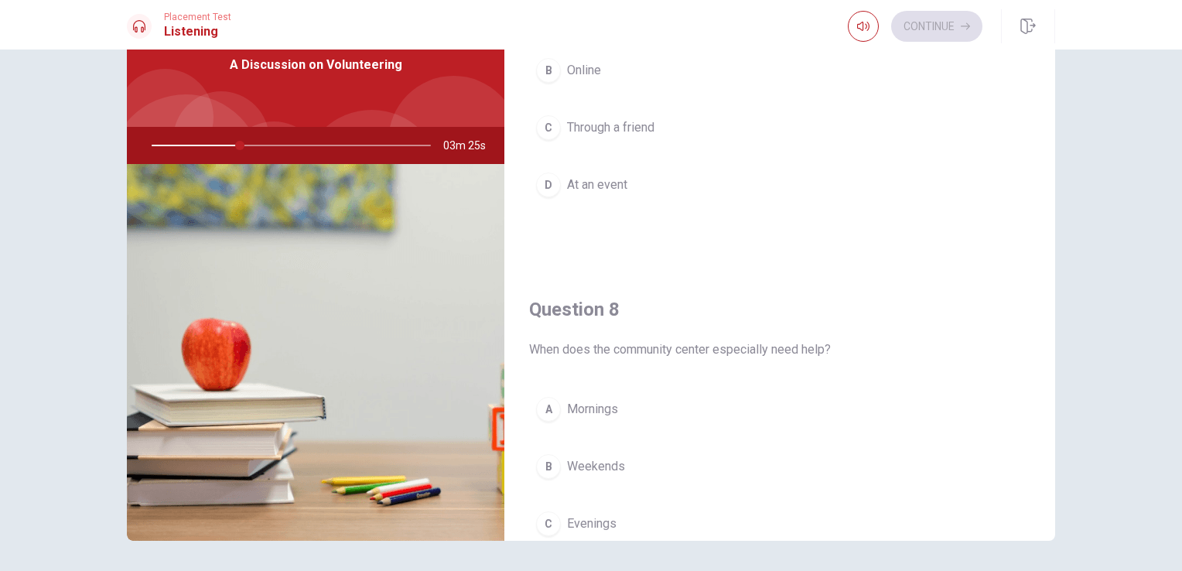
scroll to position [619, 0]
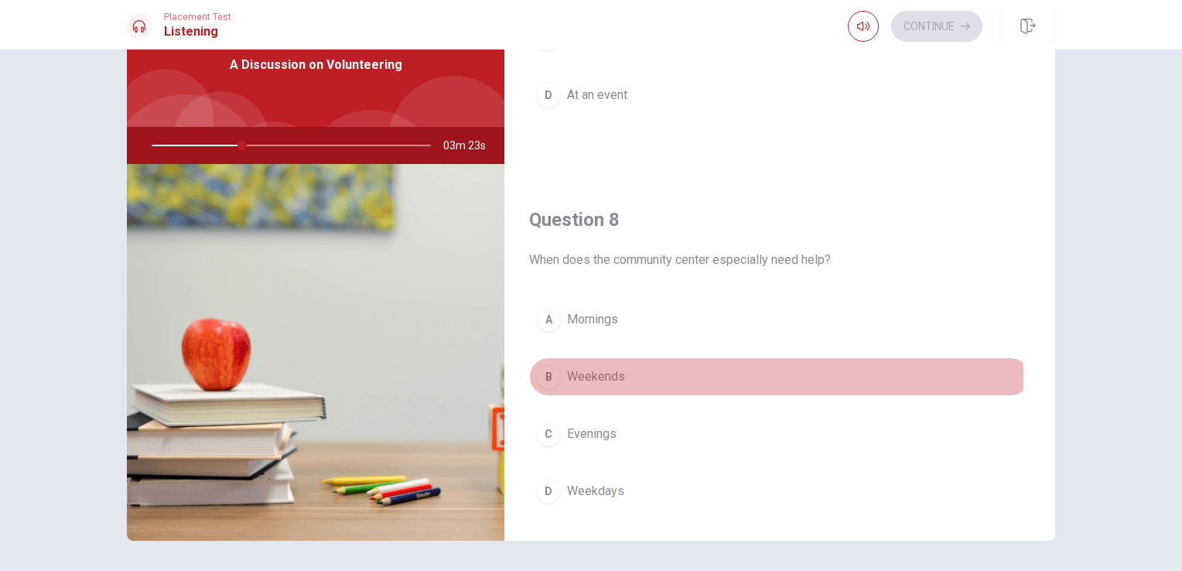
click at [539, 373] on div "B" at bounding box center [548, 376] width 25 height 25
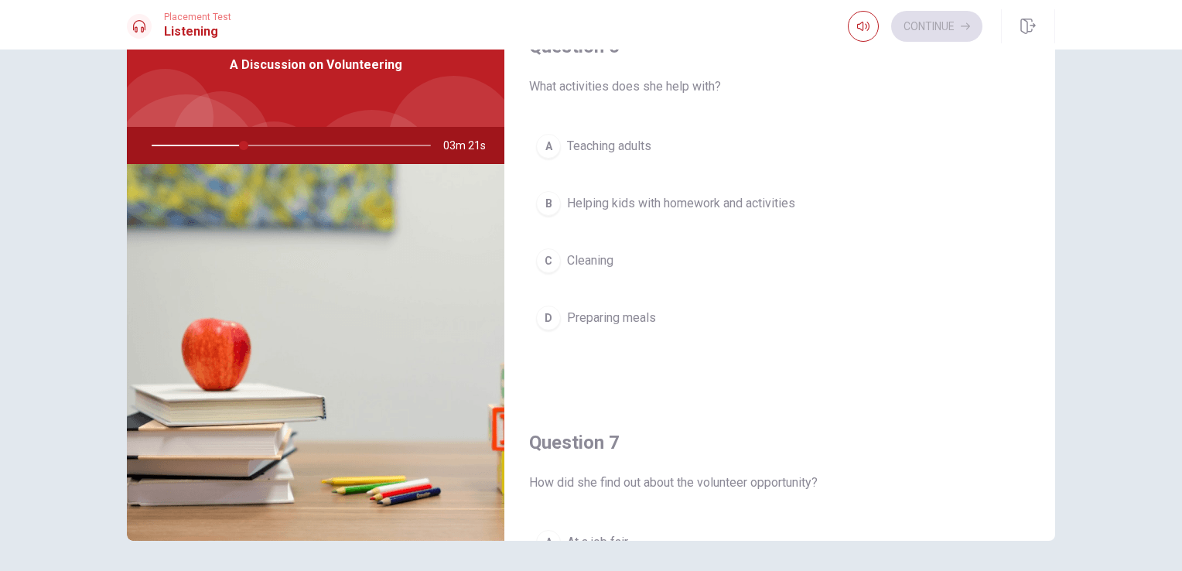
scroll to position [0, 0]
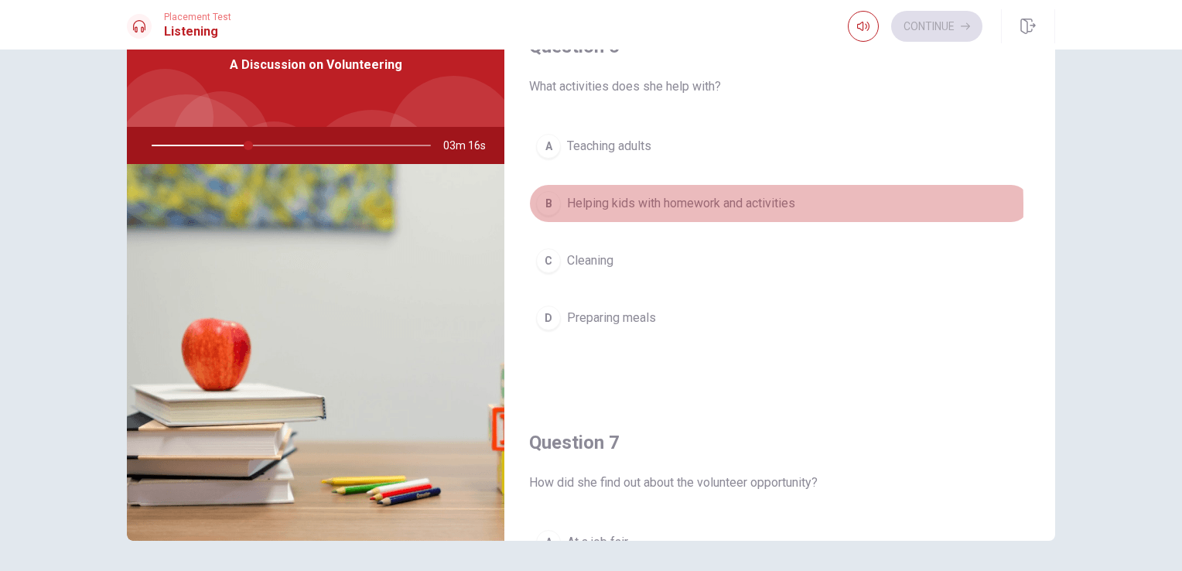
click at [536, 206] on div "B" at bounding box center [548, 203] width 25 height 25
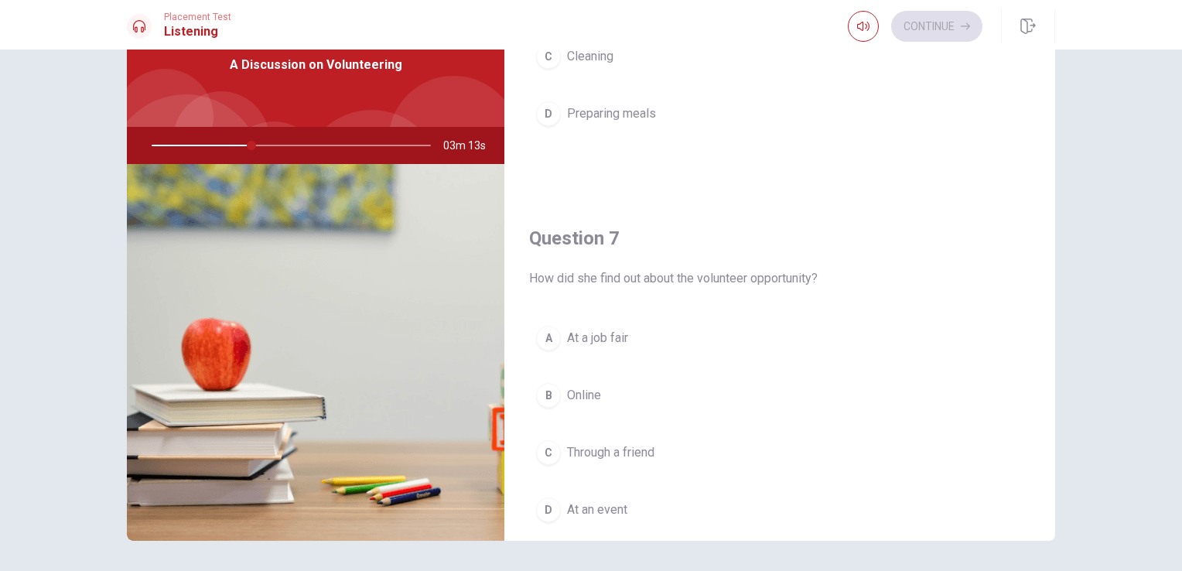
scroll to position [232, 0]
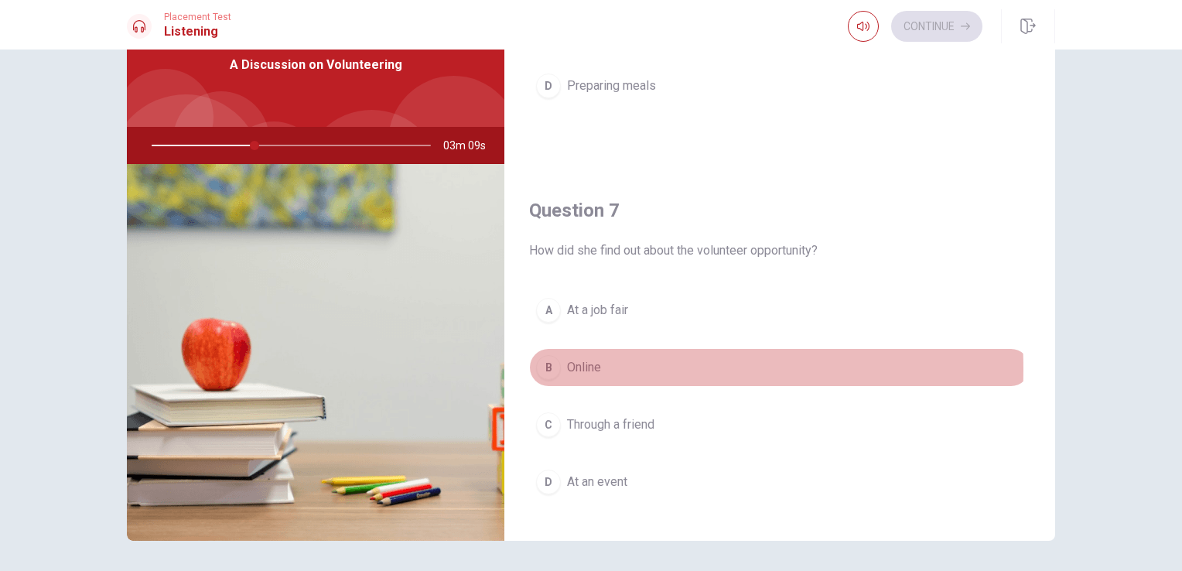
click at [542, 367] on div "B" at bounding box center [548, 367] width 25 height 25
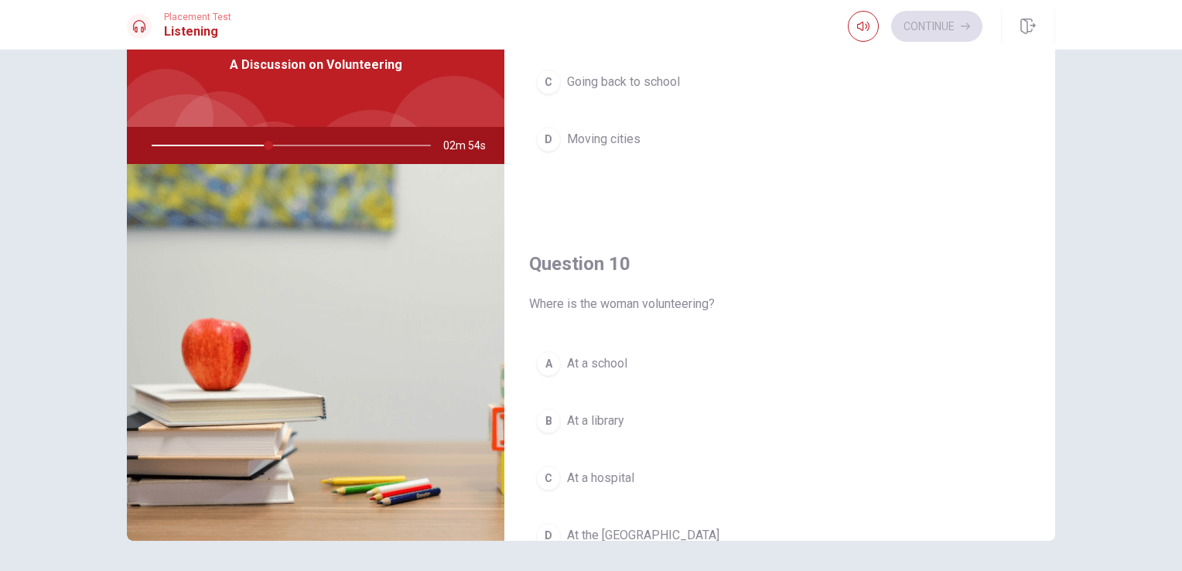
scroll to position [1435, 0]
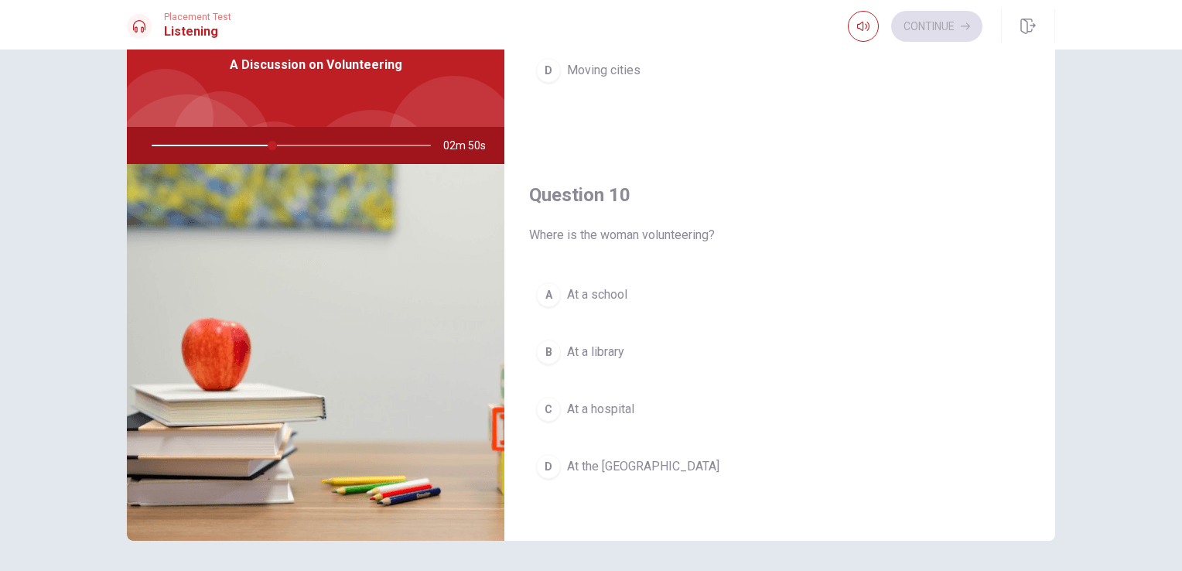
click at [549, 463] on div "D" at bounding box center [548, 466] width 25 height 25
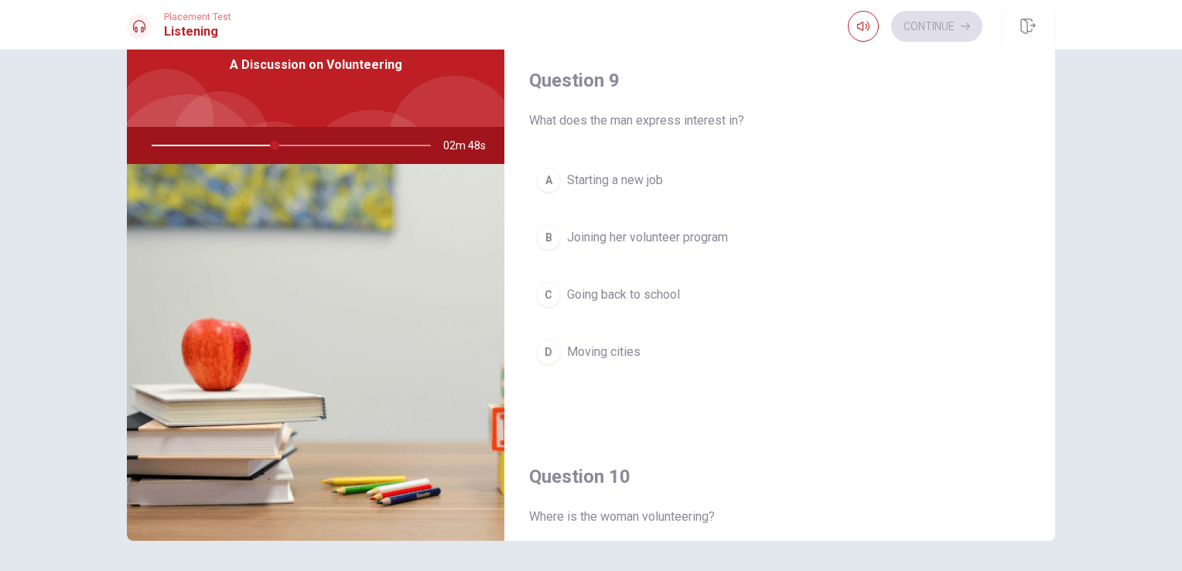
scroll to position [1126, 0]
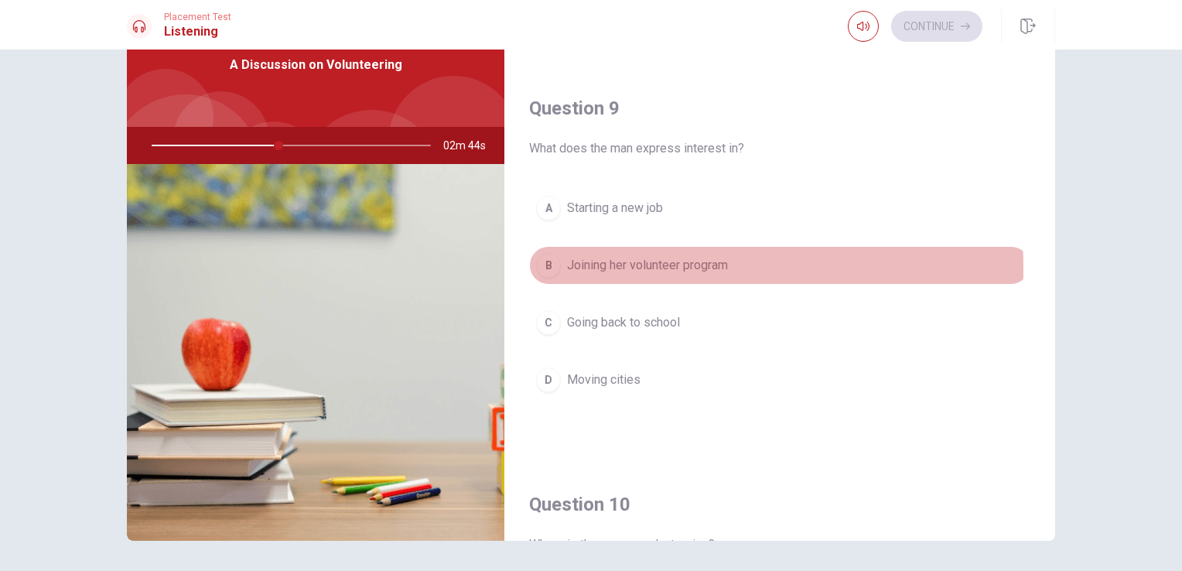
click at [542, 263] on div "B" at bounding box center [548, 265] width 25 height 25
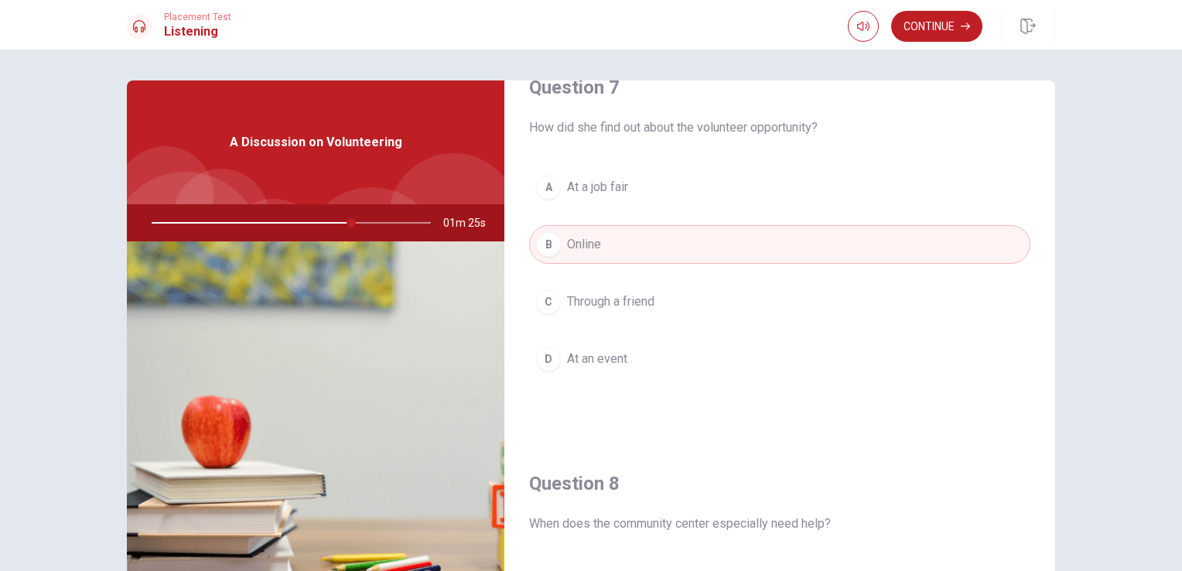
scroll to position [430, 0]
click at [919, 29] on button "Continue" at bounding box center [936, 26] width 91 height 31
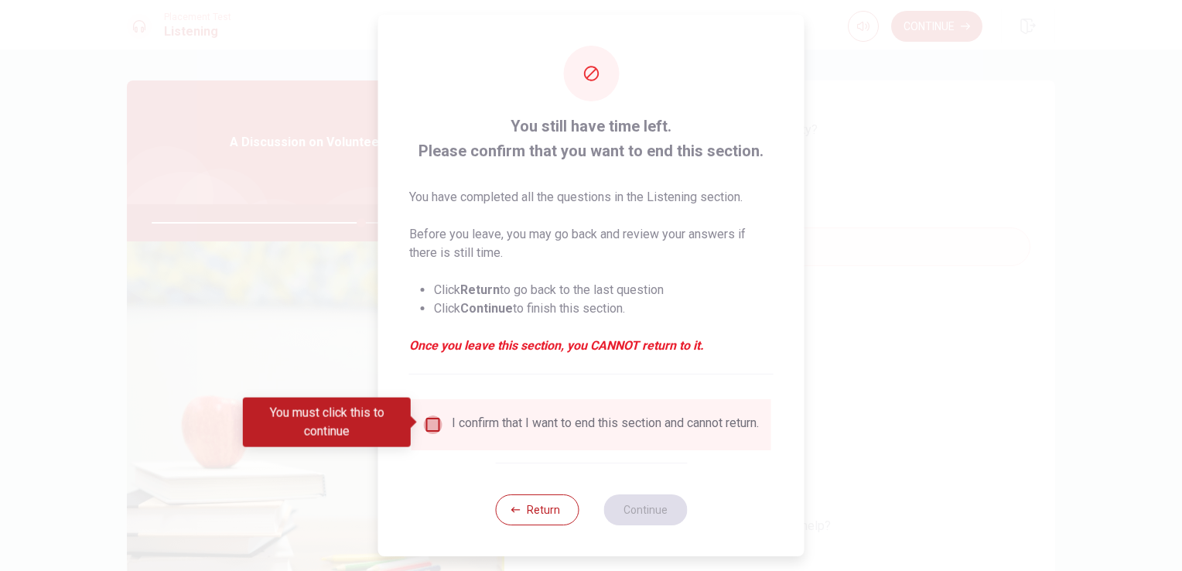
click at [424, 418] on input "You must click this to continue" at bounding box center [433, 424] width 19 height 19
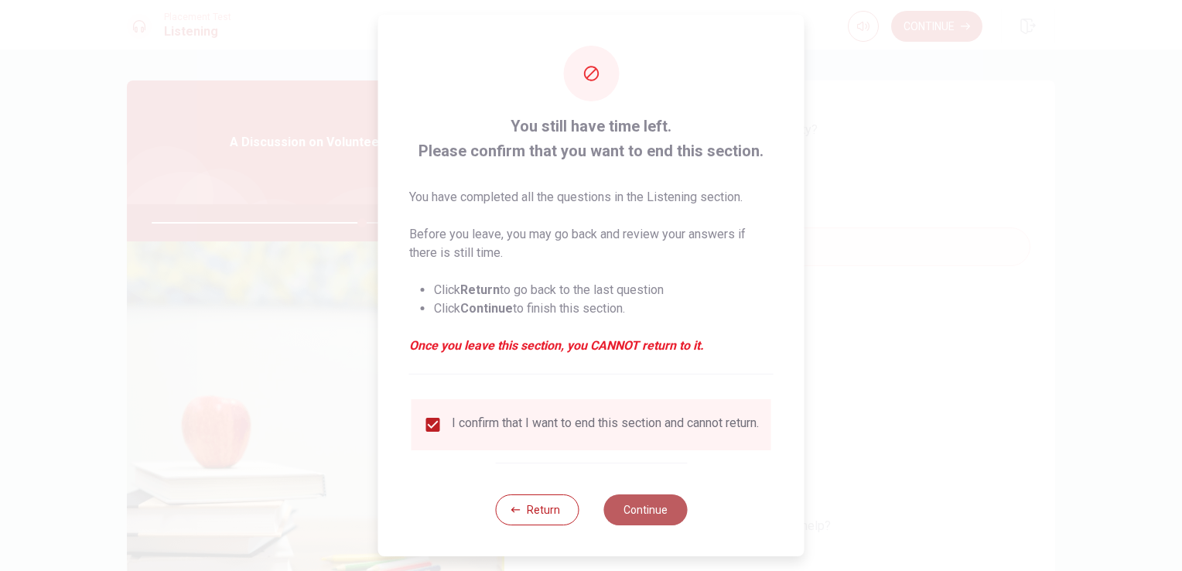
click at [645, 522] on button "Continue" at bounding box center [645, 509] width 84 height 31
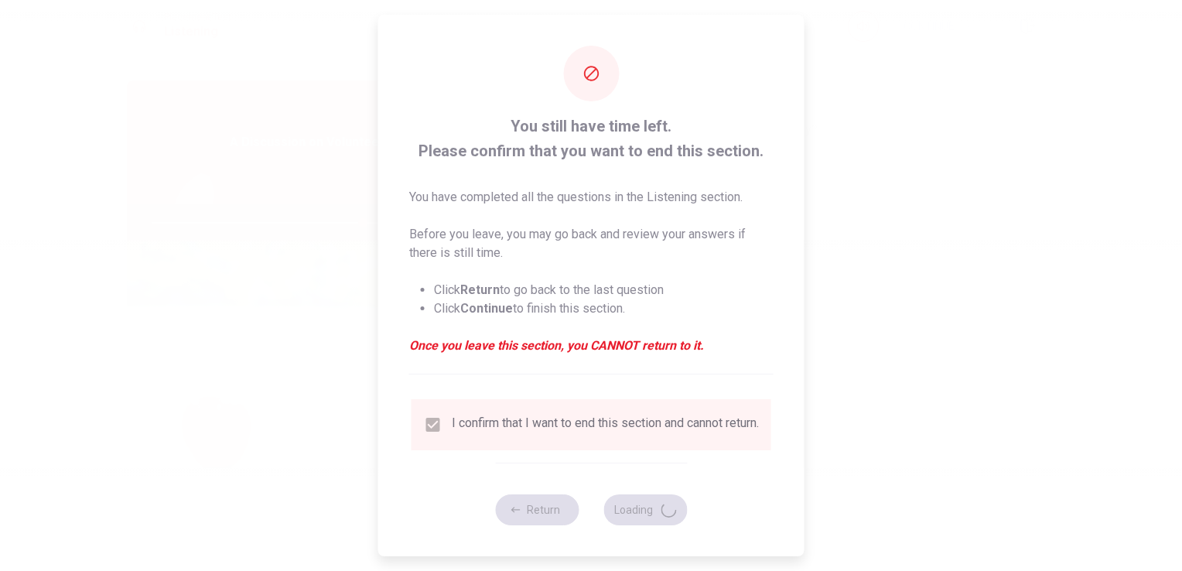
type input "76"
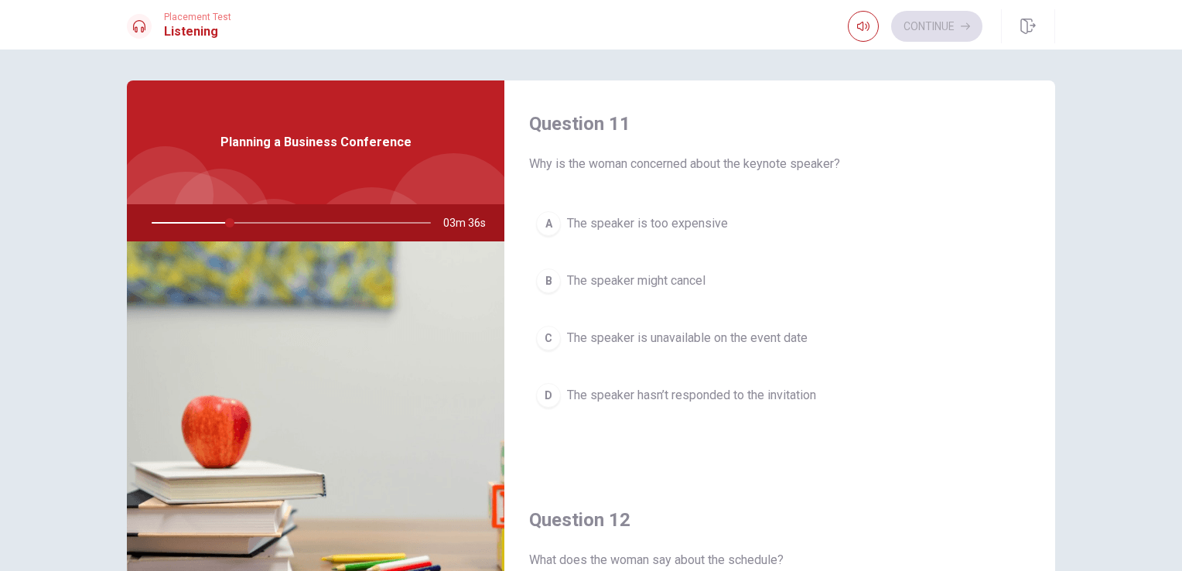
scroll to position [0, 0]
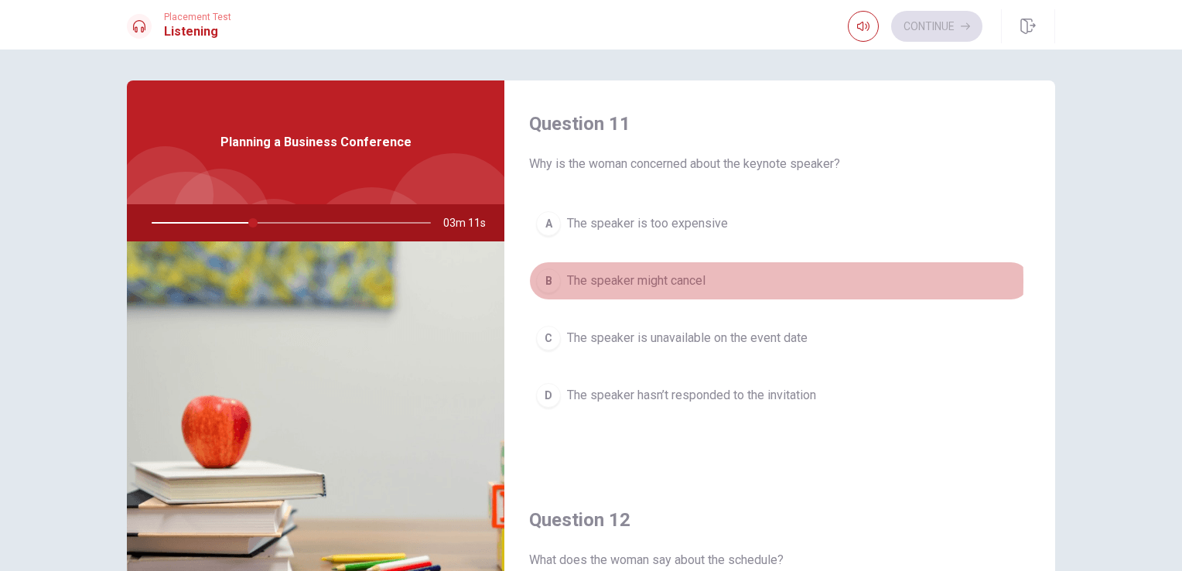
click at [538, 280] on div "B" at bounding box center [548, 280] width 25 height 25
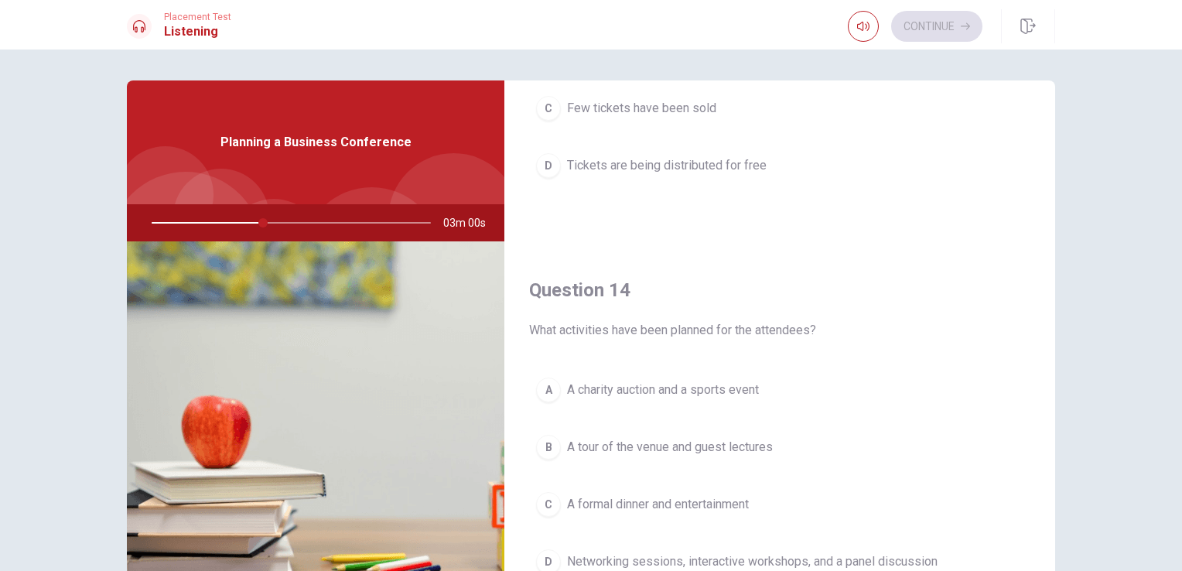
scroll to position [851, 0]
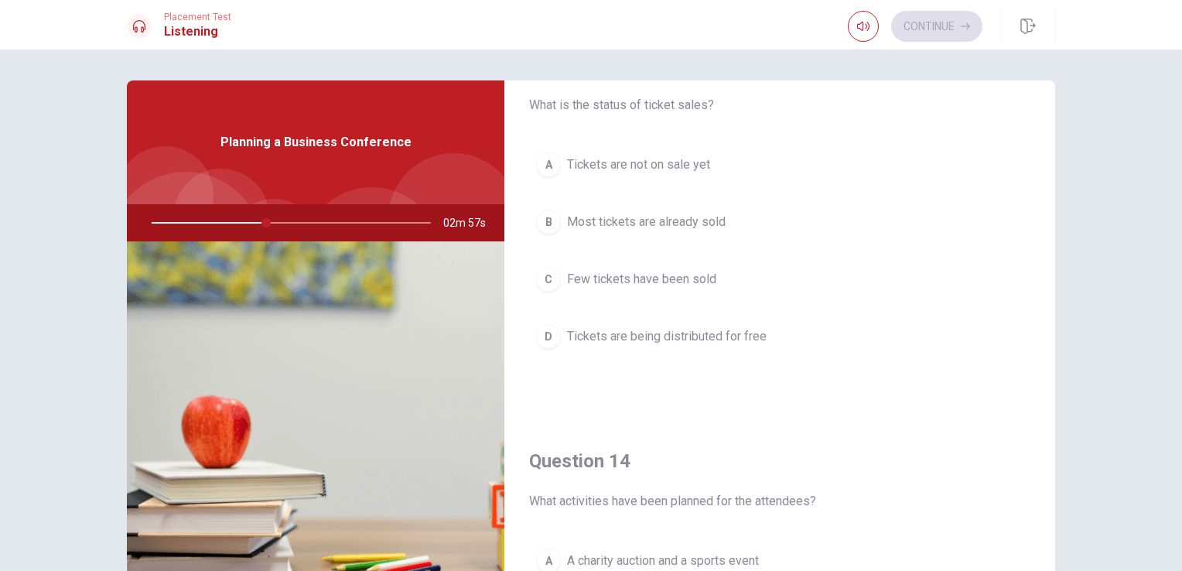
click at [544, 220] on div "B" at bounding box center [548, 222] width 25 height 25
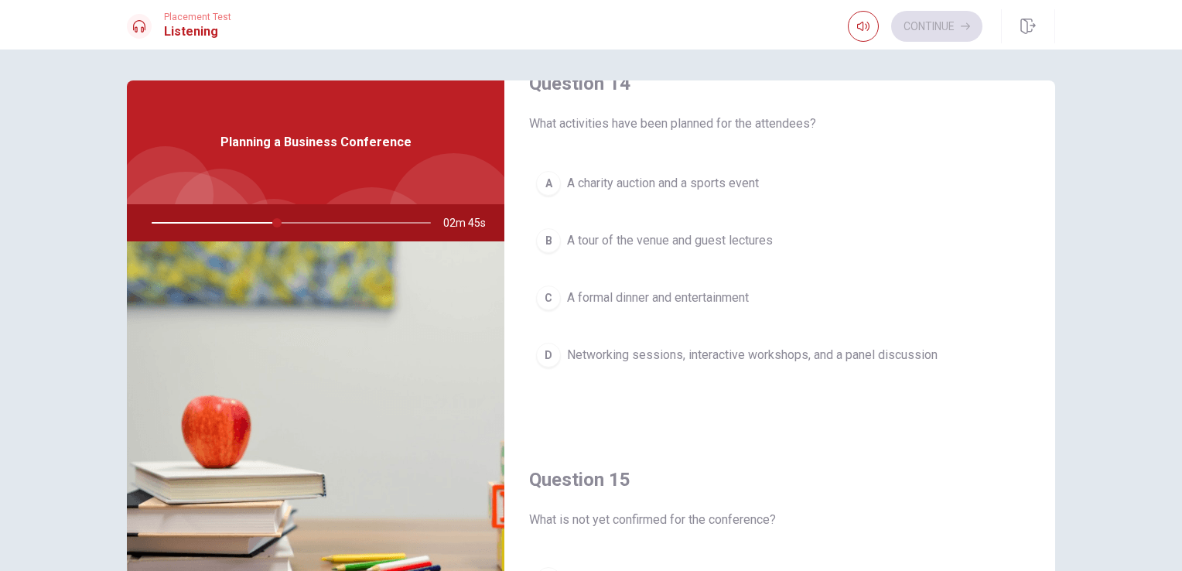
scroll to position [1203, 0]
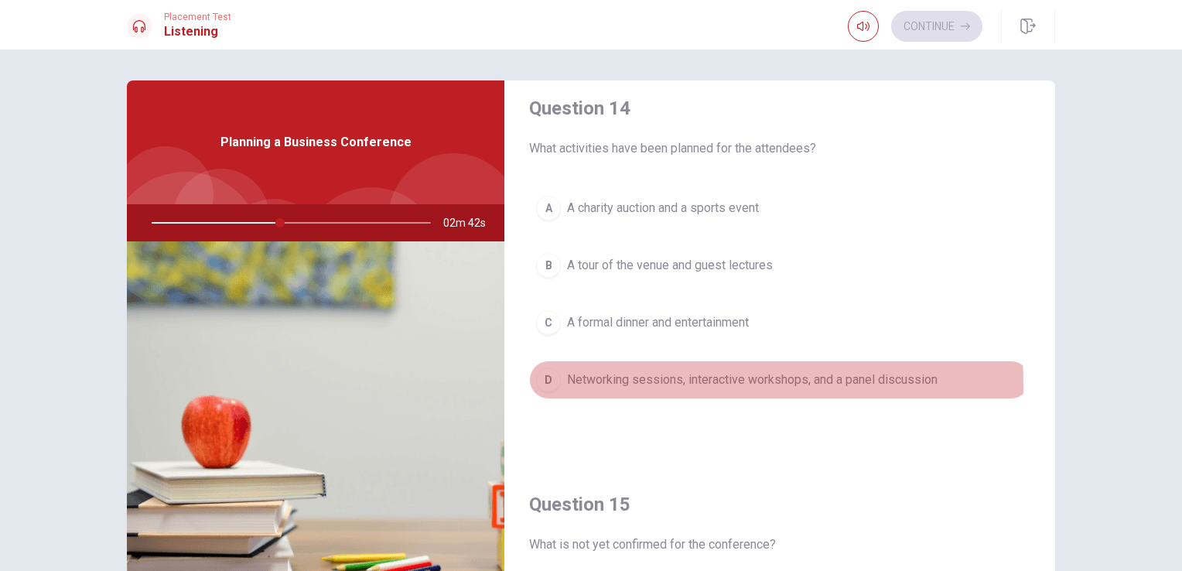
click at [548, 381] on div "D" at bounding box center [548, 379] width 25 height 25
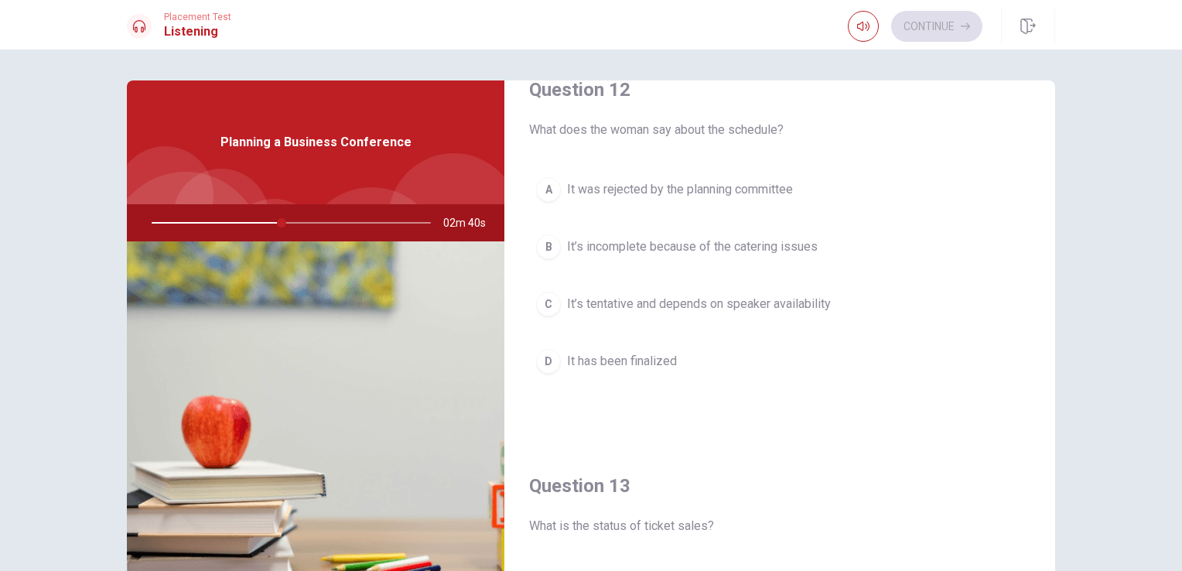
scroll to position [275, 0]
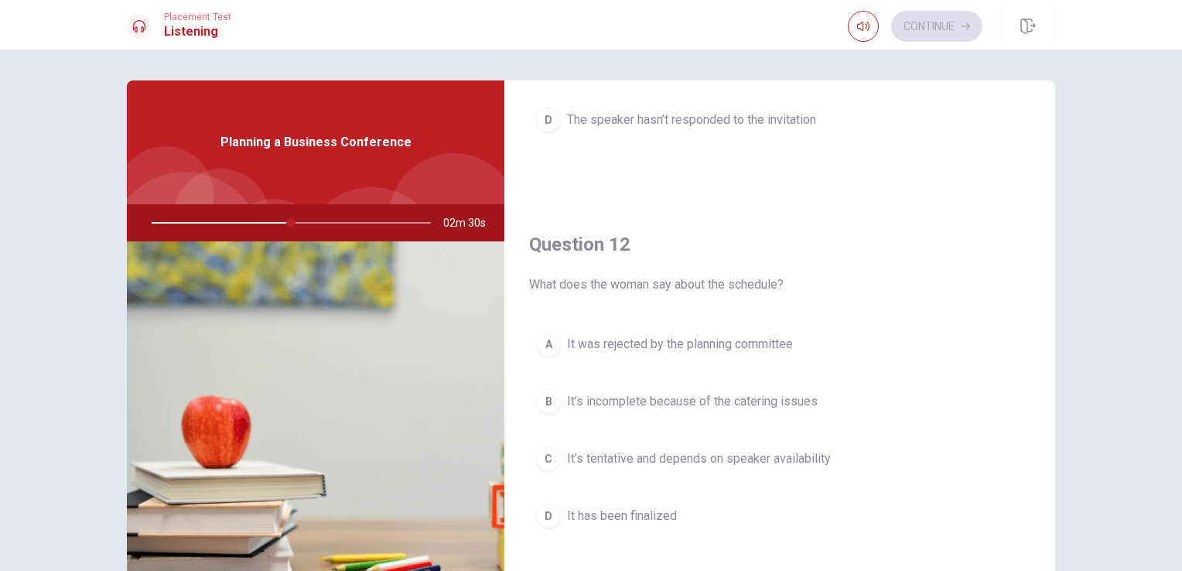
click at [537, 459] on div "C" at bounding box center [548, 458] width 25 height 25
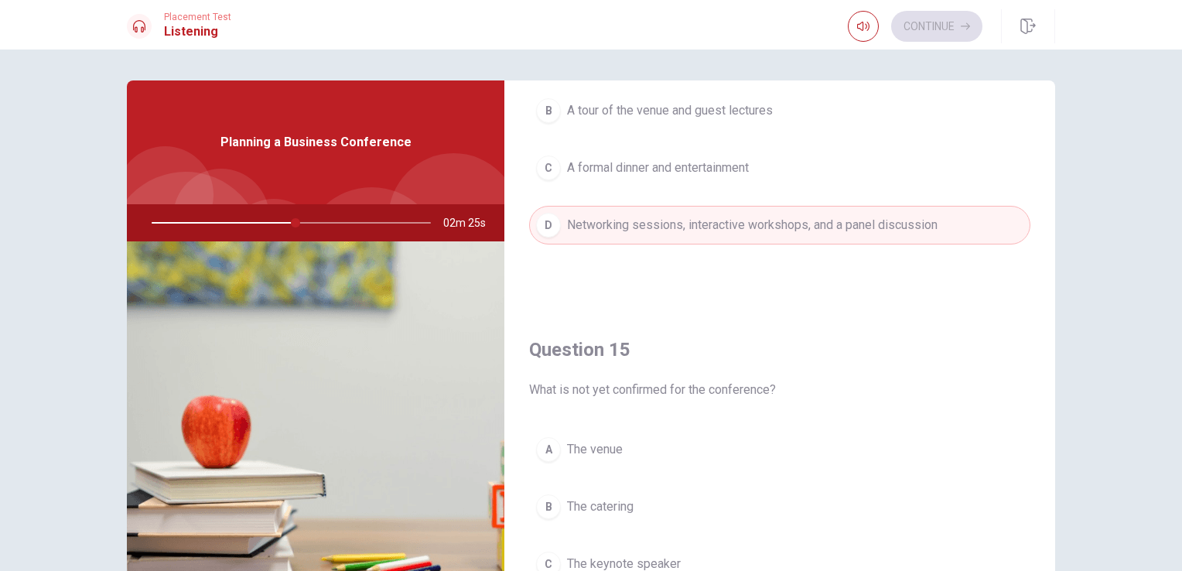
scroll to position [1435, 0]
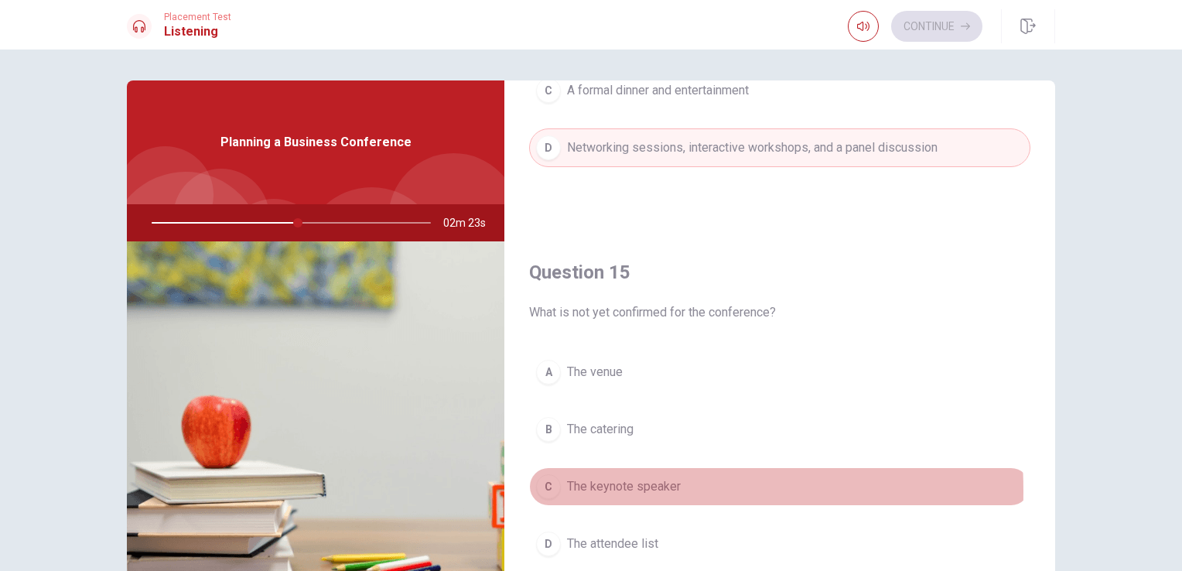
click at [544, 485] on div "C" at bounding box center [548, 486] width 25 height 25
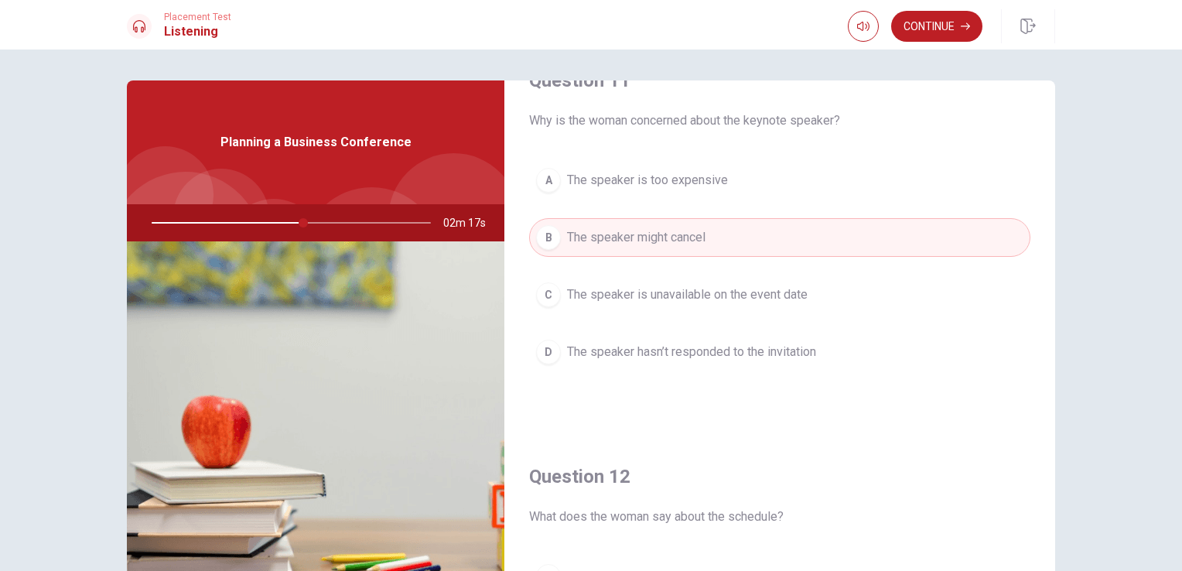
scroll to position [0, 0]
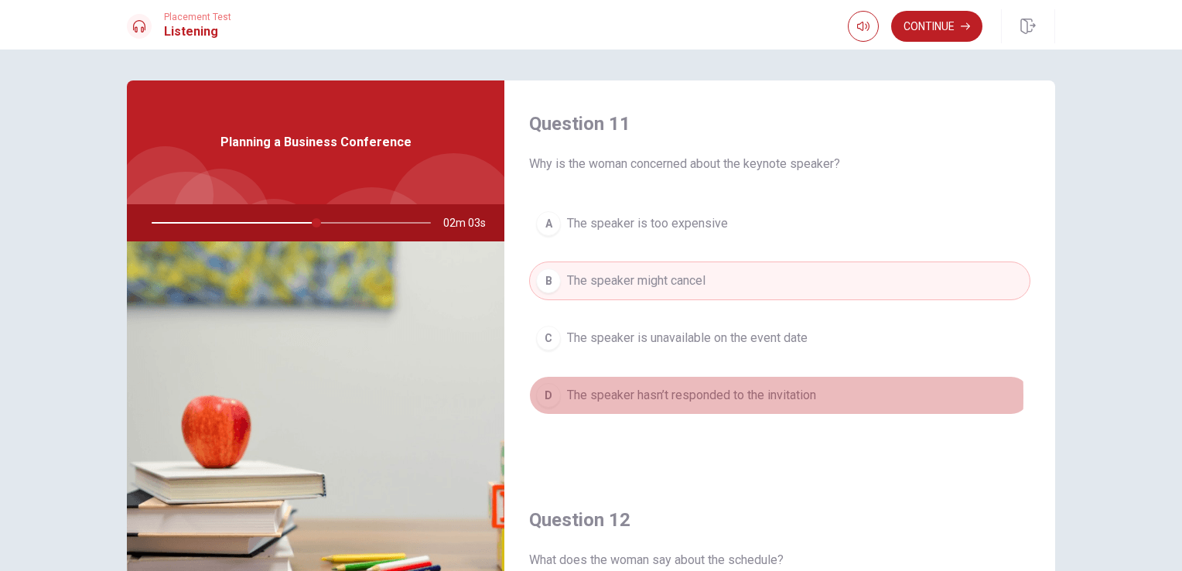
click at [544, 395] on div "D" at bounding box center [548, 395] width 25 height 25
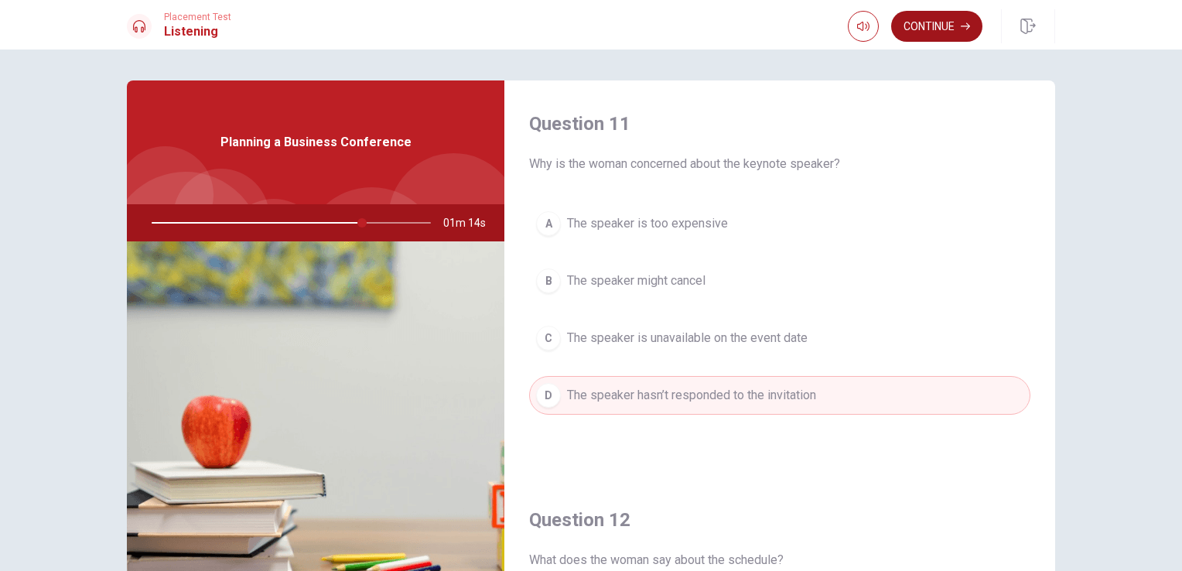
click at [931, 27] on button "Continue" at bounding box center [936, 26] width 91 height 31
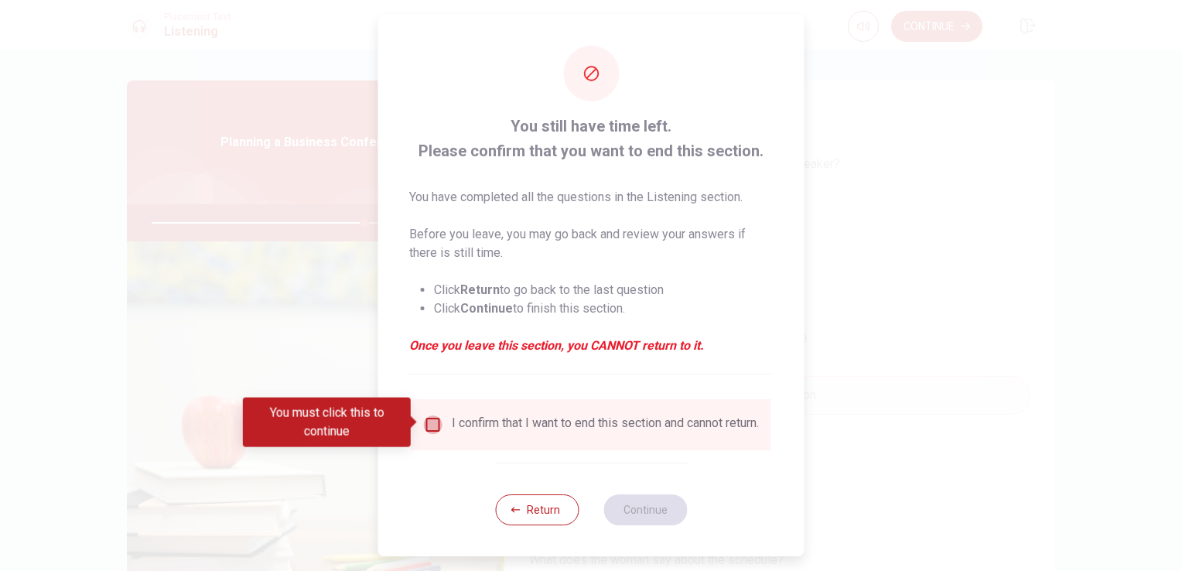
click at [435, 419] on input "You must click this to continue" at bounding box center [433, 424] width 19 height 19
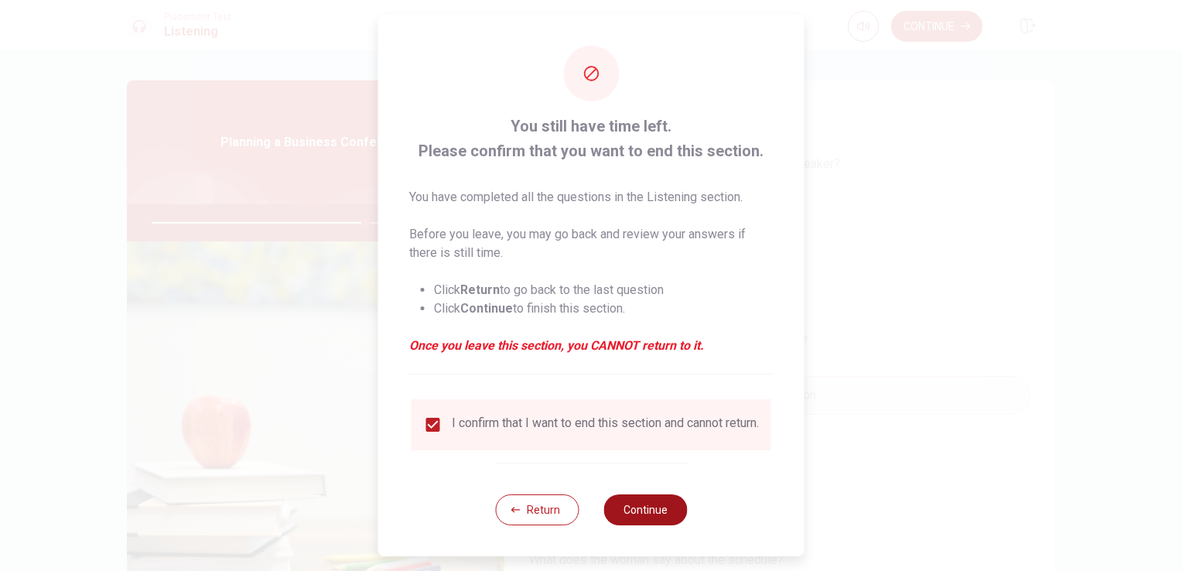
click at [653, 520] on button "Continue" at bounding box center [645, 509] width 84 height 31
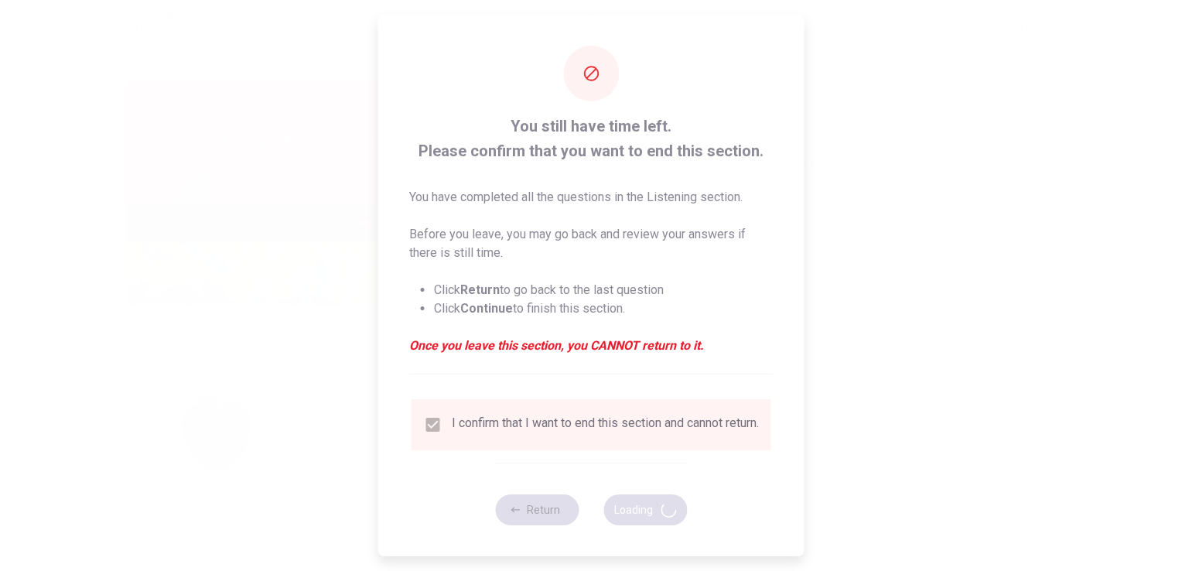
type input "77"
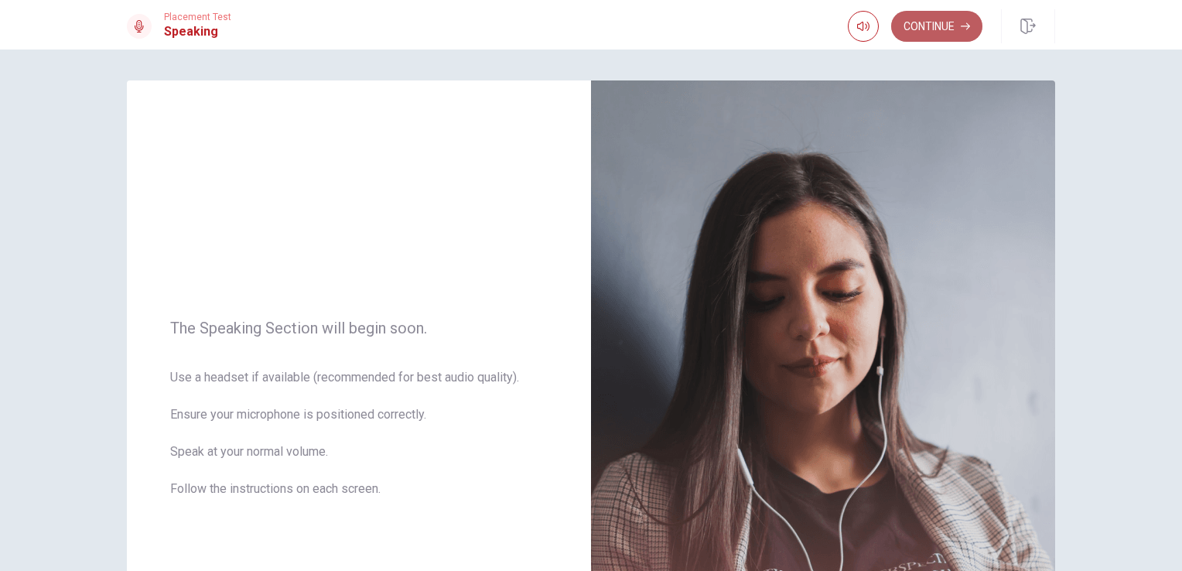
click at [935, 31] on button "Continue" at bounding box center [936, 26] width 91 height 31
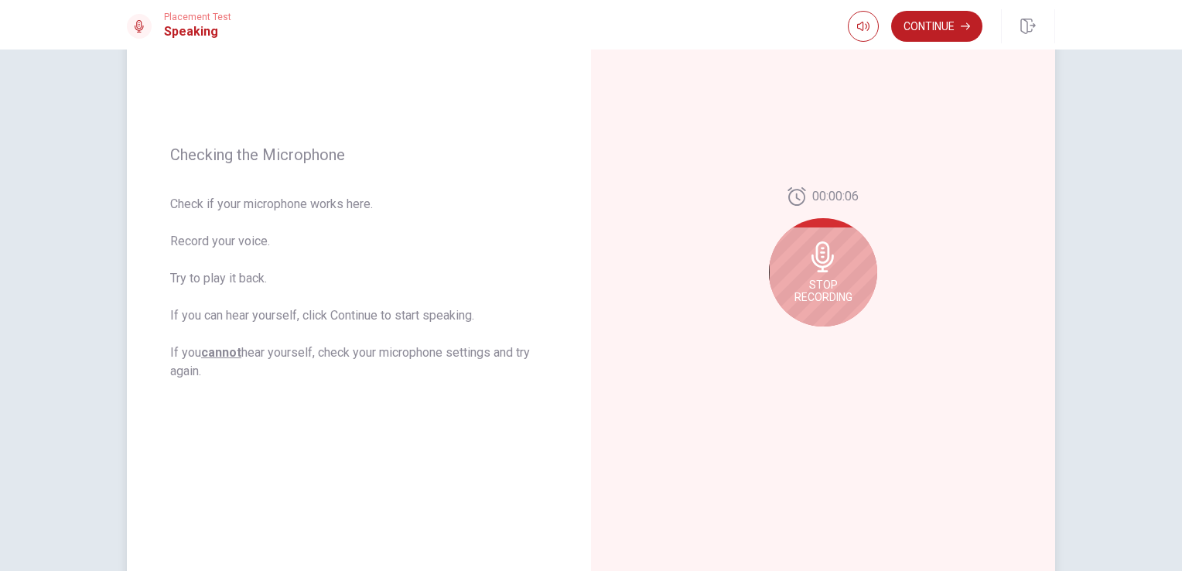
scroll to position [232, 0]
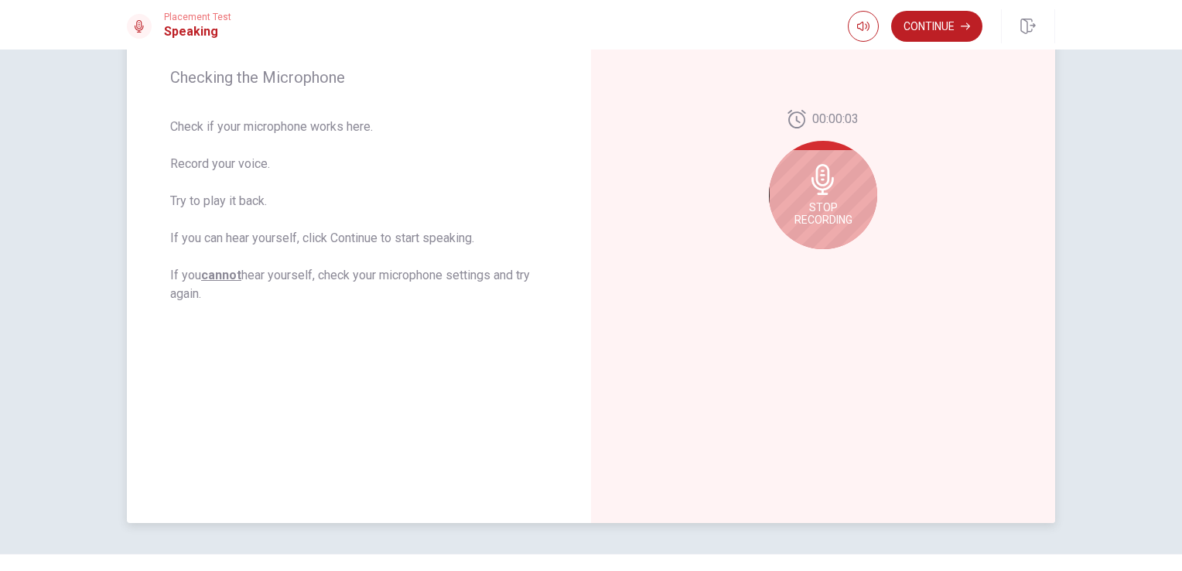
click at [817, 196] on div "Stop Recording" at bounding box center [823, 195] width 108 height 108
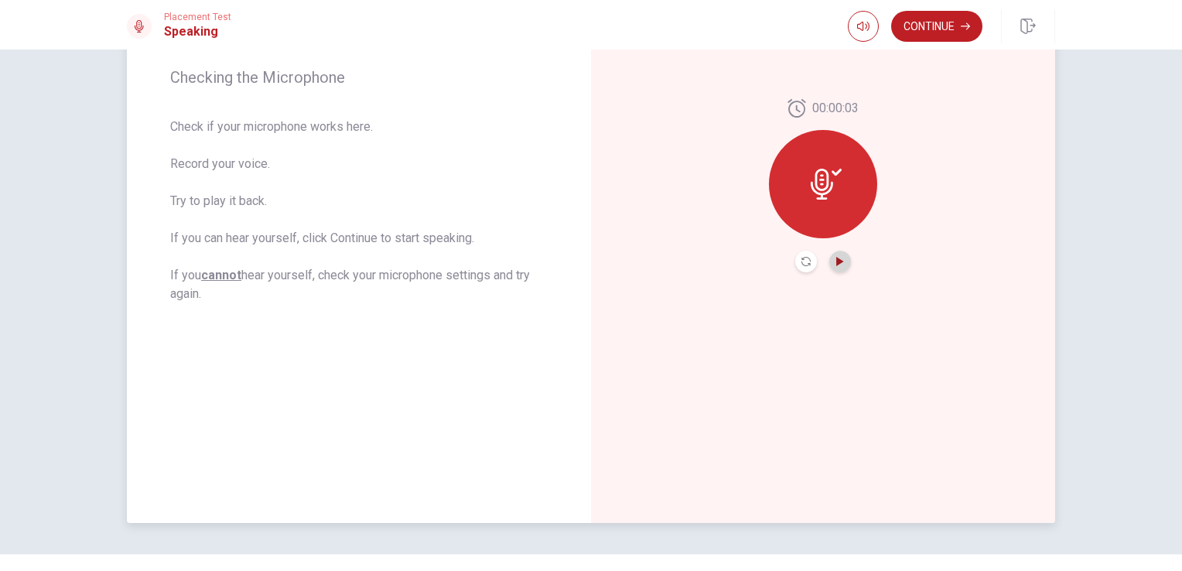
click at [835, 261] on icon "Play Audio" at bounding box center [839, 261] width 9 height 9
click at [795, 260] on button "Record Again" at bounding box center [806, 262] width 22 height 22
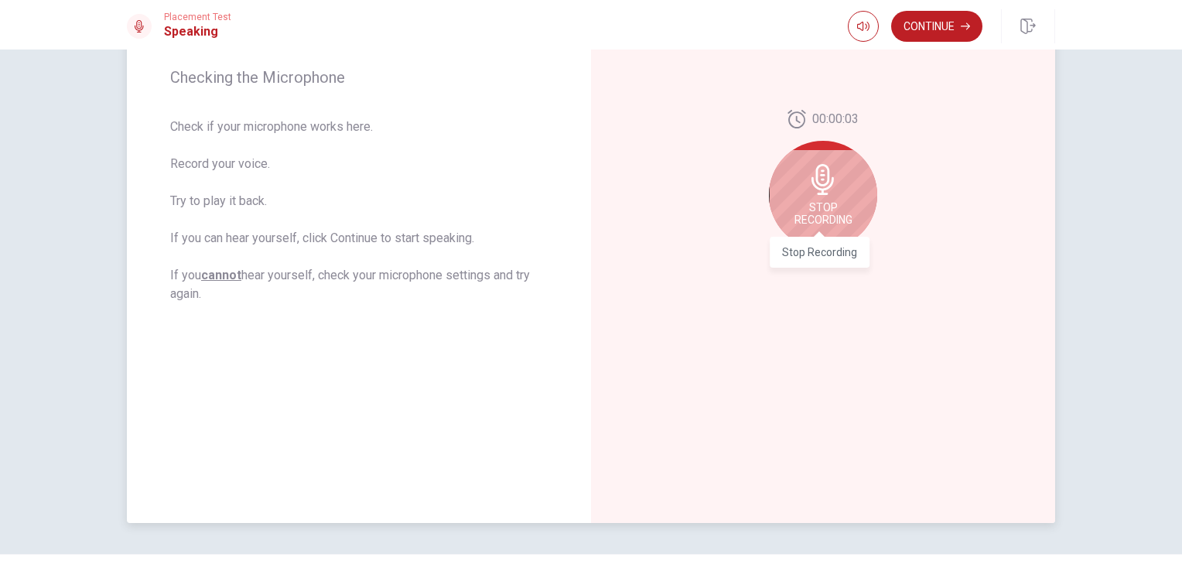
click at [816, 221] on span "Stop Recording" at bounding box center [823, 213] width 58 height 25
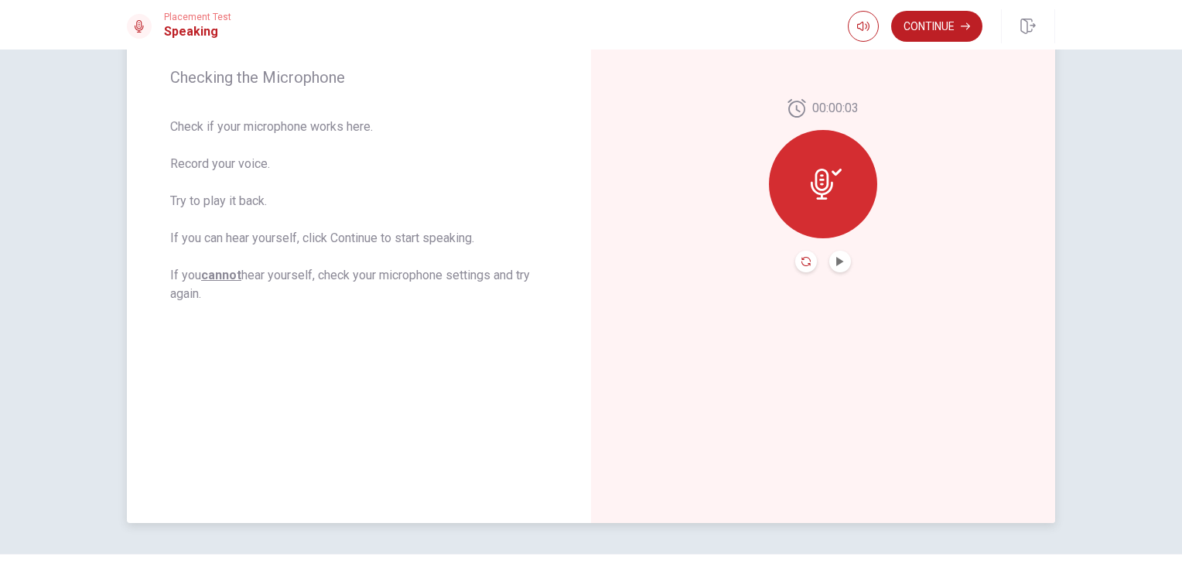
click at [806, 261] on icon "Record Again" at bounding box center [805, 261] width 9 height 9
click at [838, 261] on icon "Play Audio" at bounding box center [839, 261] width 7 height 9
click at [951, 23] on button "Continue" at bounding box center [936, 26] width 91 height 31
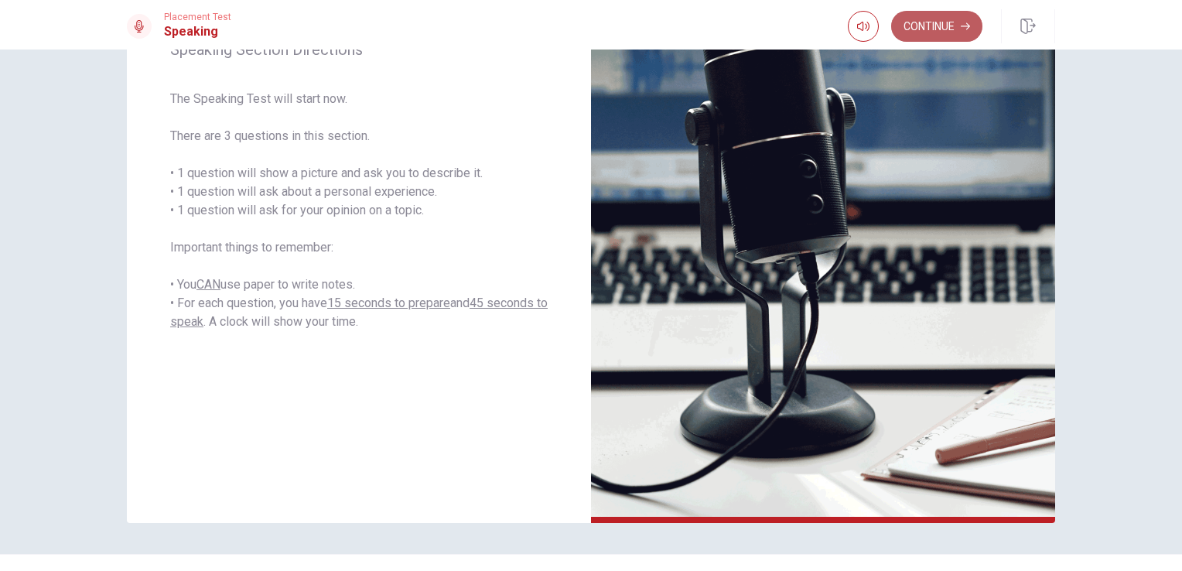
click at [953, 23] on button "Continue" at bounding box center [936, 26] width 91 height 31
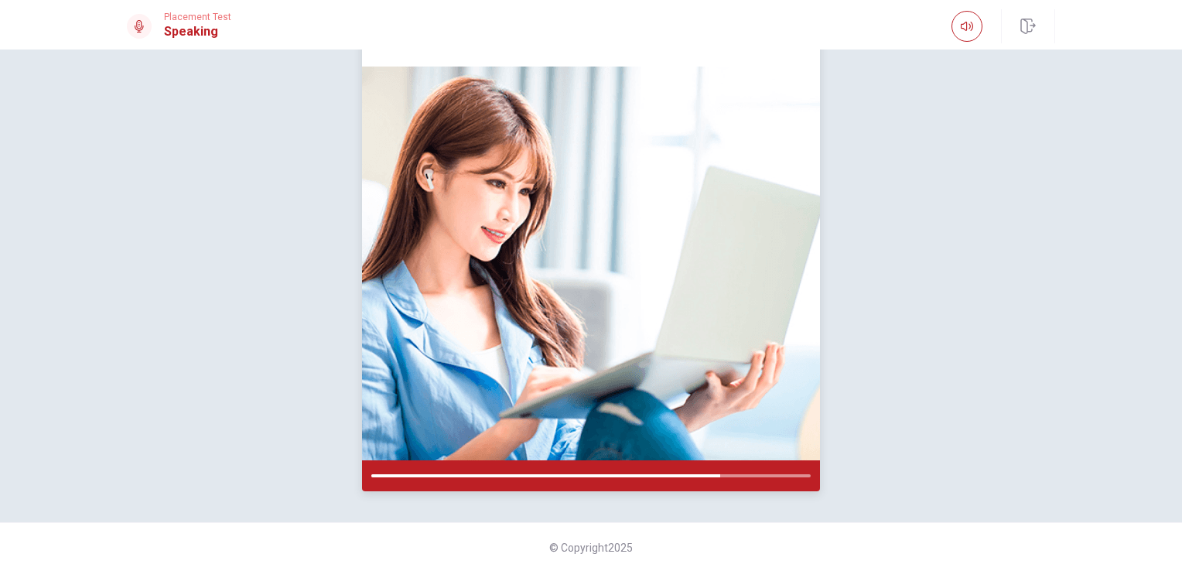
click at [666, 408] on img at bounding box center [591, 264] width 458 height 394
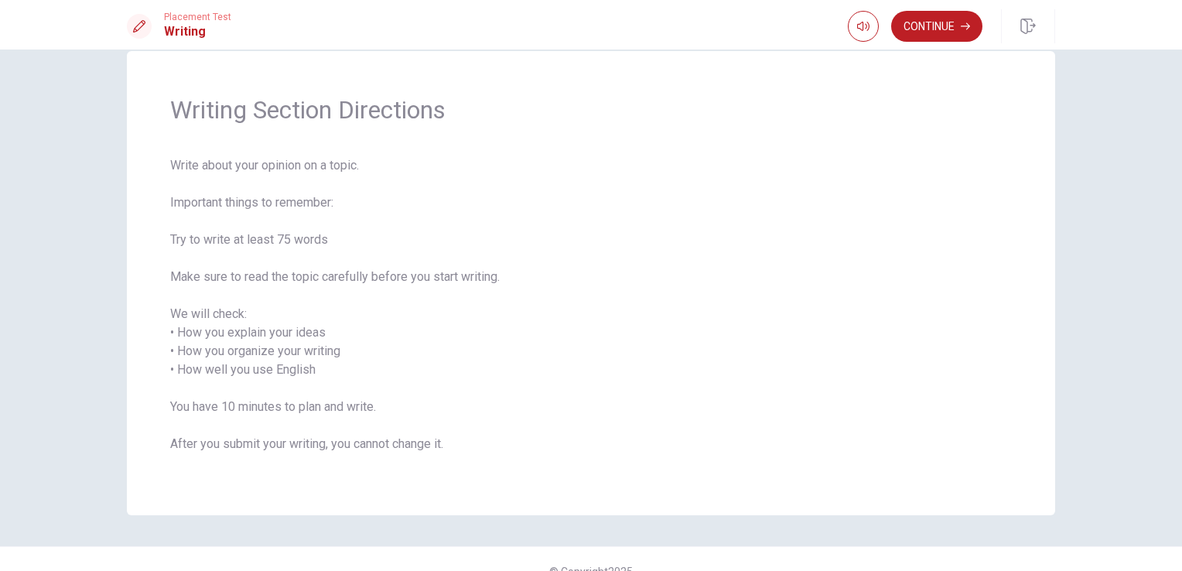
scroll to position [53, 0]
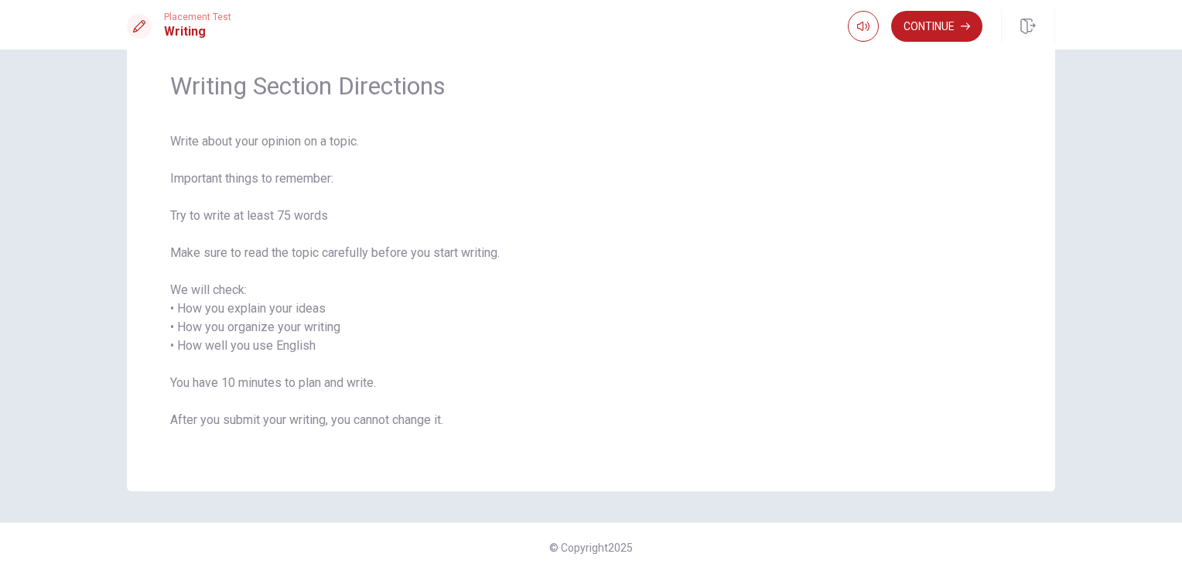
drag, startPoint x: 948, startPoint y: 26, endPoint x: 745, endPoint y: 196, distance: 265.1
click at [767, 194] on div "Placement Test Writing Continue Continue Writing Section Directions Write about…" at bounding box center [591, 285] width 1182 height 571
click at [937, 28] on button "Continue" at bounding box center [936, 26] width 91 height 31
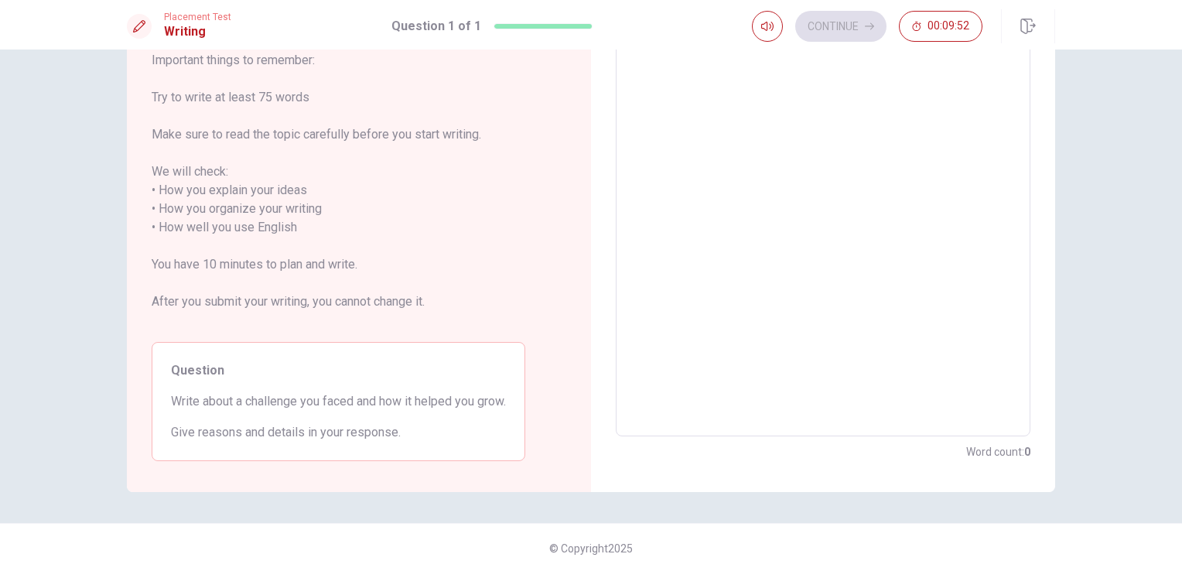
scroll to position [135, 0]
drag, startPoint x: 167, startPoint y: 404, endPoint x: 290, endPoint y: 425, distance: 124.9
click at [290, 425] on div "Question Write about a challenge you faced and how it helped you grow. Give rea…" at bounding box center [339, 400] width 374 height 119
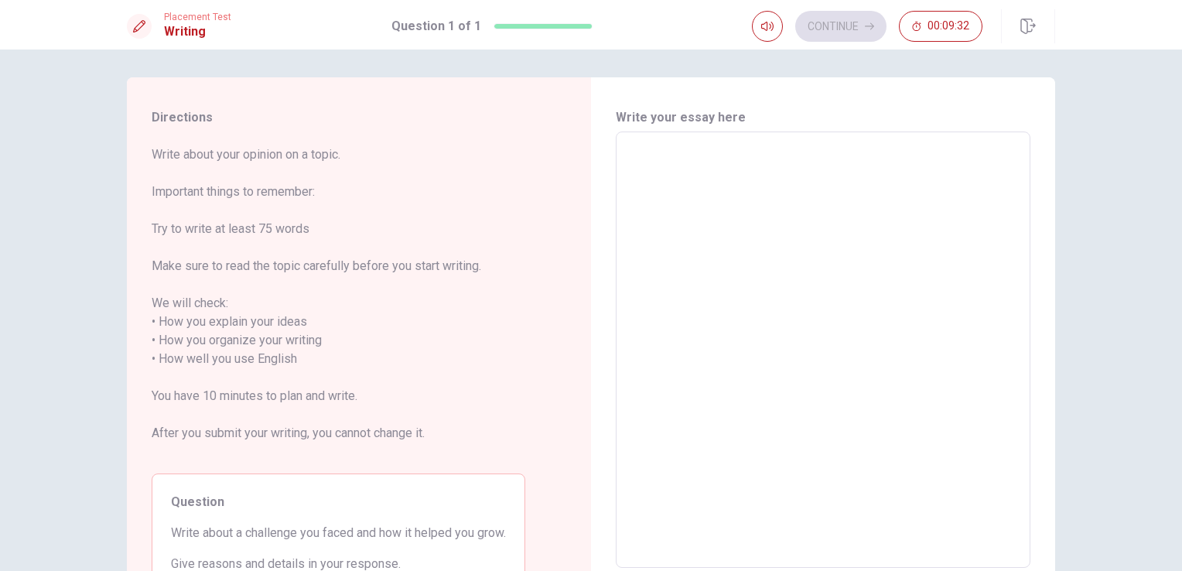
scroll to position [0, 0]
click at [693, 180] on textarea at bounding box center [822, 353] width 393 height 411
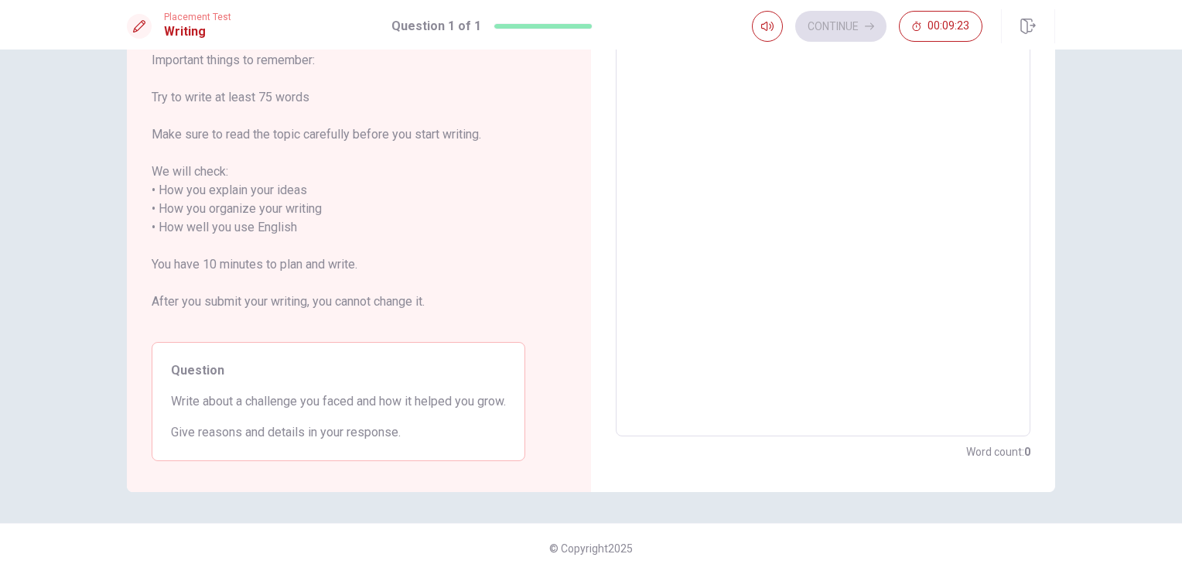
scroll to position [135, 0]
click at [696, 153] on textarea at bounding box center [822, 217] width 393 height 411
click at [815, 149] on textarea at bounding box center [822, 217] width 393 height 411
click at [751, 92] on textarea at bounding box center [822, 217] width 393 height 411
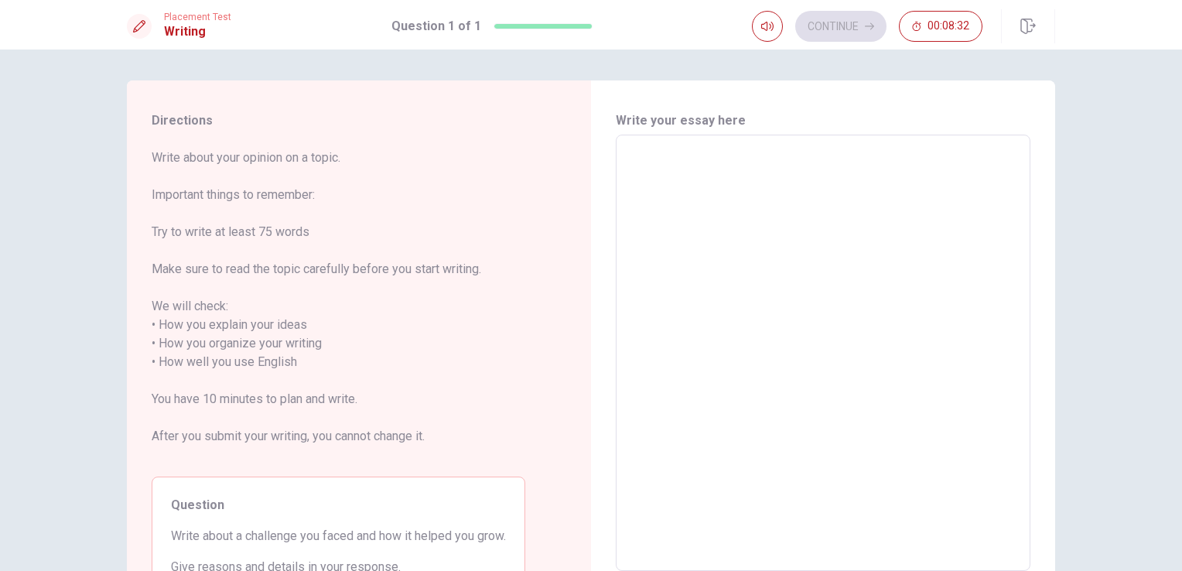
click at [708, 176] on textarea at bounding box center [822, 353] width 393 height 411
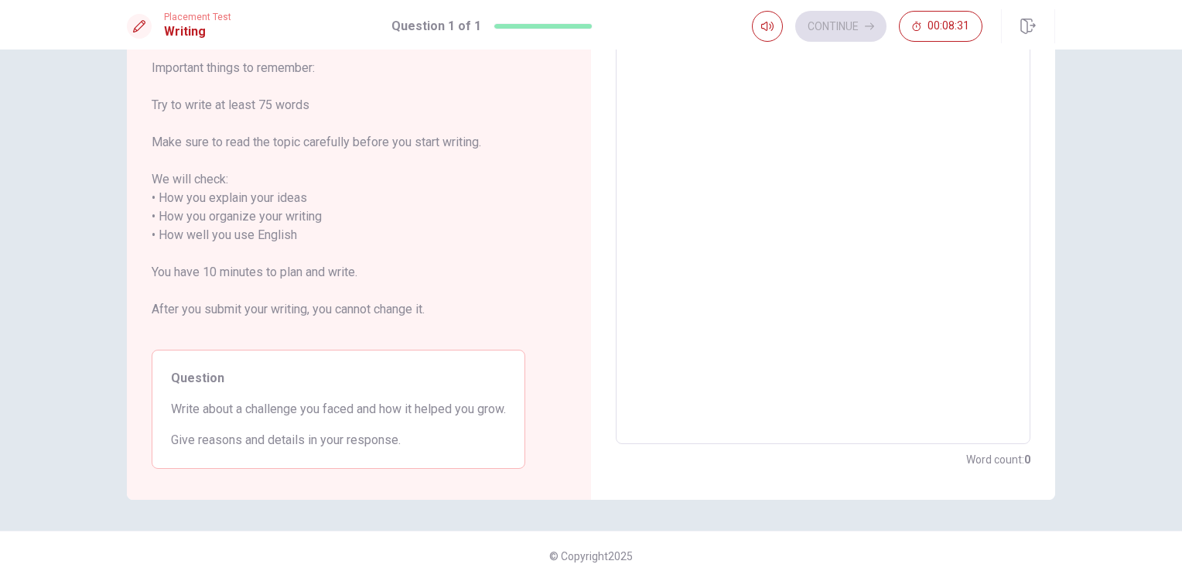
scroll to position [135, 0]
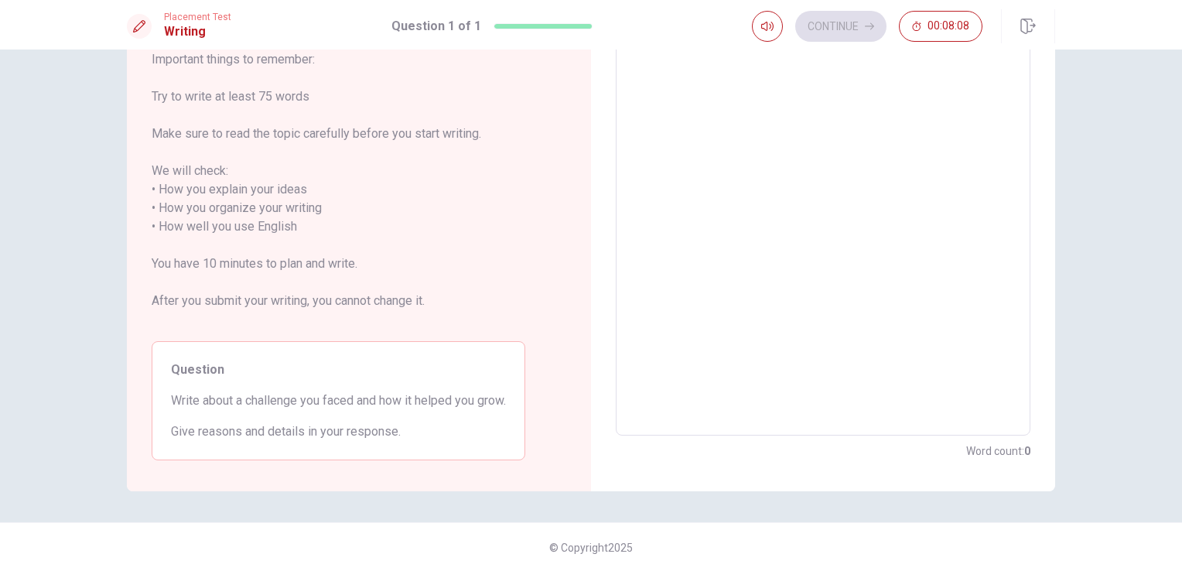
click at [705, 150] on textarea at bounding box center [822, 217] width 393 height 411
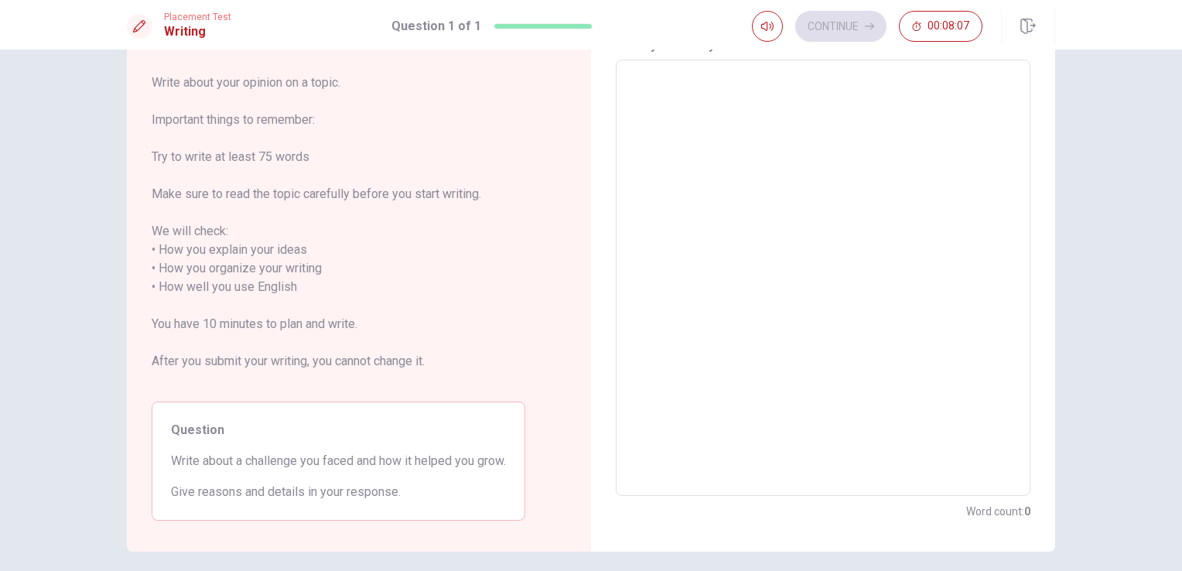
scroll to position [0, 0]
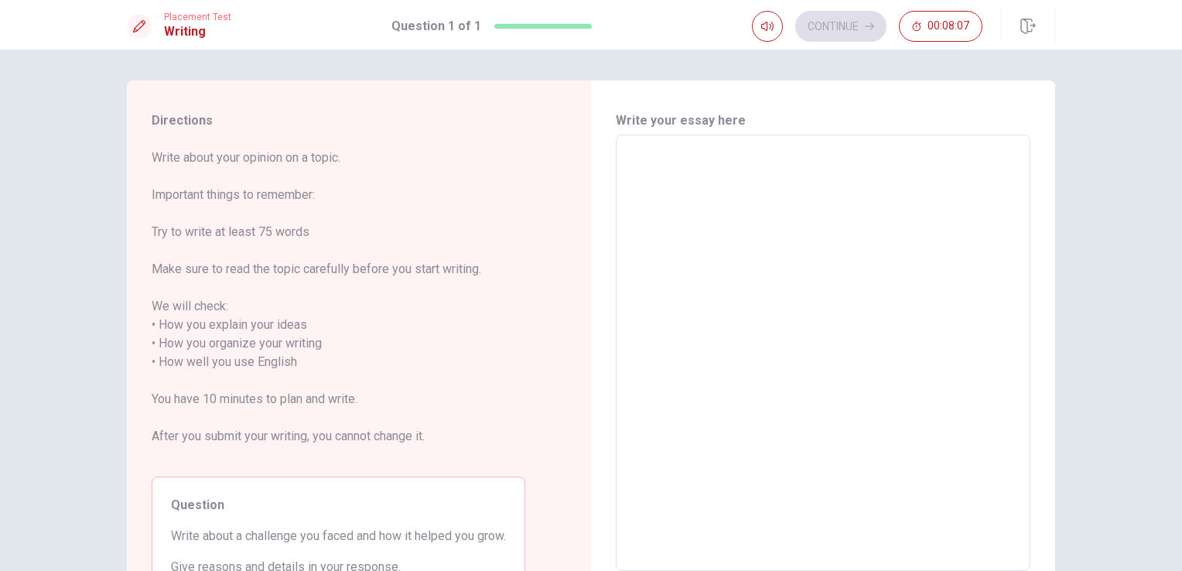
click at [716, 159] on textarea at bounding box center [822, 353] width 393 height 411
type textarea "o"
type textarea "x"
type textarea "on"
type textarea "x"
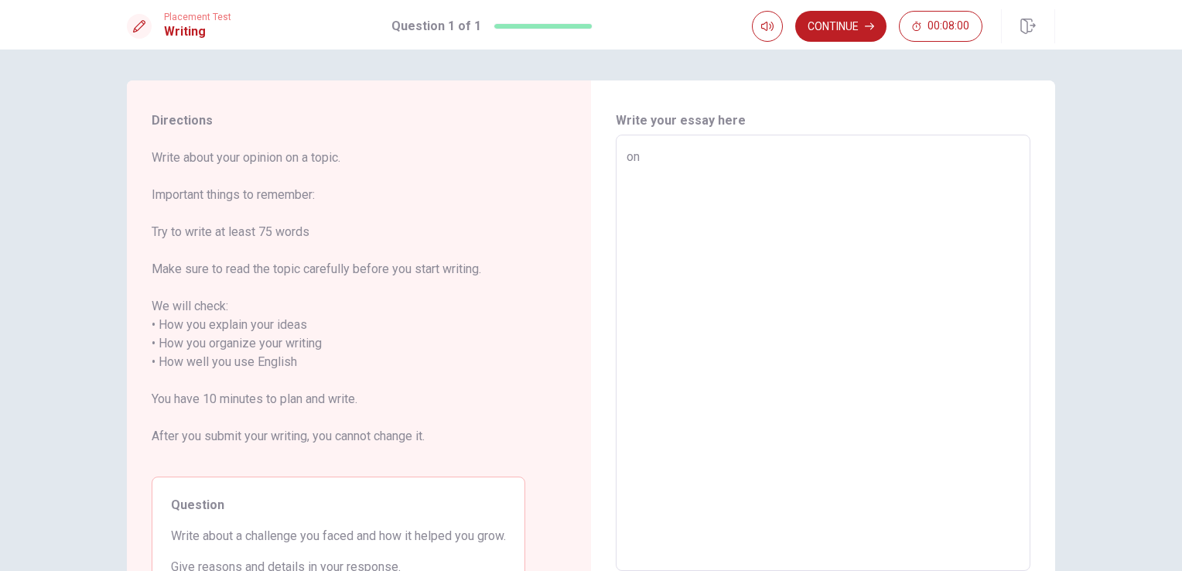
type textarea "one"
type textarea "x"
type textarea "one"
type textarea "x"
type textarea "one c"
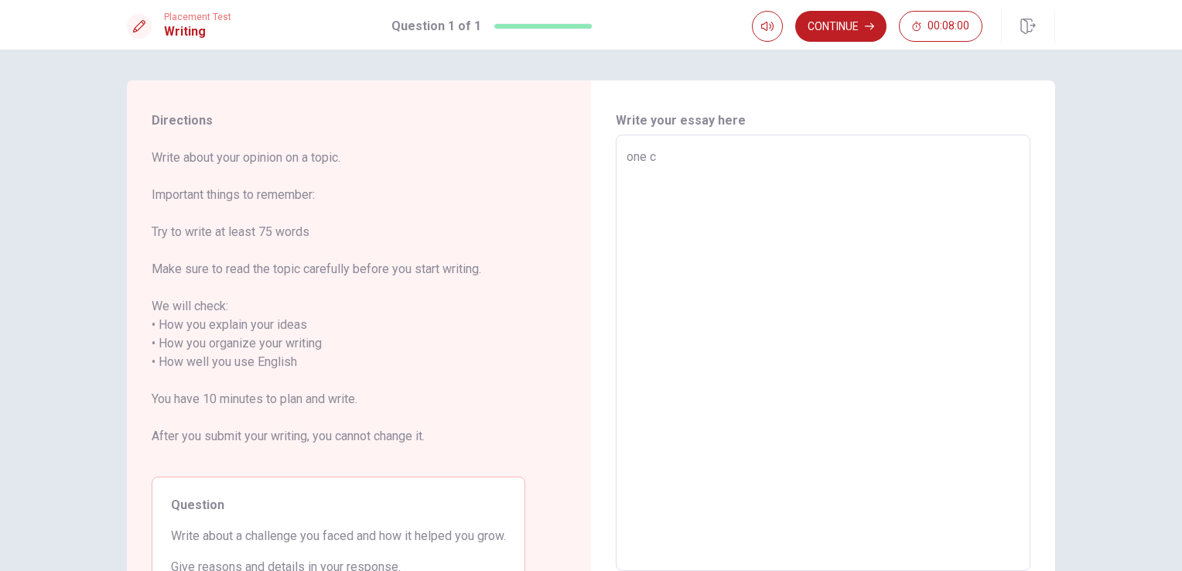
type textarea "x"
type textarea "one ch"
type textarea "x"
type textarea "one cha"
type textarea "x"
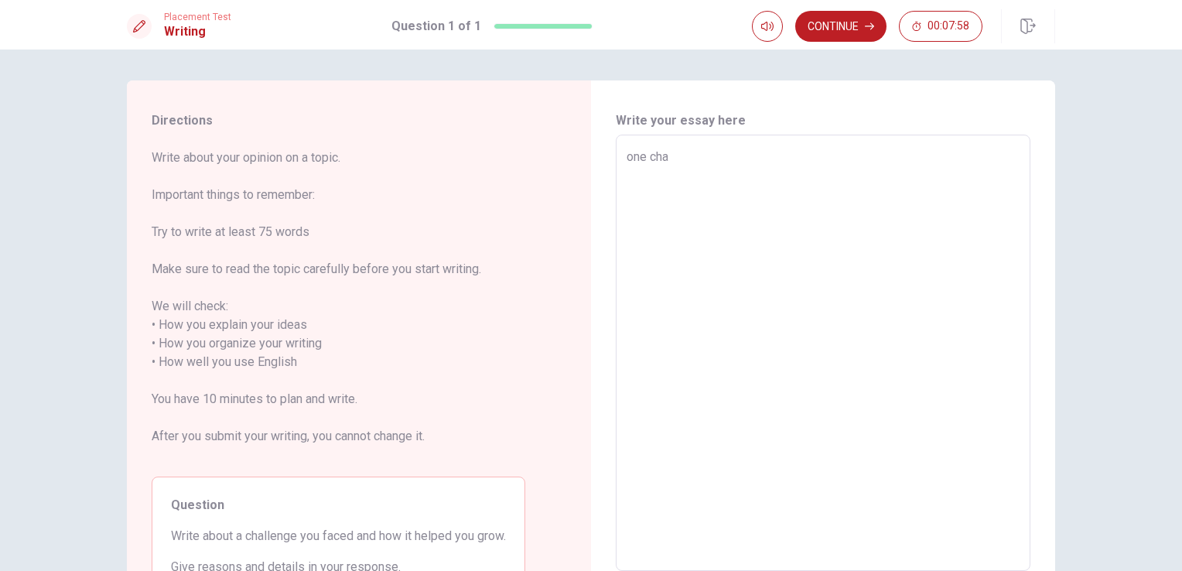
type textarea "one chal"
type textarea "x"
type textarea "one chall"
type textarea "x"
type textarea "one challe"
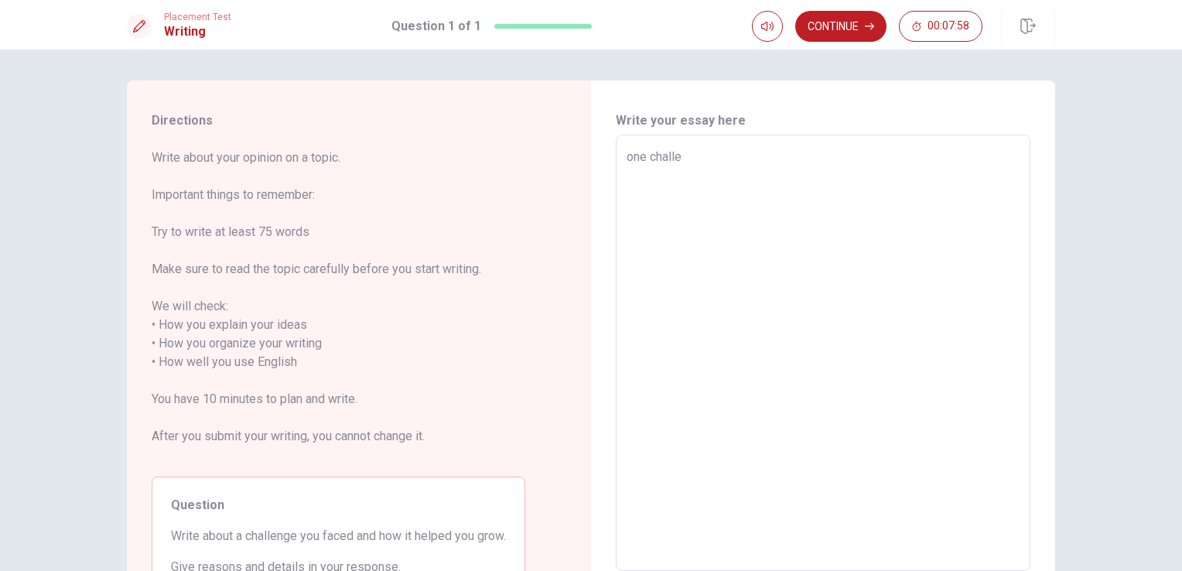
type textarea "x"
type textarea "one challen"
type textarea "x"
type textarea "one challeng"
type textarea "x"
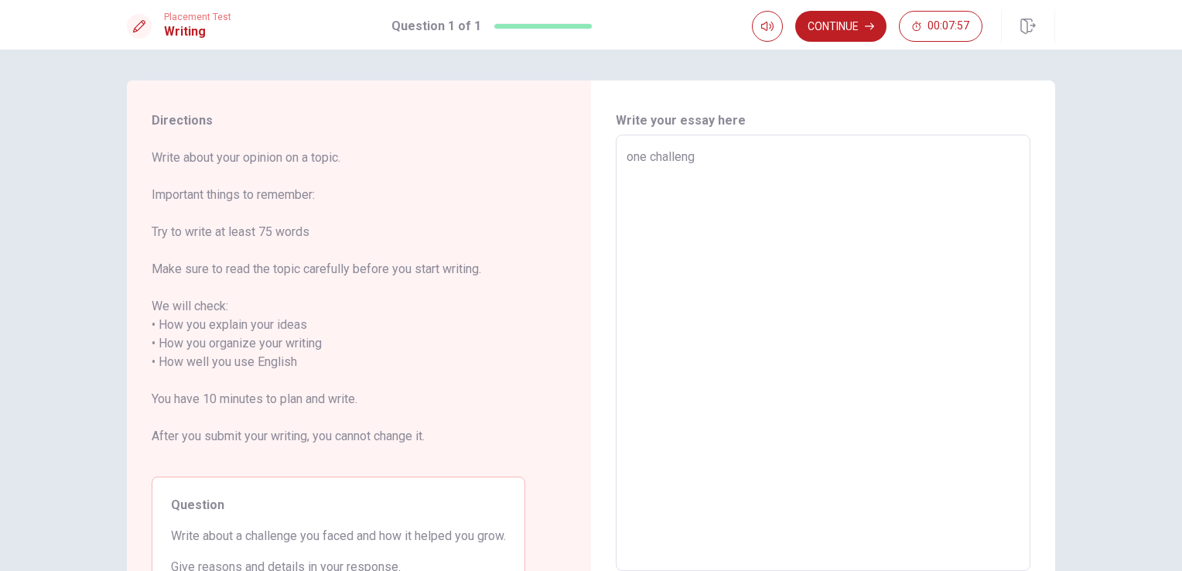
type textarea "one challenge"
type textarea "x"
type textarea "one challenge"
type textarea "x"
type textarea "one challenge I"
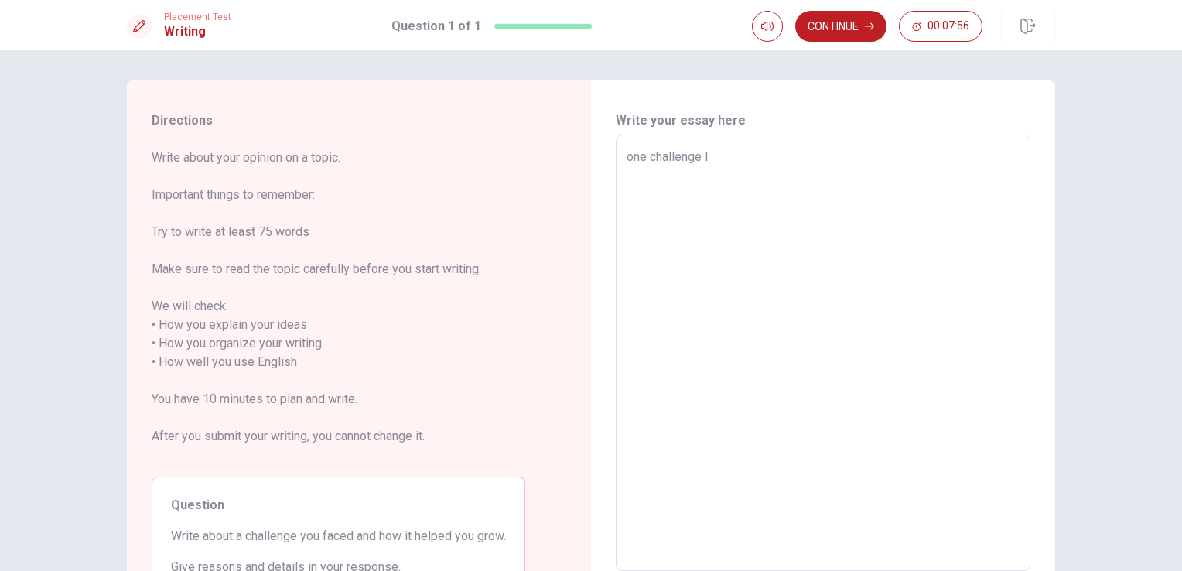
type textarea "x"
type textarea "one challenge I"
type textarea "x"
type textarea "one challenge I f"
type textarea "x"
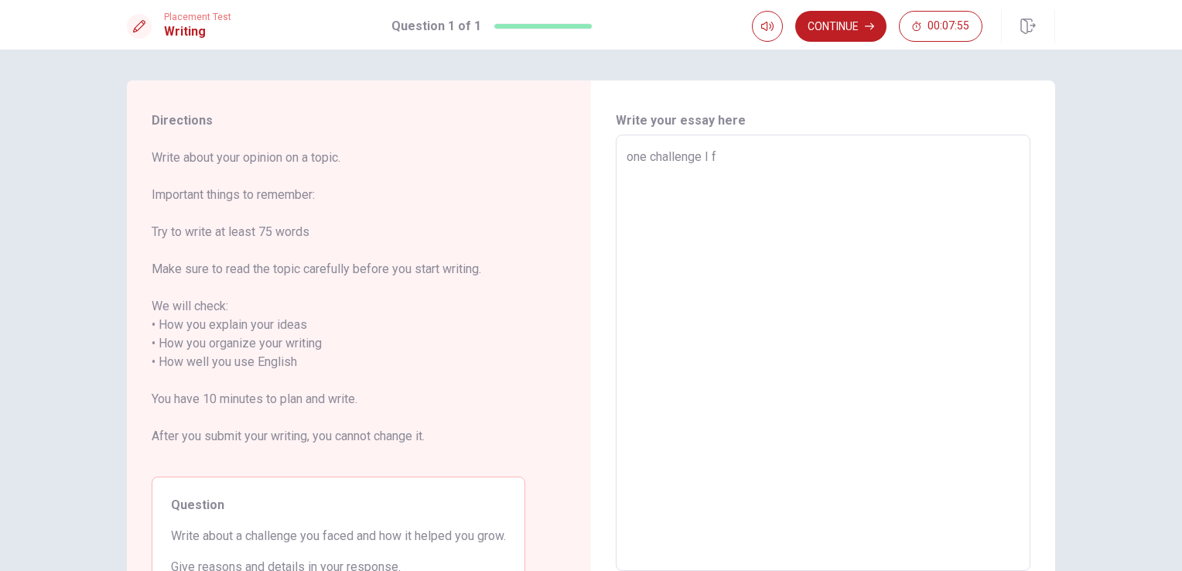
type textarea "one challenge I fa"
type textarea "x"
type textarea "one challenge I fac"
type textarea "x"
type textarea "one challenge I face"
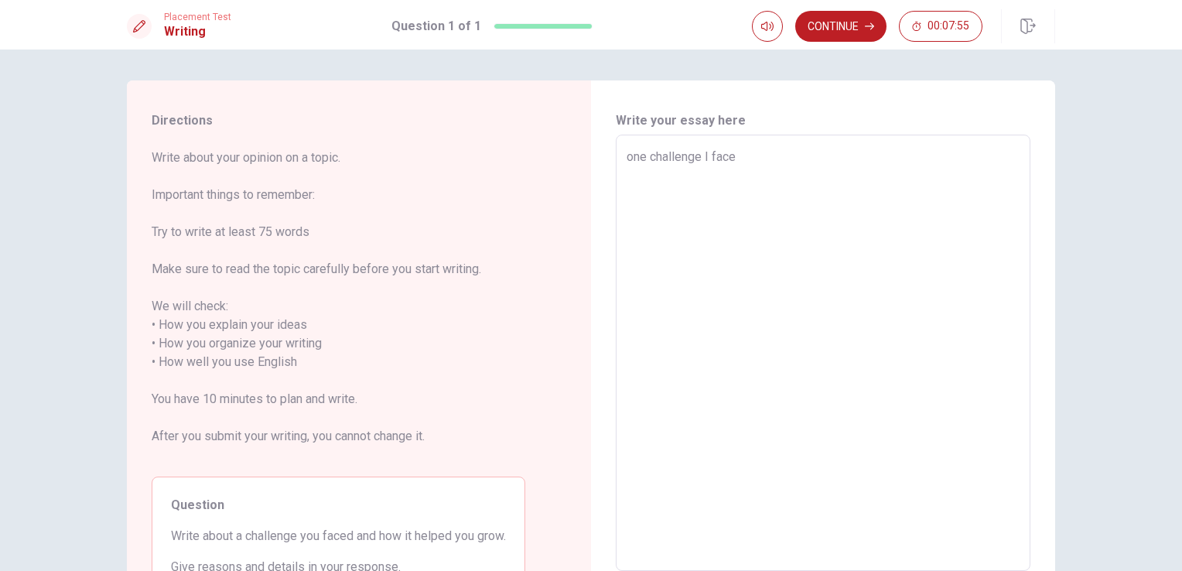
type textarea "x"
type textarea "one challenge I faced"
type textarea "x"
type textarea "one challenge I faced"
type textarea "x"
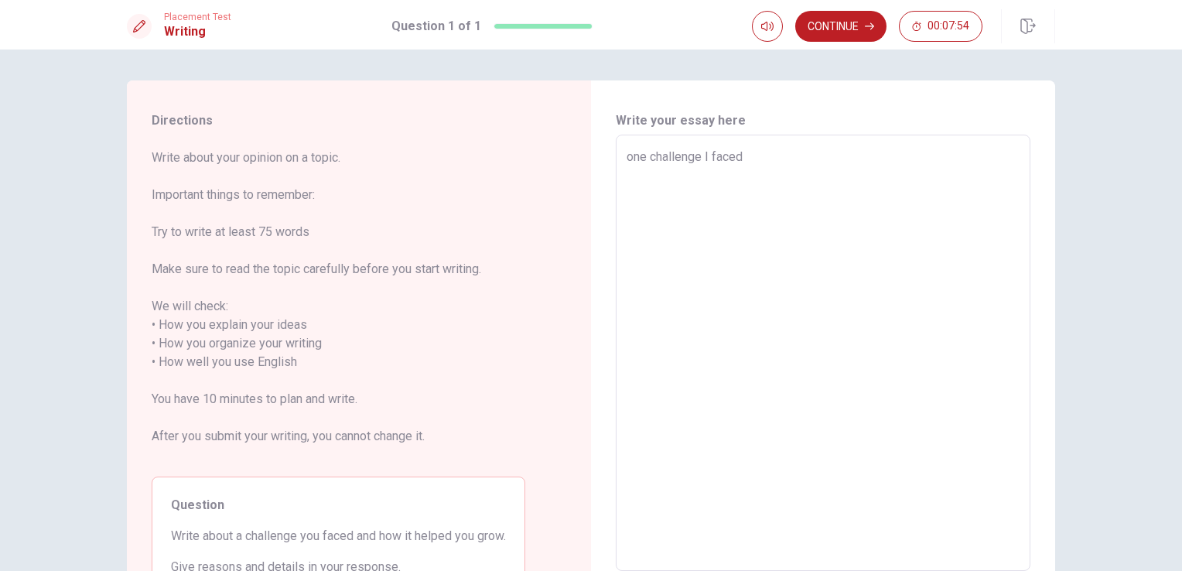
type textarea "one challenge I faced w"
type textarea "x"
type textarea "one challenge I faced wa"
type textarea "x"
type textarea "one challenge I faced was"
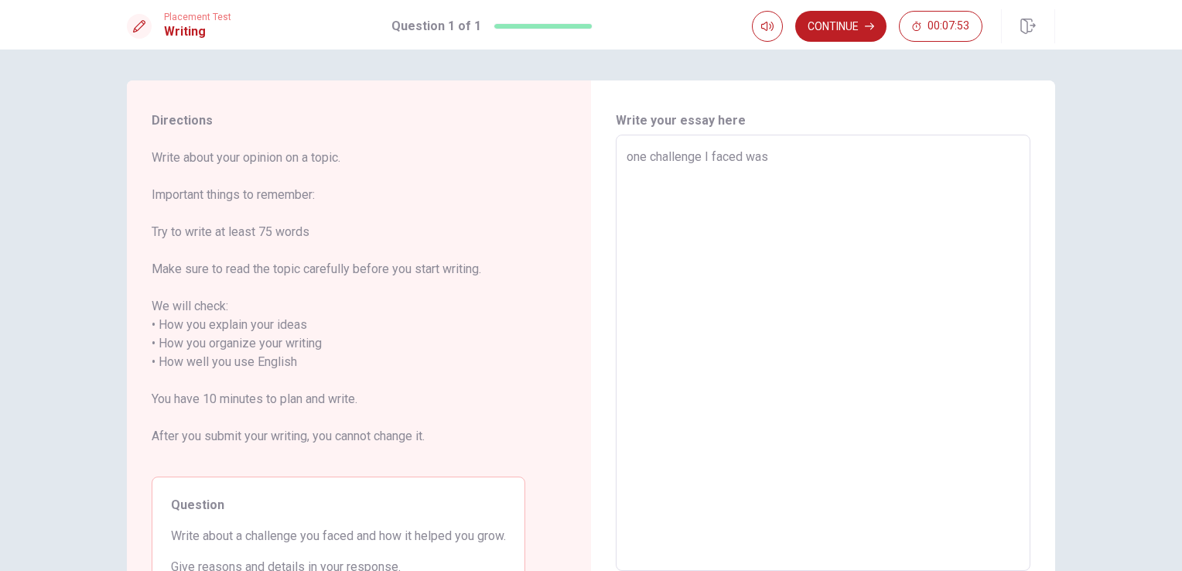
type textarea "x"
type textarea "one challenge I faced was"
type textarea "x"
type textarea "one challenge I faced was a"
type textarea "x"
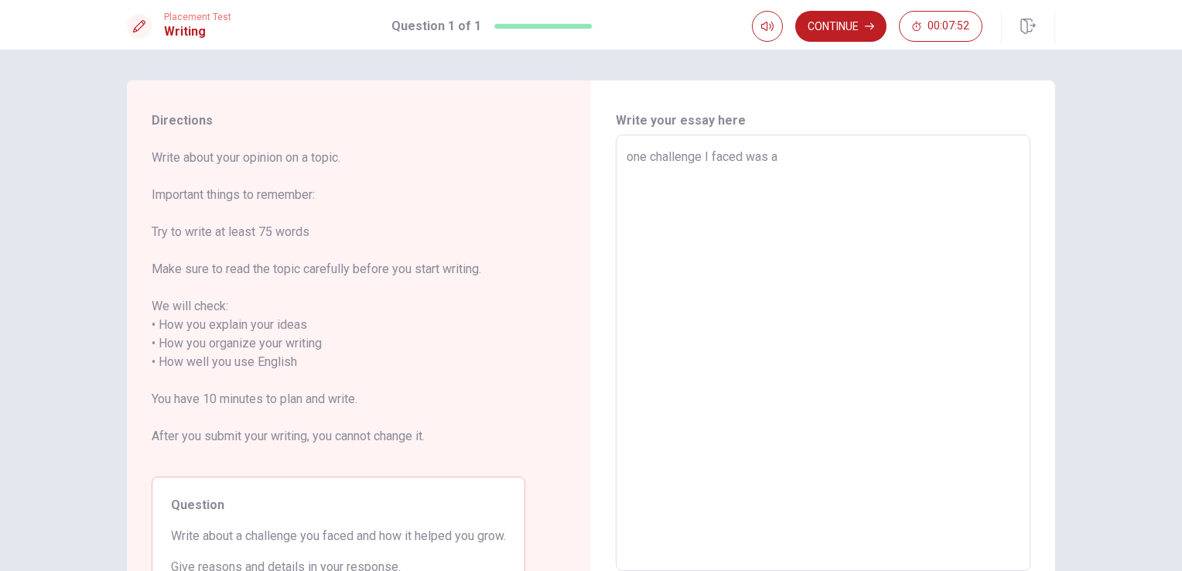
type textarea "one challenge I faced was ad"
type textarea "x"
type textarea "one challenge I faced was adj"
type textarea "x"
type textarea "one challenge I faced was adju"
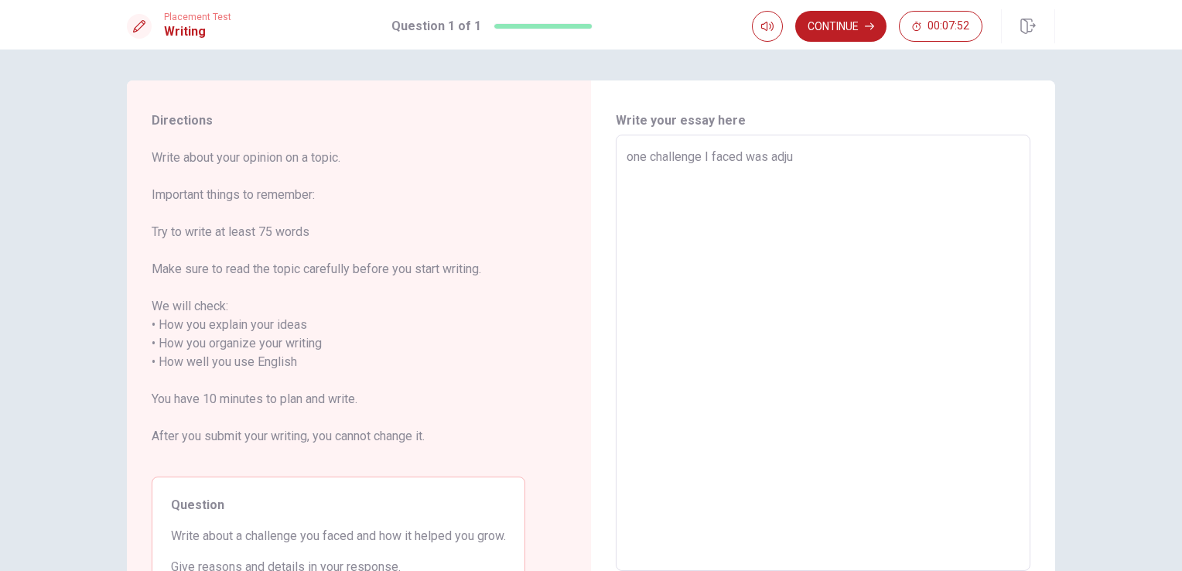
type textarea "x"
type textarea "one challenge I faced was adjus"
type textarea "x"
type textarea "one challenge I faced was adjust"
type textarea "x"
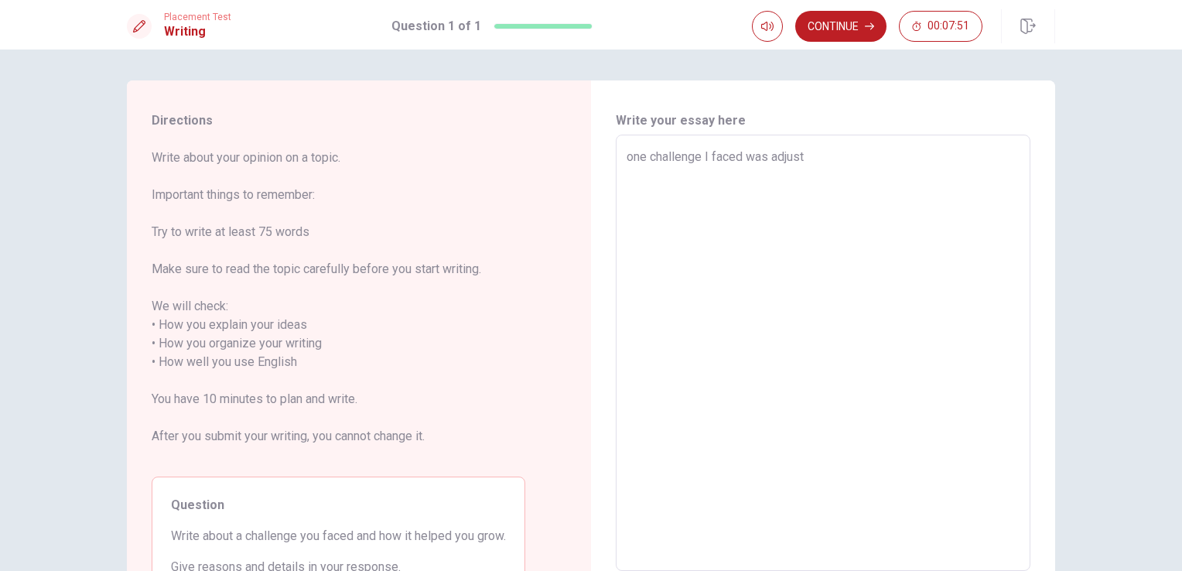
type textarea "one challenge I faced was adjusti"
type textarea "x"
type textarea "one challenge I faced was adjustin"
type textarea "x"
type textarea "one challenge I faced was adjusting"
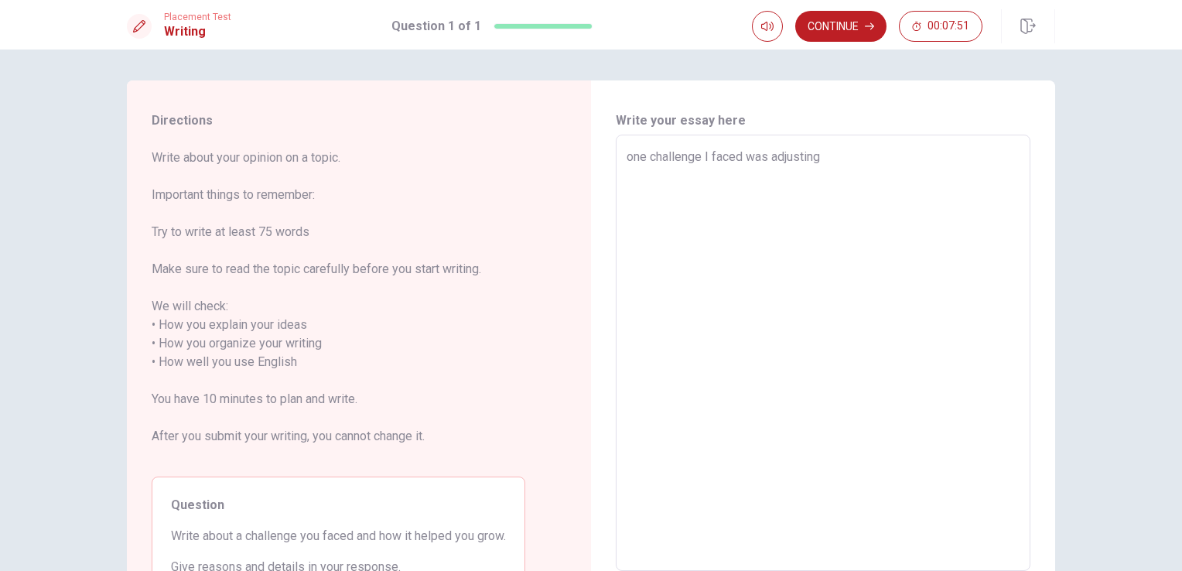
type textarea "x"
type textarea "one challenge I faced was adjusting"
type textarea "x"
type textarea "one challenge I faced was adjusting t"
type textarea "x"
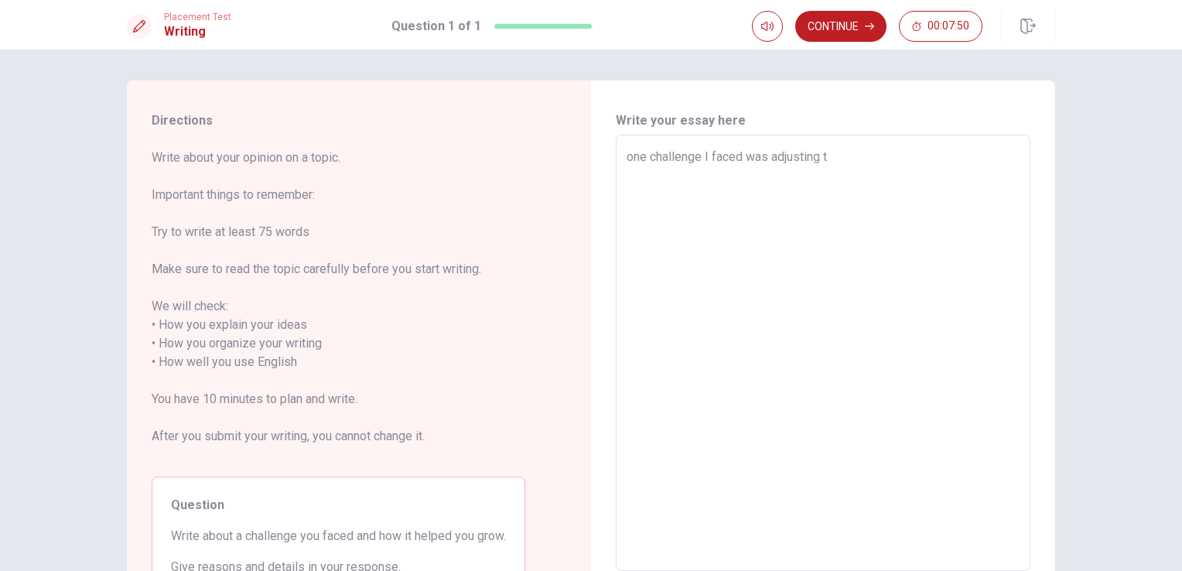
type textarea "one challenge I faced was adjusting to"
type textarea "x"
type textarea "one challenge I faced was adjusting to"
type textarea "x"
type textarea "one challenge I faced was adjusting to s"
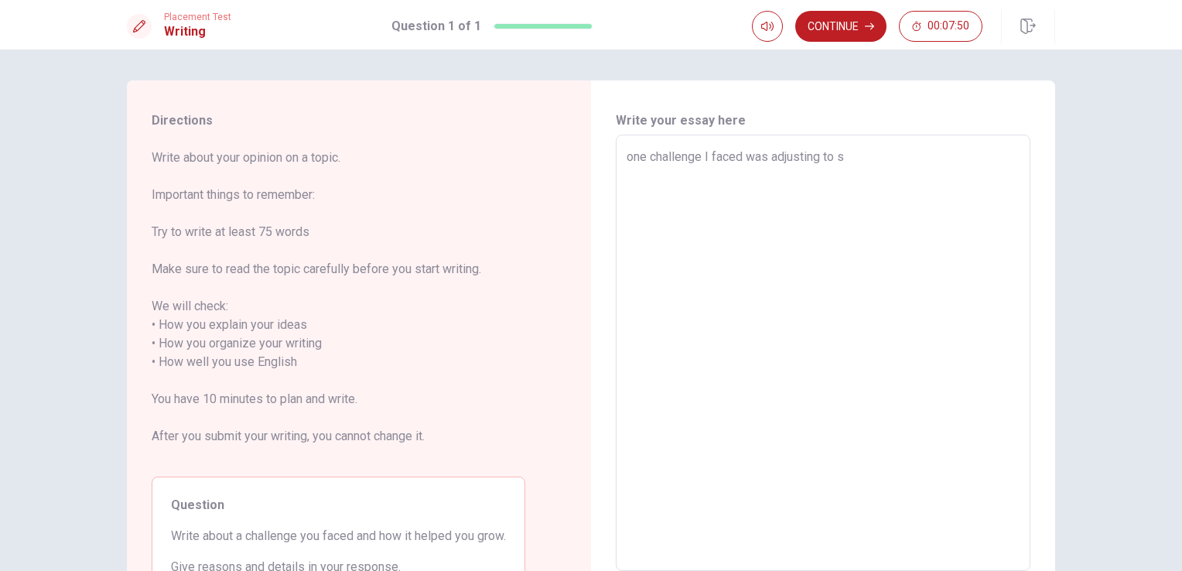
type textarea "x"
type textarea "one challenge I faced was adjusting to st"
type textarea "x"
type textarea "one challenge I faced was adjusting to stu"
type textarea "x"
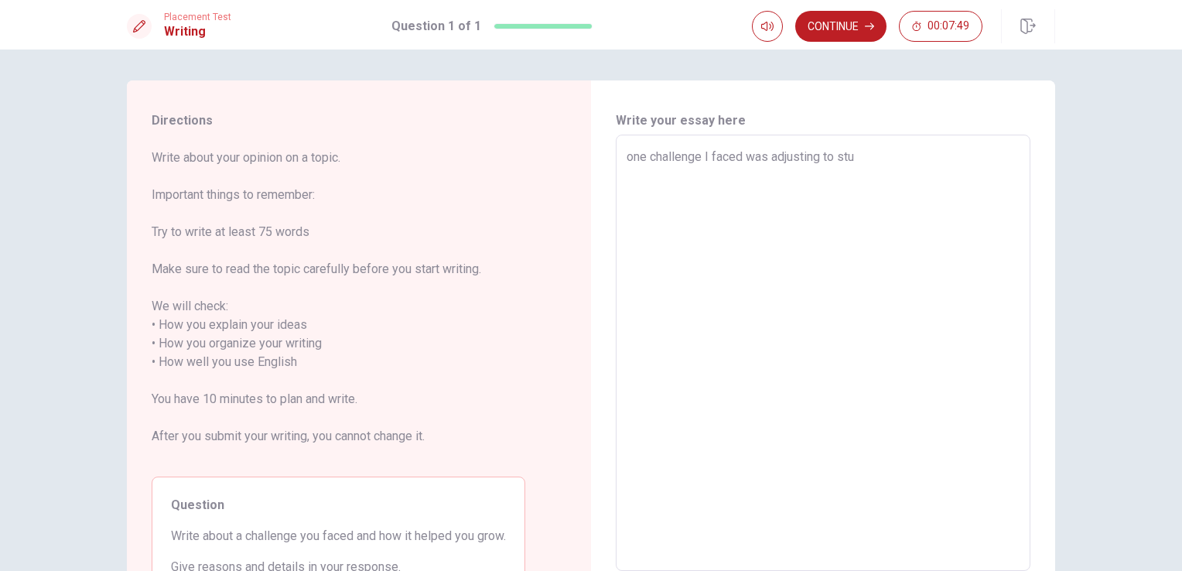
type textarea "one challenge I faced was adjusting to stud"
type textarea "x"
type textarea "one challenge I faced was adjusting to studi"
type textarea "x"
type textarea "one challenge I faced was adjusting to studin"
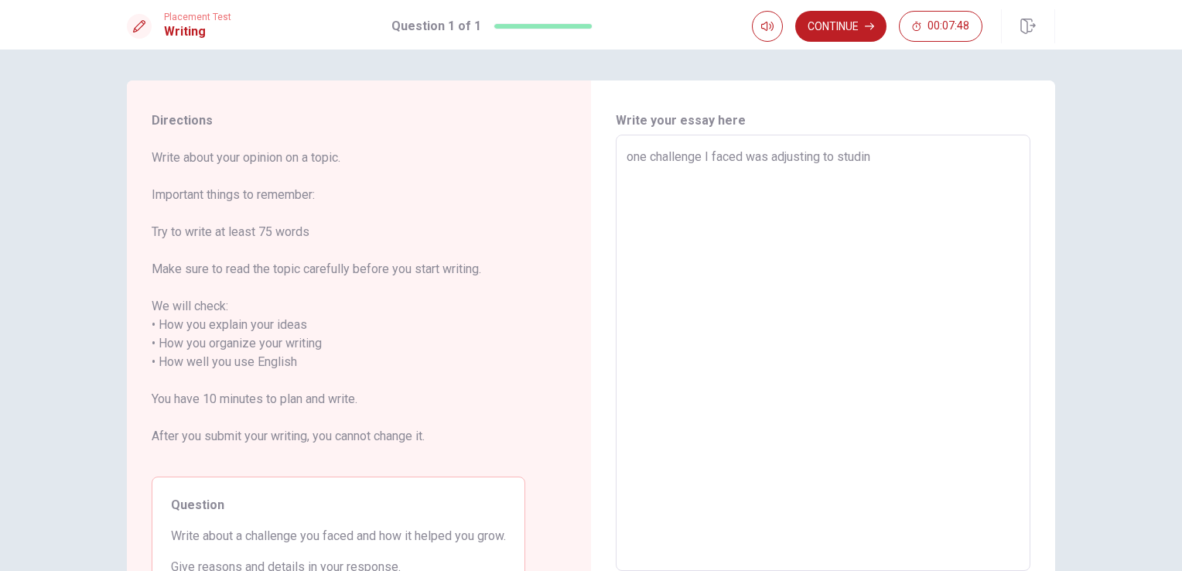
type textarea "x"
type textarea "one challenge I faced was adjusting to studing"
type textarea "x"
type textarea "one challenge I faced was adjusting to studing"
type textarea "x"
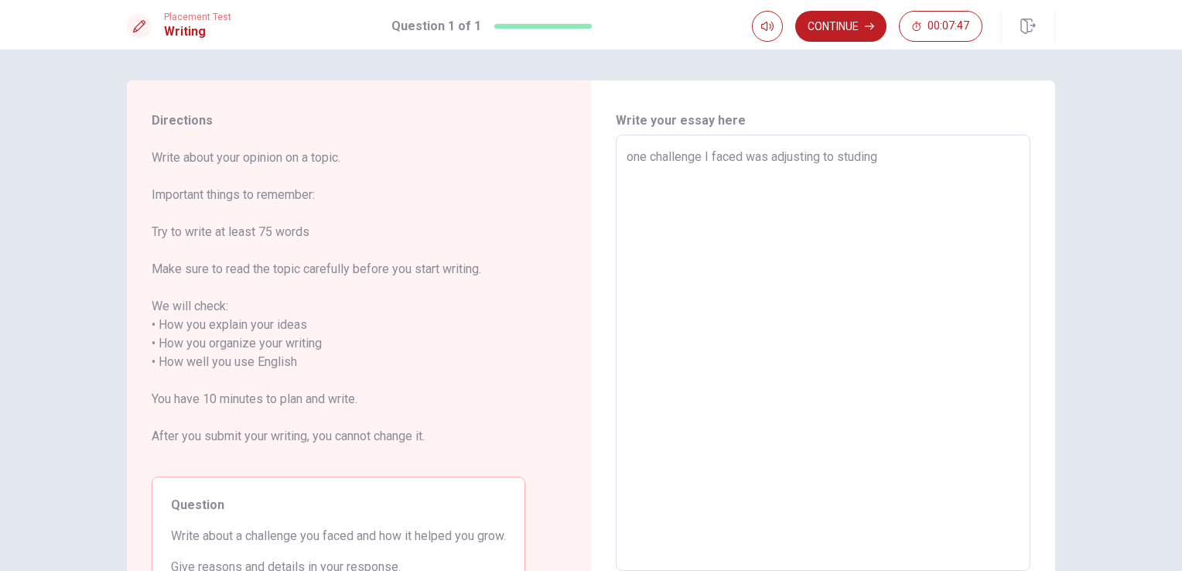
type textarea "one challenge I faced was adjusting to studing i"
type textarea "x"
type textarea "one challenge I faced was adjusting to studing in"
type textarea "x"
type textarea "one challenge I faced was adjusting to studing in"
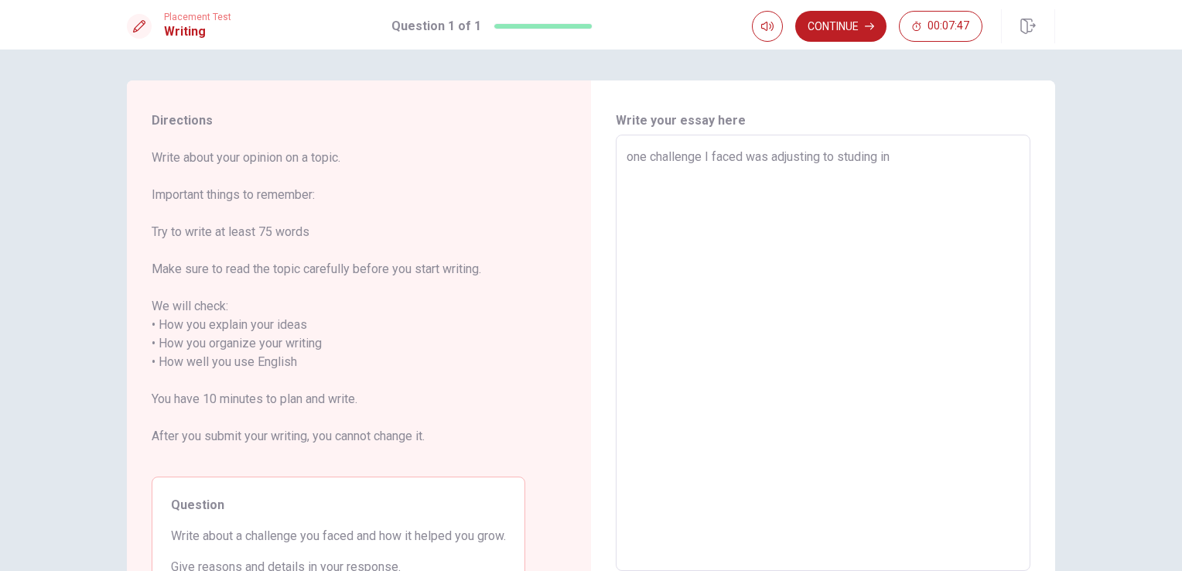
type textarea "x"
type textarea "one challenge I faced was adjusting to studing in a"
type textarea "x"
type textarea "one challenge I faced was adjusting to studing in a"
type textarea "x"
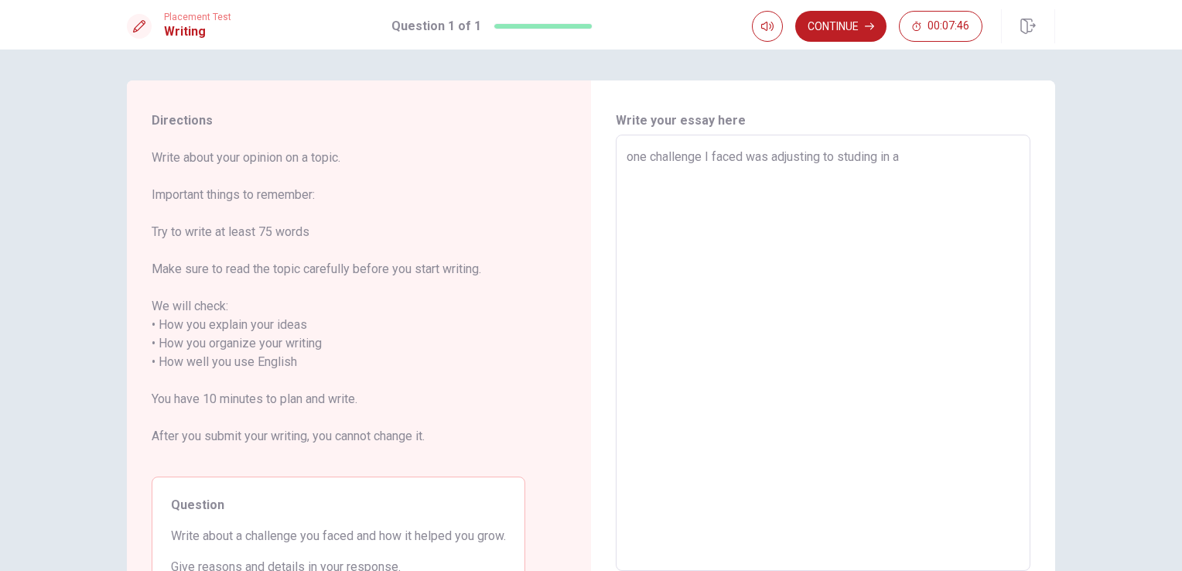
type textarea "one challenge I faced was adjusting to studing in a n"
type textarea "x"
type textarea "one challenge I faced was adjusting to studing in a ne"
type textarea "x"
type textarea "one challenge I faced was adjusting to studing in a new"
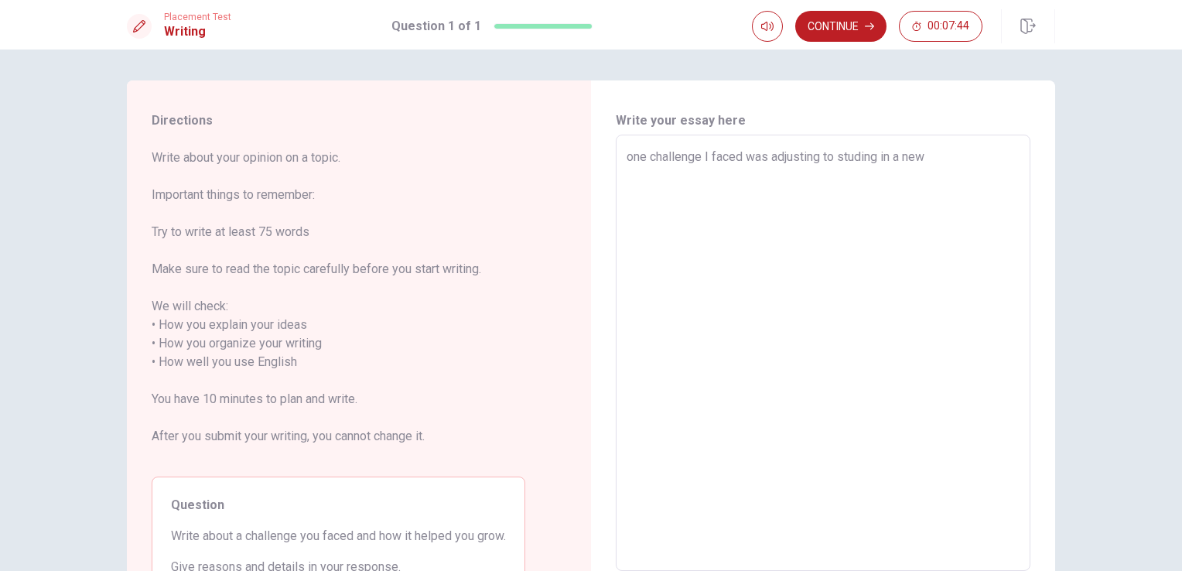
type textarea "x"
type textarea "one challenge I faced was adjusting to studing in a new"
type textarea "x"
type textarea "one challenge I faced was adjusting to studing in a new c"
type textarea "x"
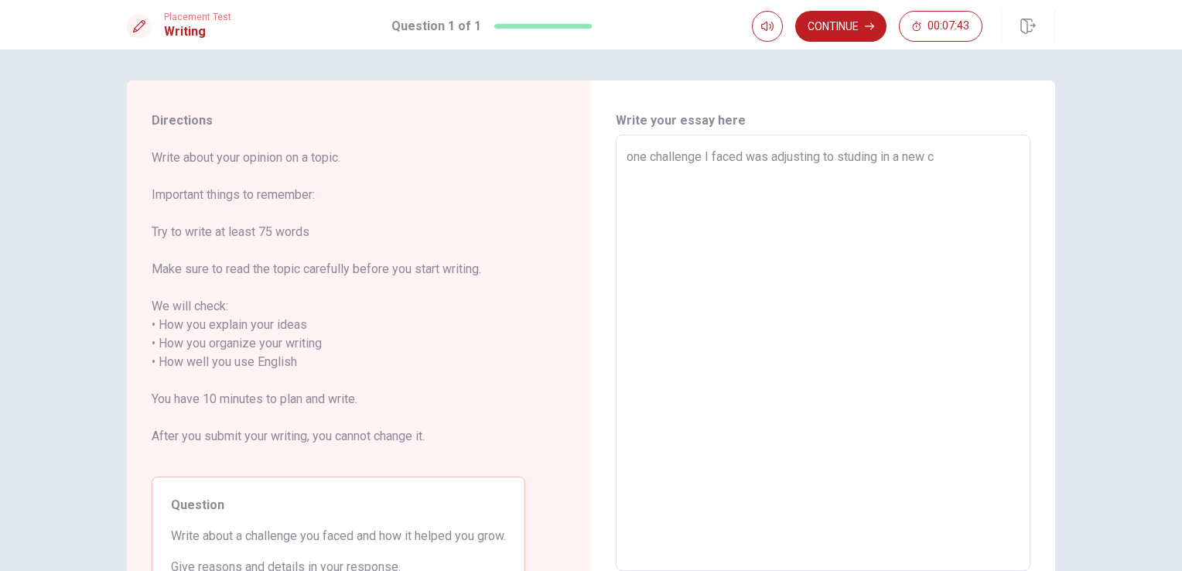
type textarea "one challenge I faced was adjusting to studing in a new co"
type textarea "x"
type textarea "one challenge I faced was adjusting to studing in a new cou"
type textarea "x"
type textarea "one challenge I faced was adjusting to studing in a new coun"
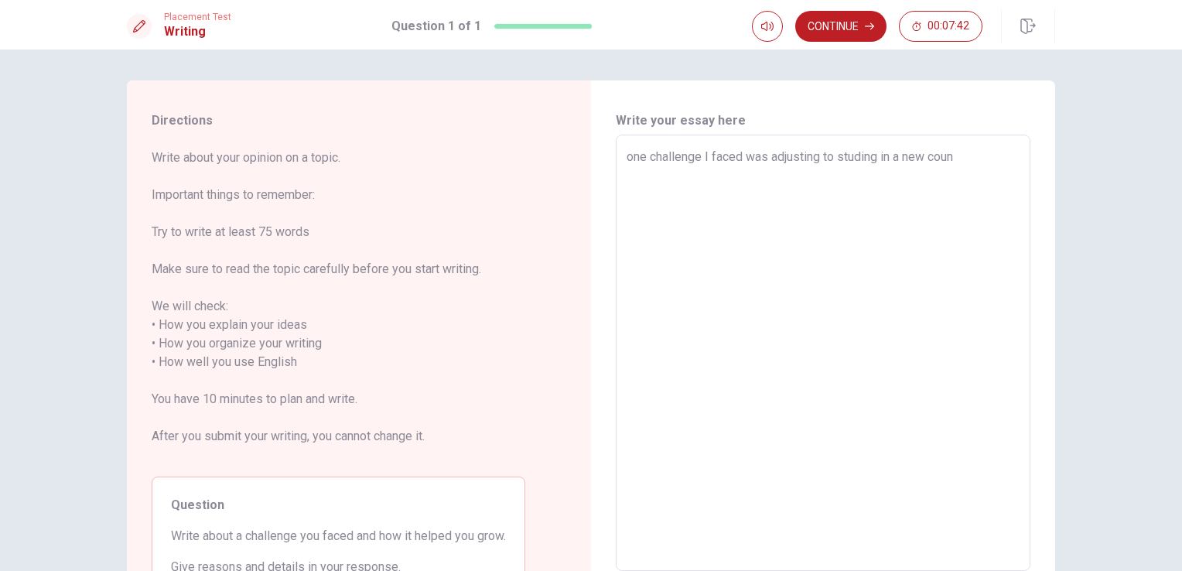
type textarea "x"
type textarea "one challenge I faced was adjusting to studing in a new count"
type textarea "x"
type textarea "one challenge I faced was adjusting to studing in a new county"
type textarea "x"
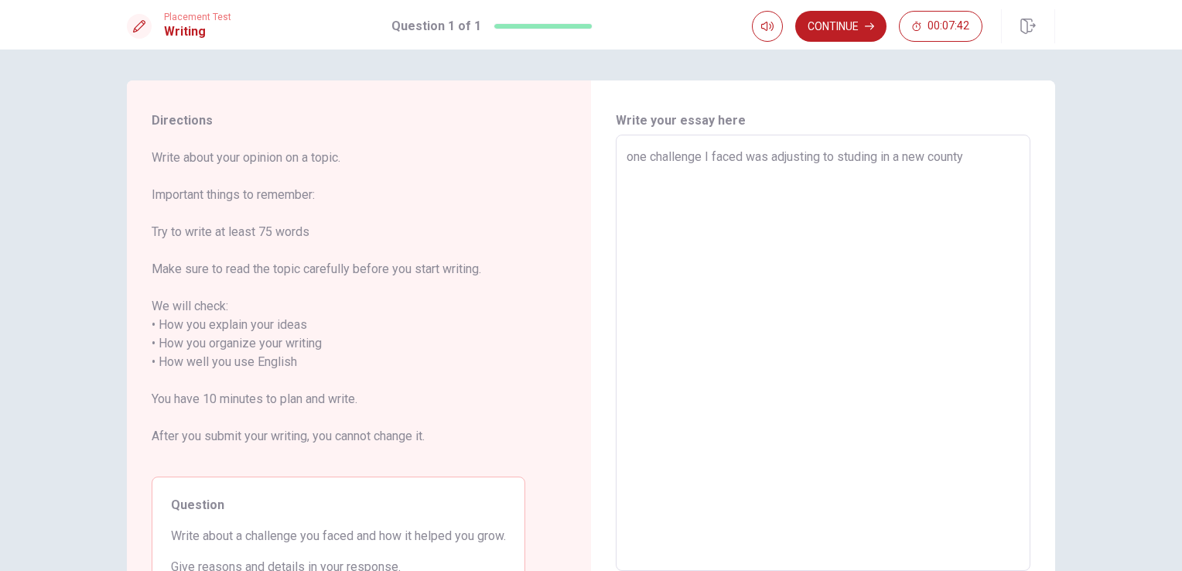
type textarea "one challenge I faced was adjusting to studing in a new countyr"
type textarea "x"
type textarea "one challenge I faced was adjusting to studing in a new countyr"
type textarea "x"
type textarea "one challenge I faced was adjusting to studing in a new countyr ."
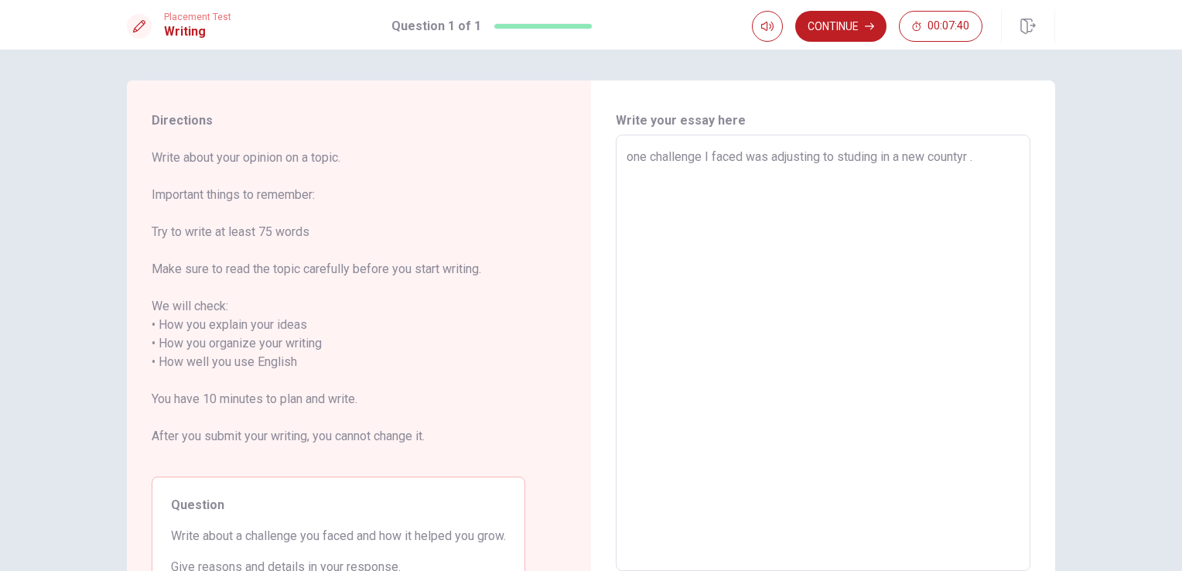
type textarea "x"
type textarea "one challenge I faced was adjusting to studing in a new countyr ."
type textarea "x"
type textarea "one challenge I faced was adjusting to studing in a new countyr . A"
type textarea "x"
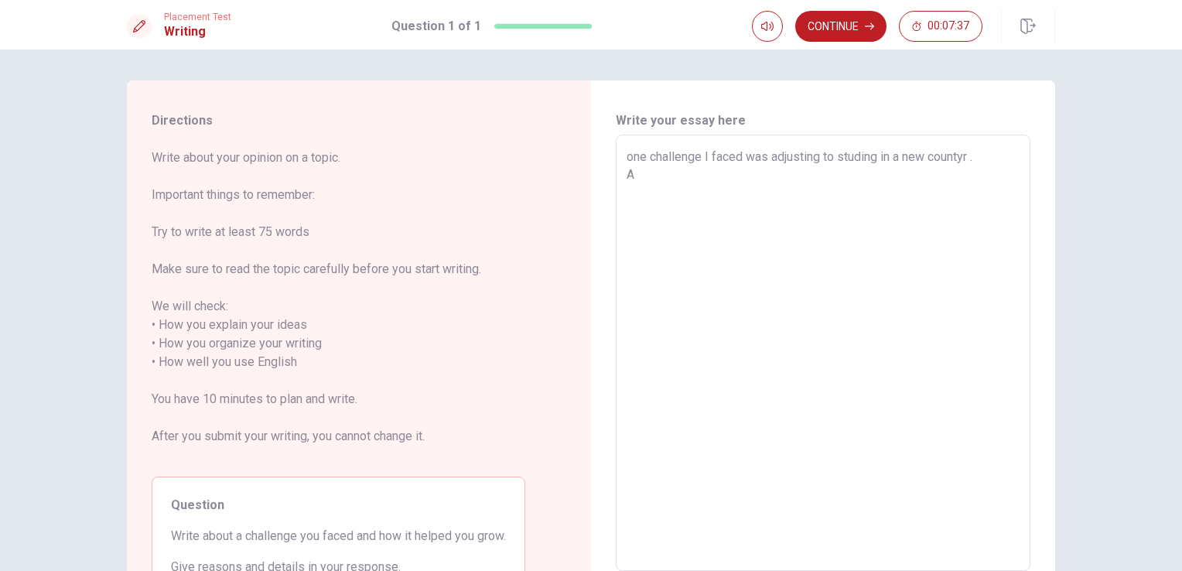
type textarea "one challenge I faced was adjusting to studing in a new countyr . At"
type textarea "x"
type textarea "one challenge I faced was adjusting to studing in a new countyr . At"
type textarea "x"
type textarea "one challenge I faced was adjusting to studing in a new countyr . At f"
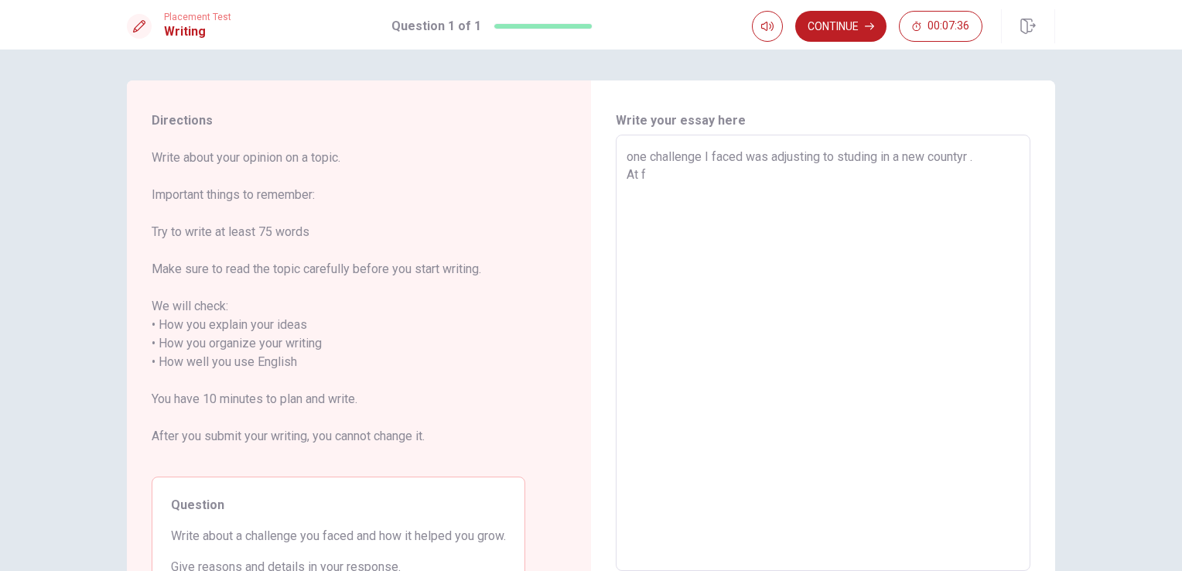
type textarea "x"
type textarea "one challenge I faced was adjusting to studing in a new countyr . At fi"
type textarea "x"
type textarea "one challenge I faced was adjusting to studing in a new countyr . At fir"
type textarea "x"
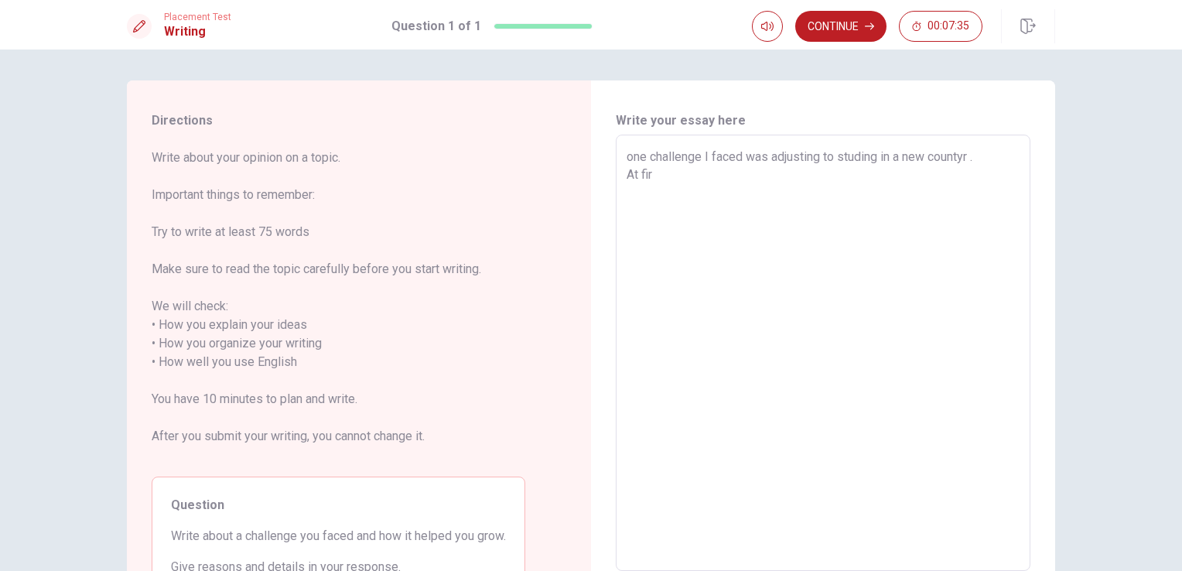
type textarea "one challenge I faced was adjusting to studing in a new countyr . At firs"
type textarea "x"
type textarea "one challenge I faced was adjusting to studing in a new countyr . At first"
type textarea "x"
type textarea "one challenge I faced was adjusting to studing in a new countyr . At first"
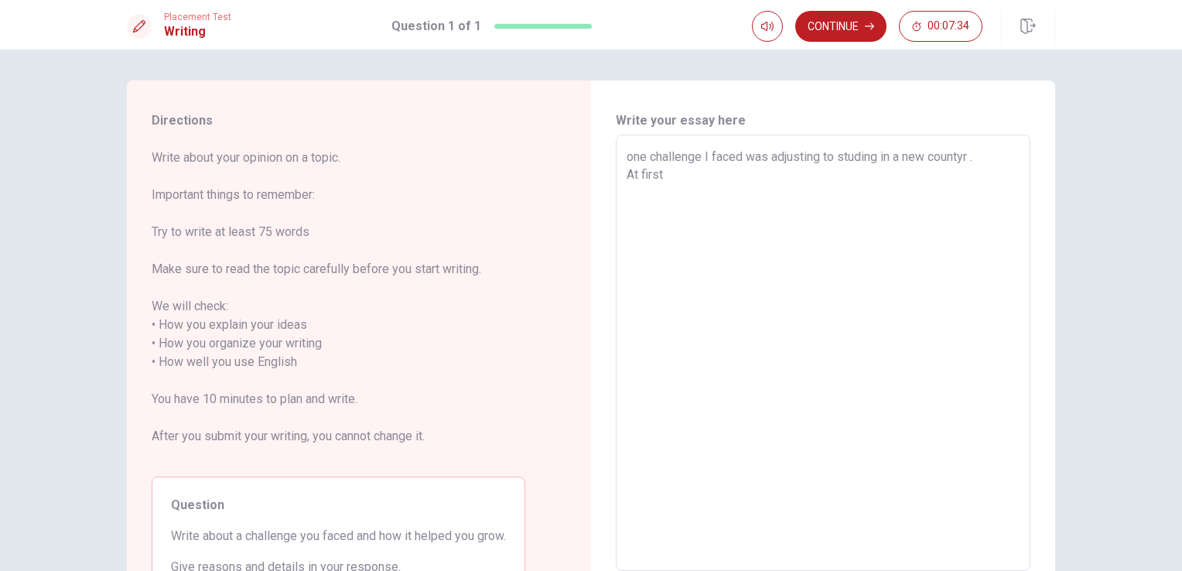
type textarea "x"
type textarea "one challenge I faced was adjusting to studing in a new countyr . At first ,"
type textarea "x"
type textarea "one challenge I faced was adjusting to studing in a new countyr . At first ,I"
type textarea "x"
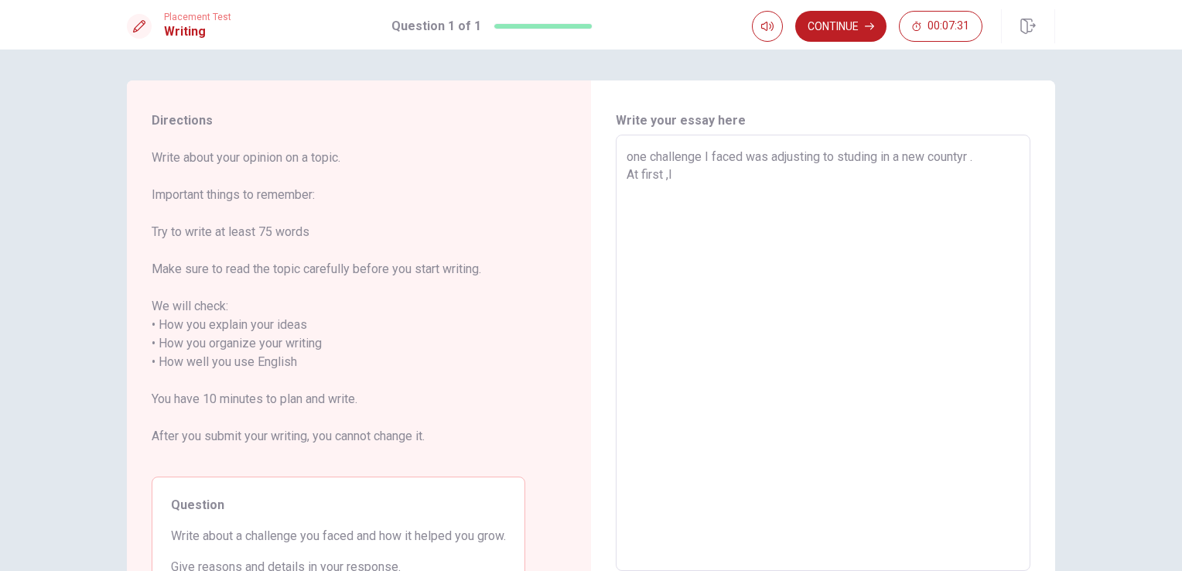
type textarea "one challenge I faced was adjusting to studing in a new countyr . At first ,I"
type textarea "x"
type textarea "one challenge I faced was adjusting to studing in a new countyr . At first ,I s"
type textarea "x"
type textarea "one challenge I faced was adjusting to studing in a new countyr . At first ,I st"
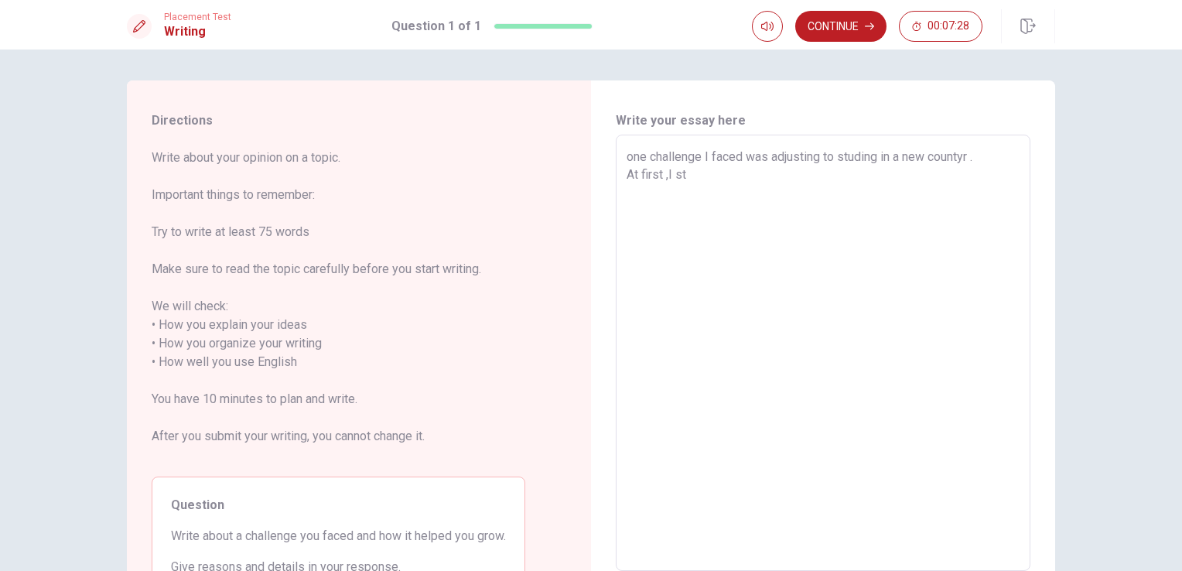
type textarea "x"
type textarea "one challenge I faced was adjusting to studing in a new countyr . At first ,I s…"
type textarea "x"
type textarea "one challenge I faced was adjusting to studing in a new countyr . At first ,I s…"
type textarea "x"
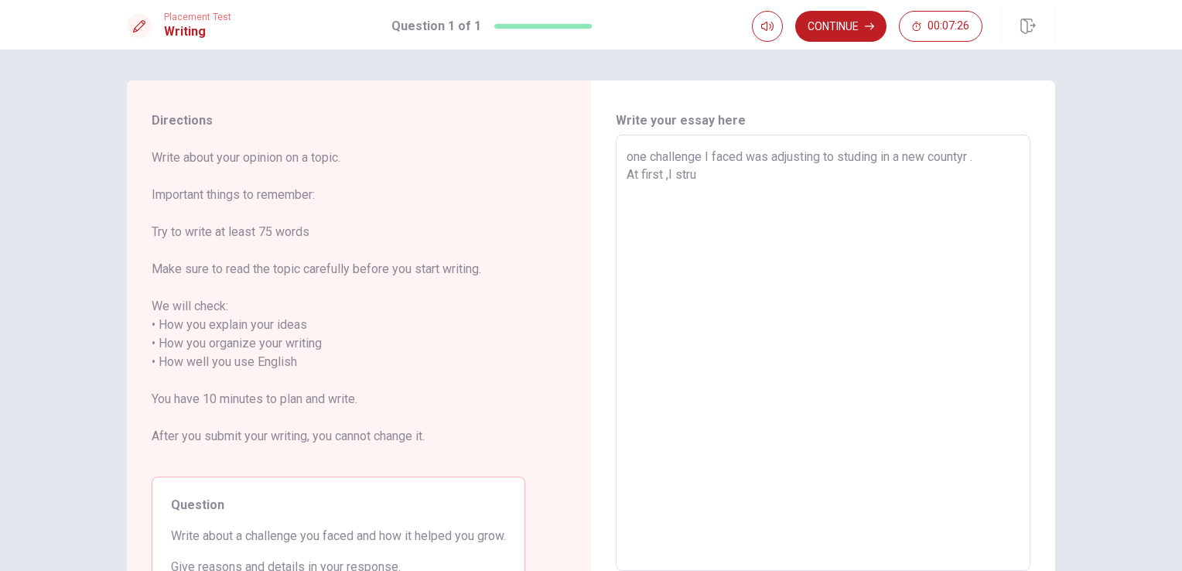
type textarea "one challenge I faced was adjusting to studing in a new countyr . At first ,I s…"
type textarea "x"
type textarea "one challenge I faced was adjusting to studing in a new countyr . At first ,I s…"
type textarea "x"
type textarea "one challenge I faced was adjusting to studing in a new countyr . At first ,I s…"
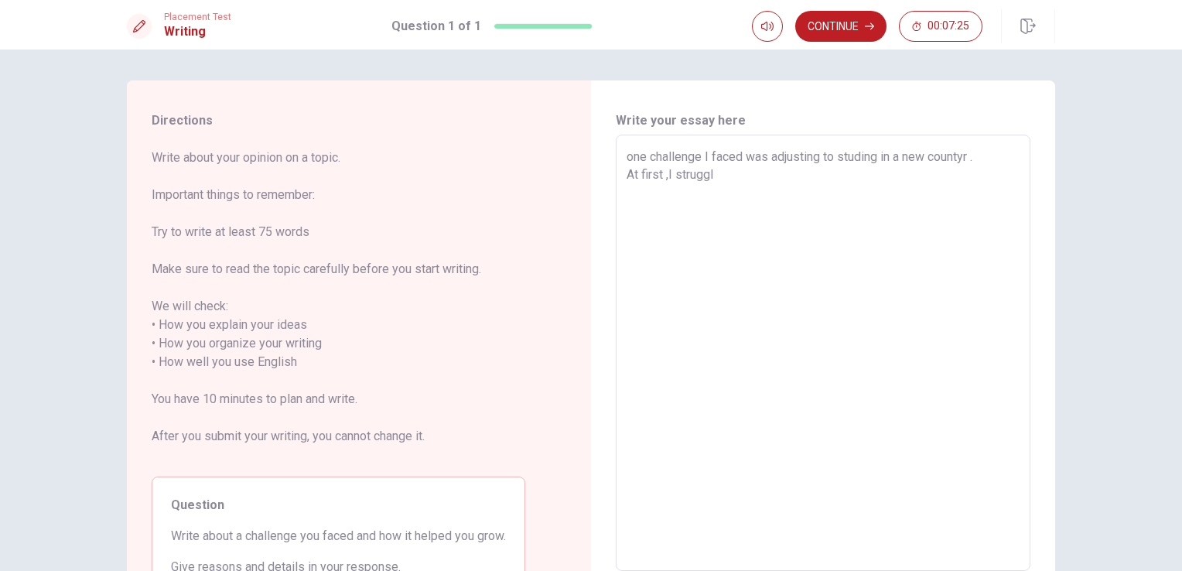
type textarea "x"
type textarea "one challenge I faced was adjusting to studing in a new countyr . At first ,I s…"
type textarea "x"
type textarea "one challenge I faced was adjusting to studing in a new countyr . At first ,I s…"
type textarea "x"
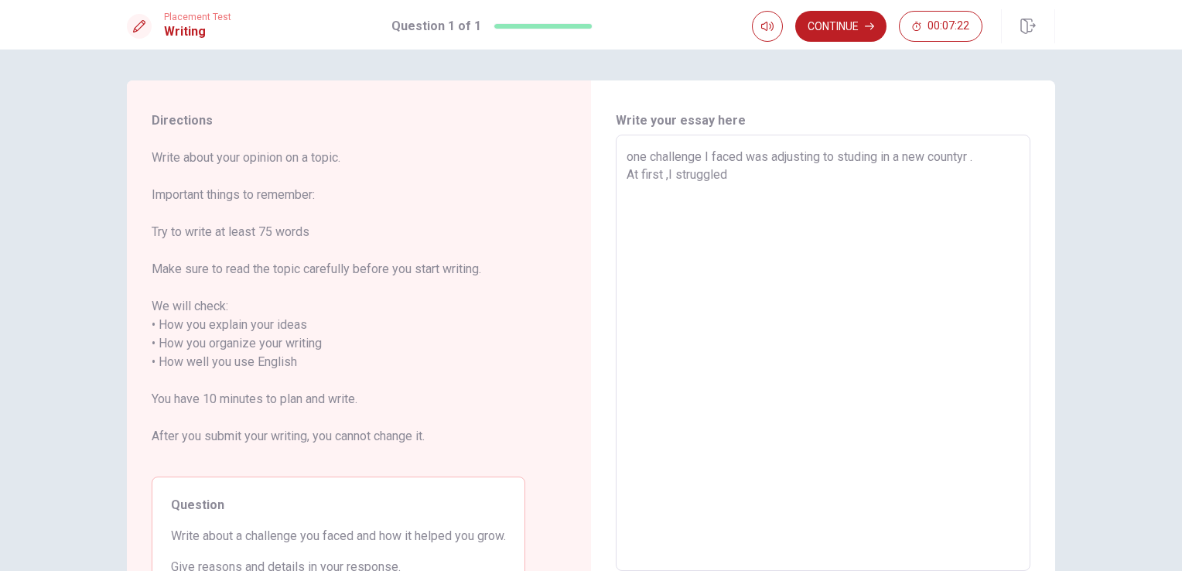
type textarea "one challenge I faced was adjusting to studing in a new countyr . At first ,I s…"
type textarea "x"
type textarea "one challenge I faced was adjusting to studing in a new countyr . At first ,I s…"
type textarea "x"
type textarea "one challenge I faced was adjusting to studing in a new countyr . At first ,I s…"
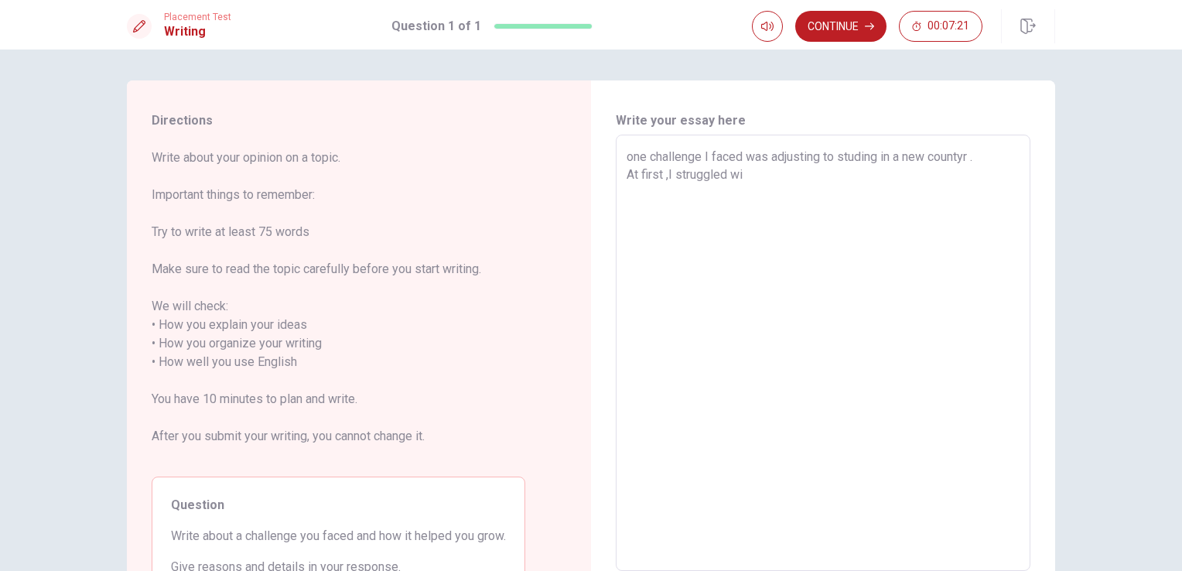
type textarea "x"
type textarea "one challenge I faced was adjusting to studing in a new countyr . At first ,I s…"
type textarea "x"
type textarea "one challenge I faced was adjusting to studing in a new countyr . At first ,I s…"
type textarea "x"
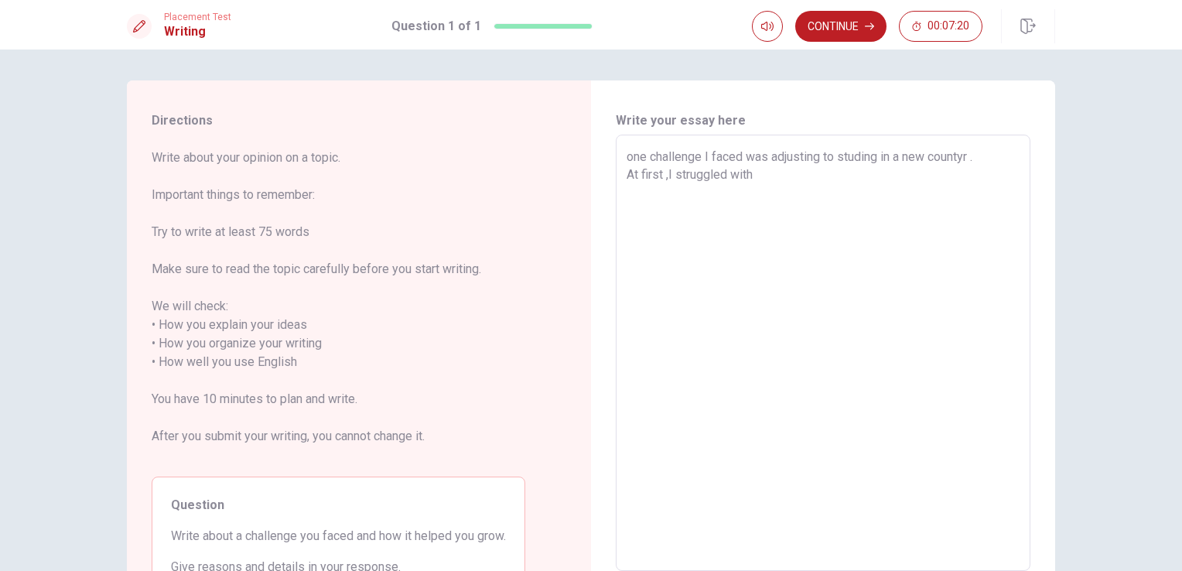
type textarea "one challenge I faced was adjusting to studing in a new countyr . At first ,I s…"
type textarea "x"
type textarea "one challenge I faced was adjusting to studing in a new countyr . At first ,I s…"
type textarea "x"
type textarea "one challenge I faced was adjusting to studing in a new countyr . At first ,I s…"
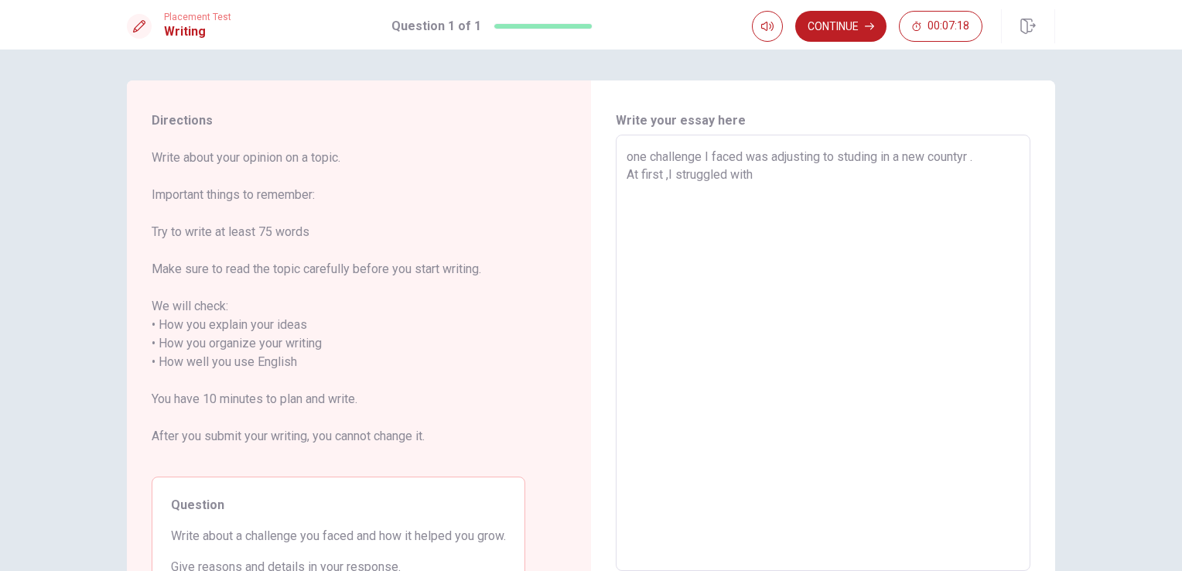
type textarea "x"
type textarea "one challenge I faced was adjusting to studing in a new countyr . At first ,I s…"
type textarea "x"
type textarea "one challenge I faced was adjusting to studing in a new countyr . At first ,I s…"
type textarea "x"
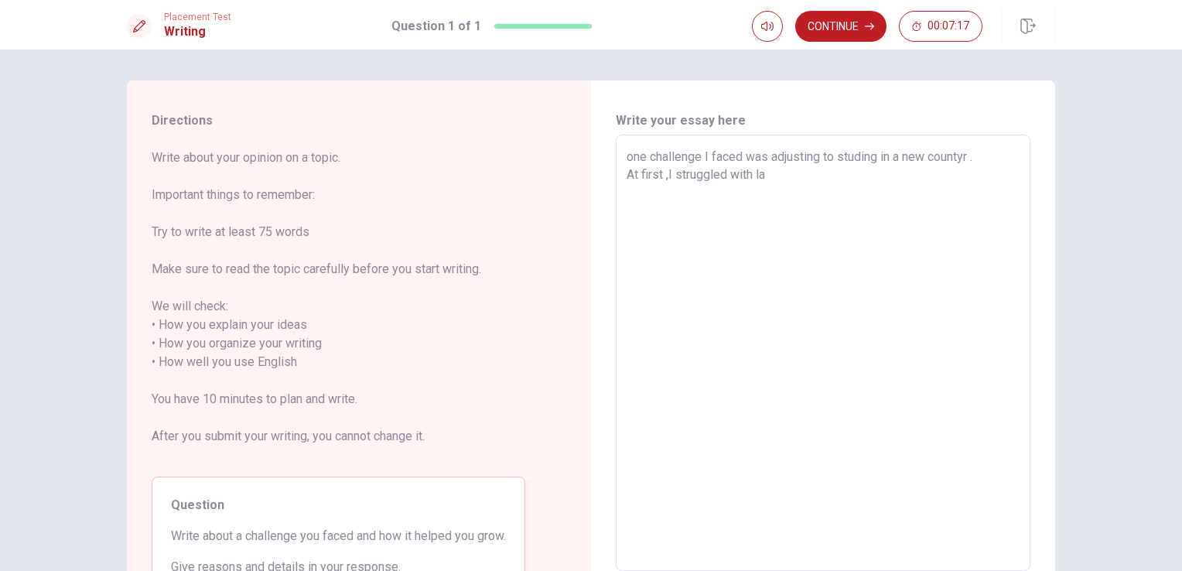
type textarea "one challenge I faced was adjusting to studing in a new countyr . At first ,I s…"
type textarea "x"
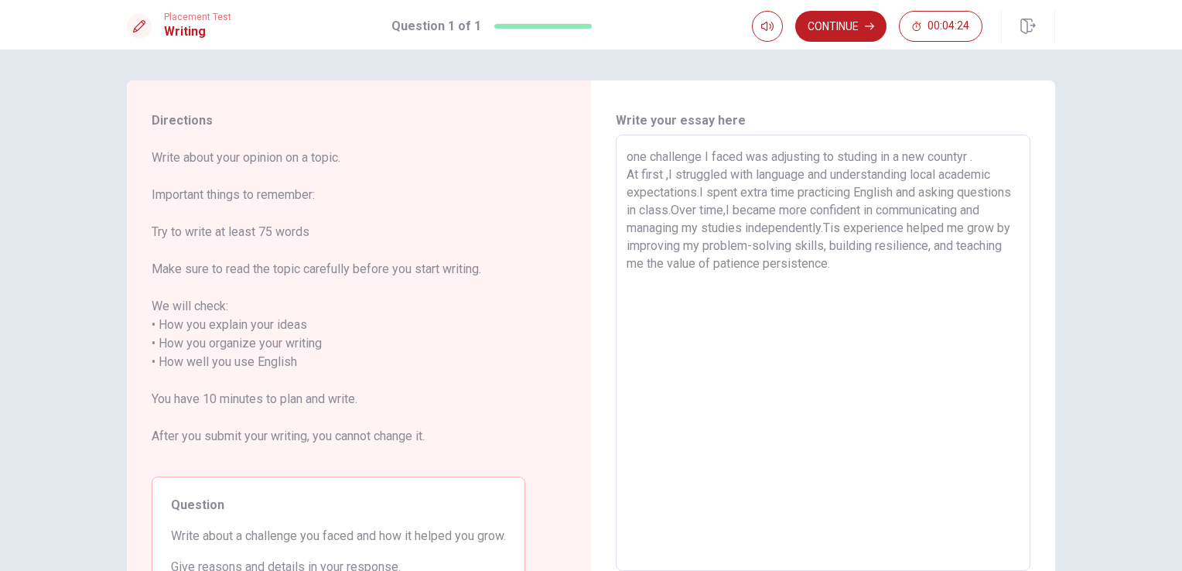
click at [943, 231] on textarea "one challenge I faced was adjusting to studing in a new countyr . At first ,I s…" at bounding box center [822, 353] width 393 height 411
click at [971, 159] on textarea "one challenge I faced was adjusting to studing in a new countyr . At first ,I s…" at bounding box center [822, 353] width 393 height 411
click at [665, 175] on textarea "one challenge I faced was adjusting to studing in a new country . At first ,I s…" at bounding box center [822, 353] width 393 height 411
click at [675, 177] on textarea "one challenge I faced was adjusting to studing in a new country . At first , I …" at bounding box center [822, 353] width 393 height 411
click at [780, 211] on textarea "one challenge I faced was adjusting to studing in a new country . At first , I …" at bounding box center [822, 353] width 393 height 411
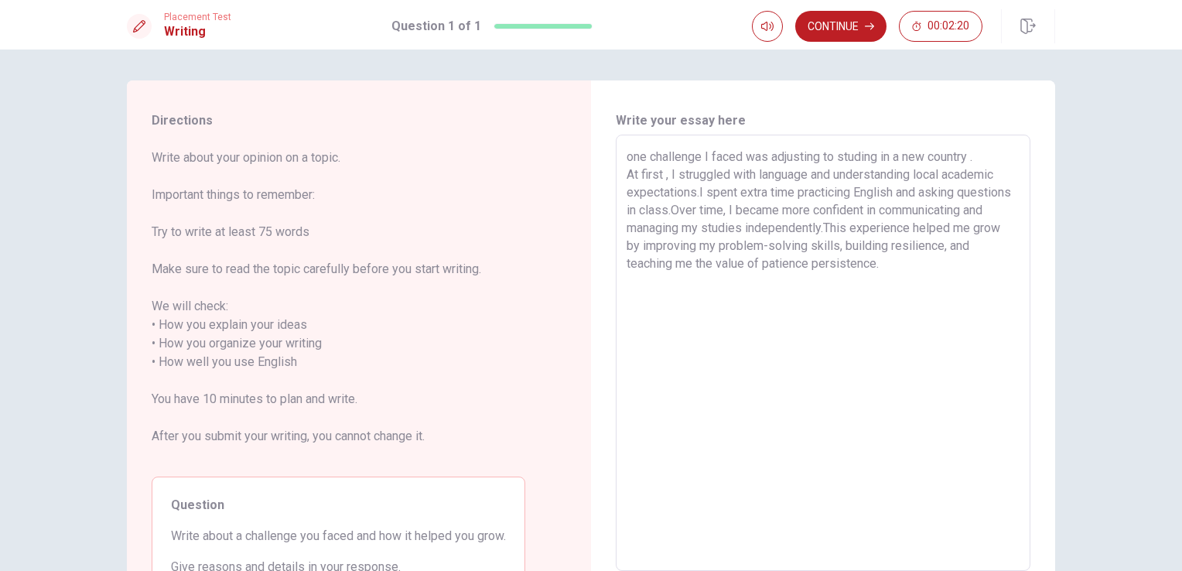
click at [940, 265] on textarea "one challenge I faced was adjusting to studing in a new country . At first , I …" at bounding box center [822, 353] width 393 height 411
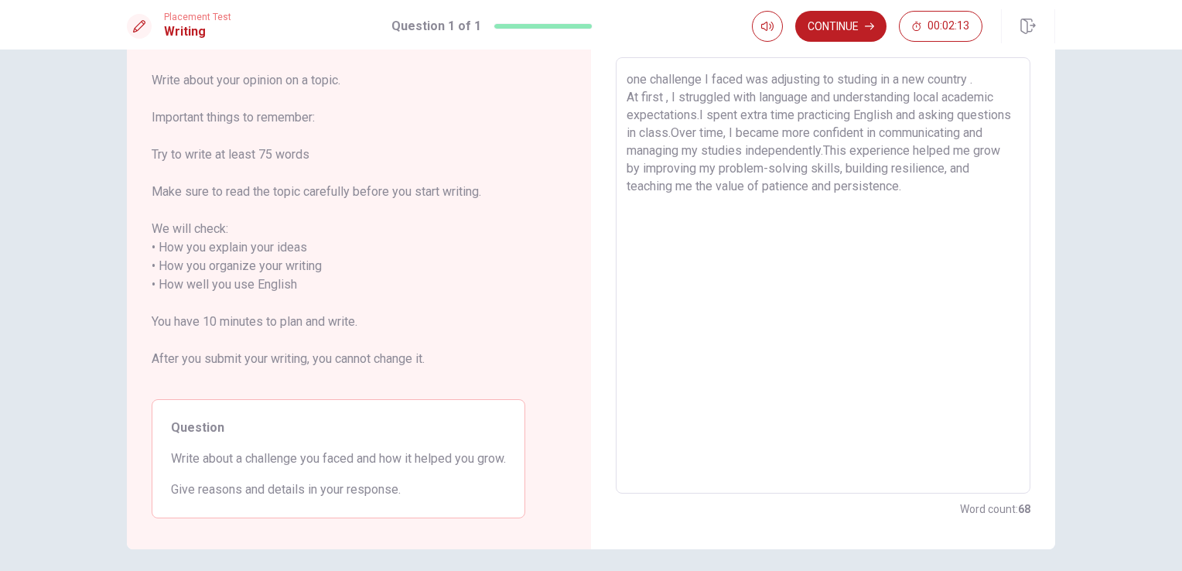
scroll to position [135, 0]
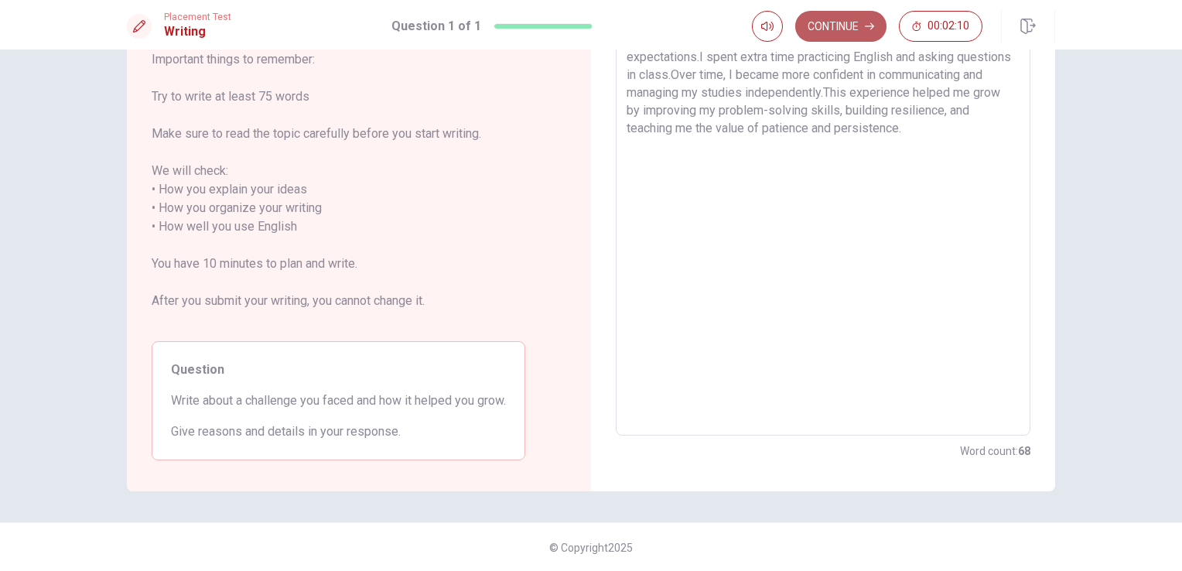
click at [848, 30] on button "Continue" at bounding box center [840, 26] width 91 height 31
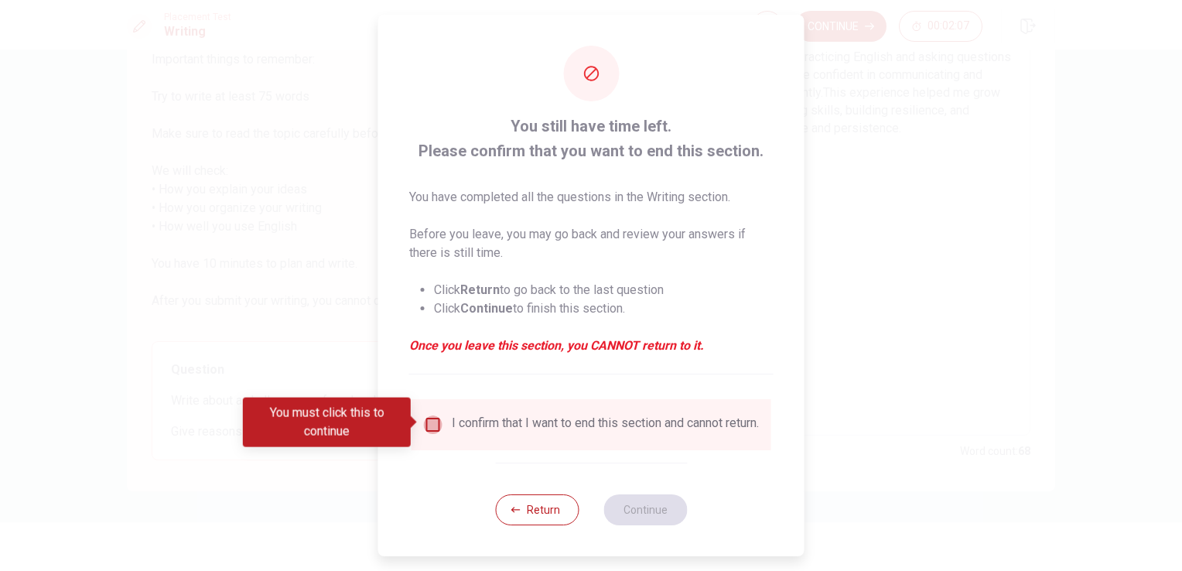
drag, startPoint x: 428, startPoint y: 423, endPoint x: 500, endPoint y: 484, distance: 94.4
click at [431, 422] on input "You must click this to continue" at bounding box center [433, 424] width 19 height 19
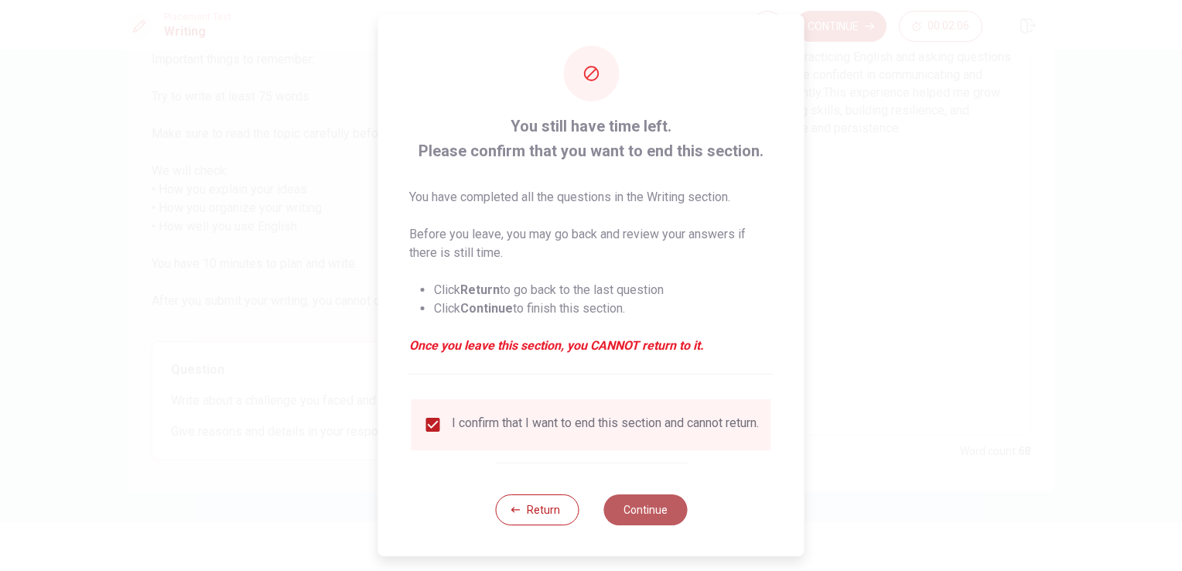
click at [646, 515] on button "Continue" at bounding box center [645, 509] width 84 height 31
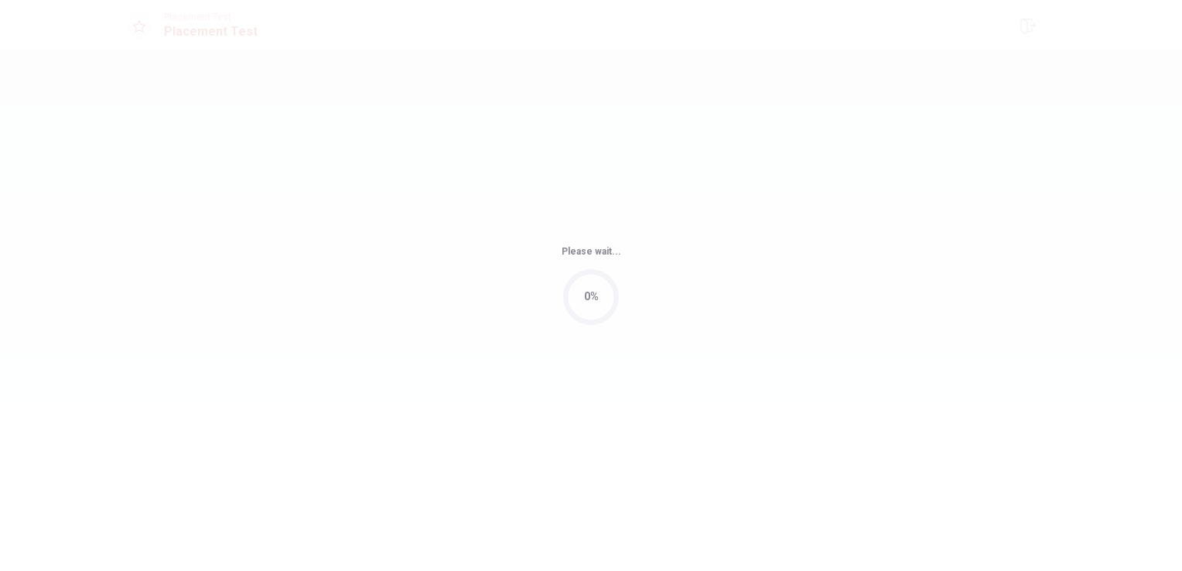
scroll to position [0, 0]
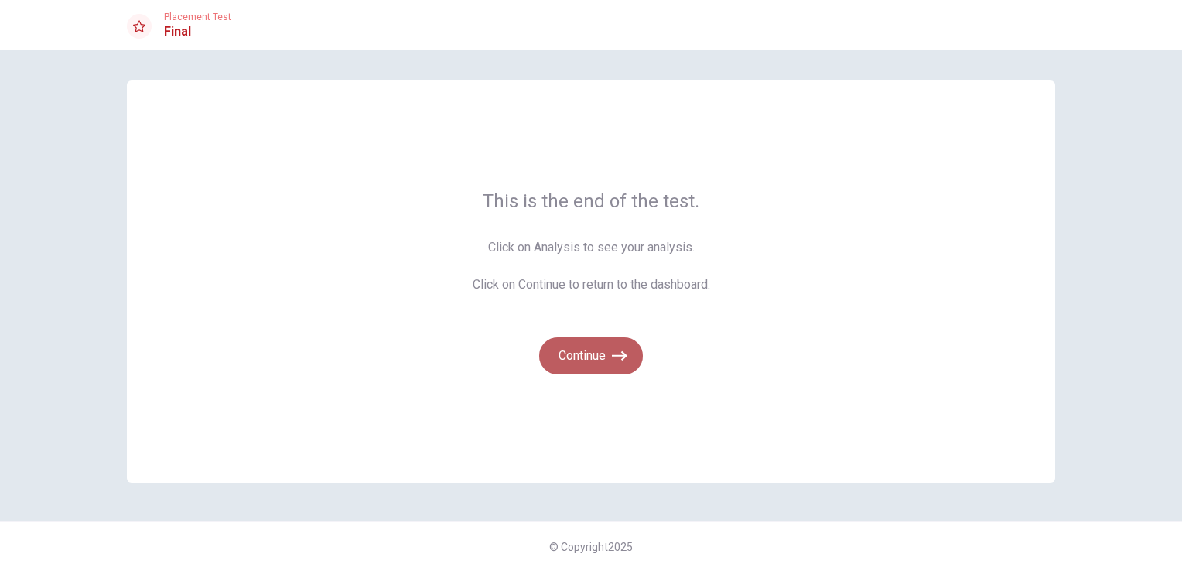
click at [589, 360] on button "Continue" at bounding box center [591, 355] width 104 height 37
